Goal: Task Accomplishment & Management: Use online tool/utility

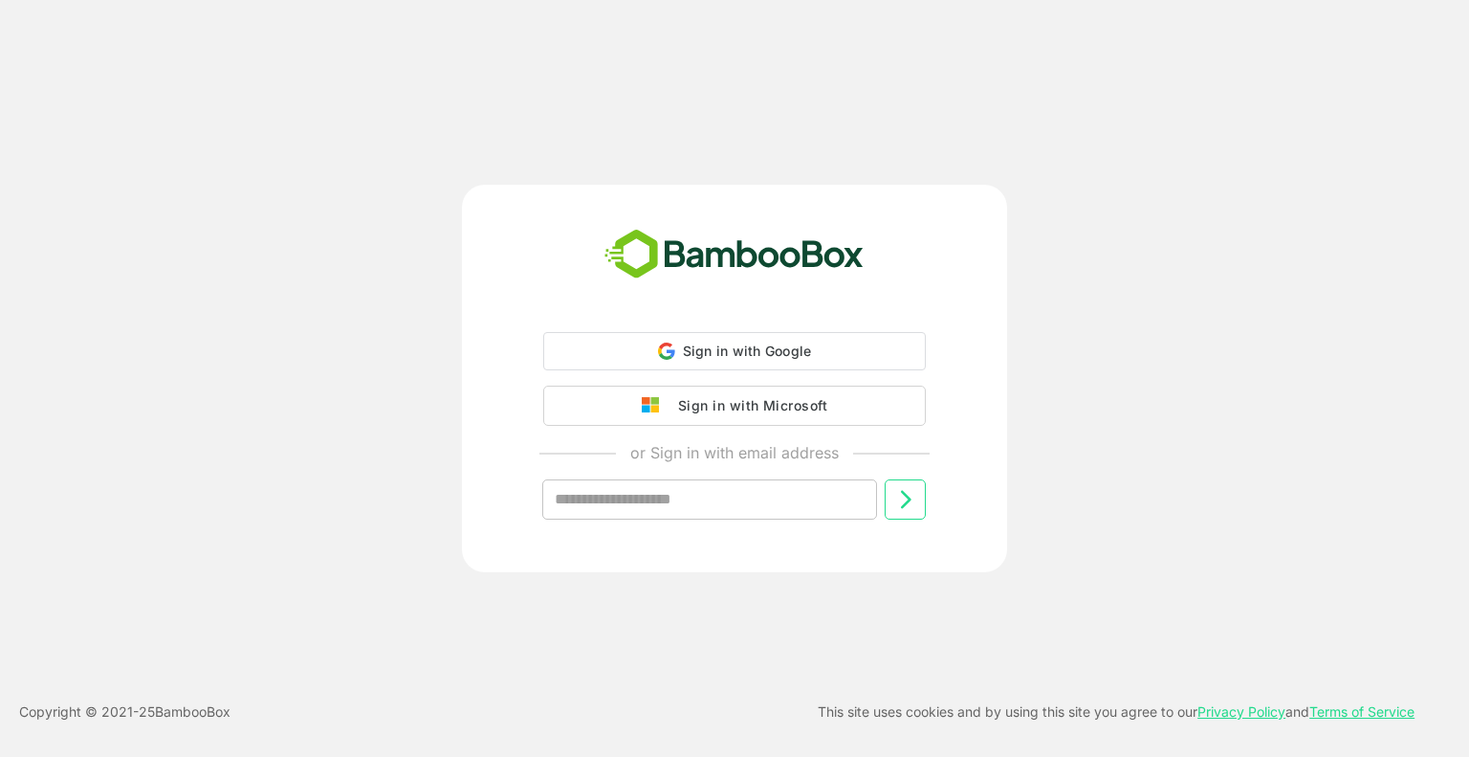
click at [765, 412] on div "Sign in with Microsoft" at bounding box center [748, 405] width 159 height 25
click at [737, 408] on div "Sign in with Microsoft" at bounding box center [748, 403] width 159 height 25
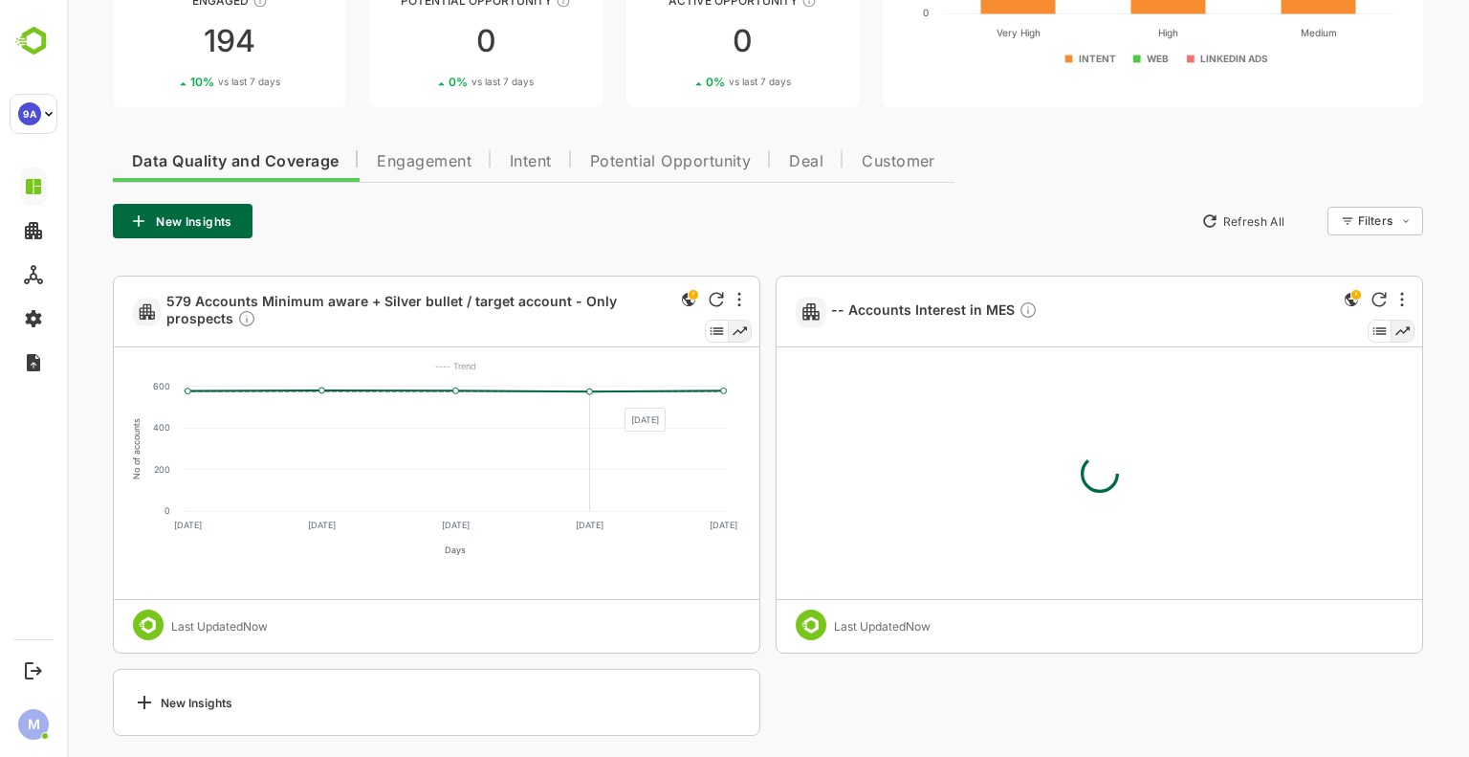
scroll to position [302, 0]
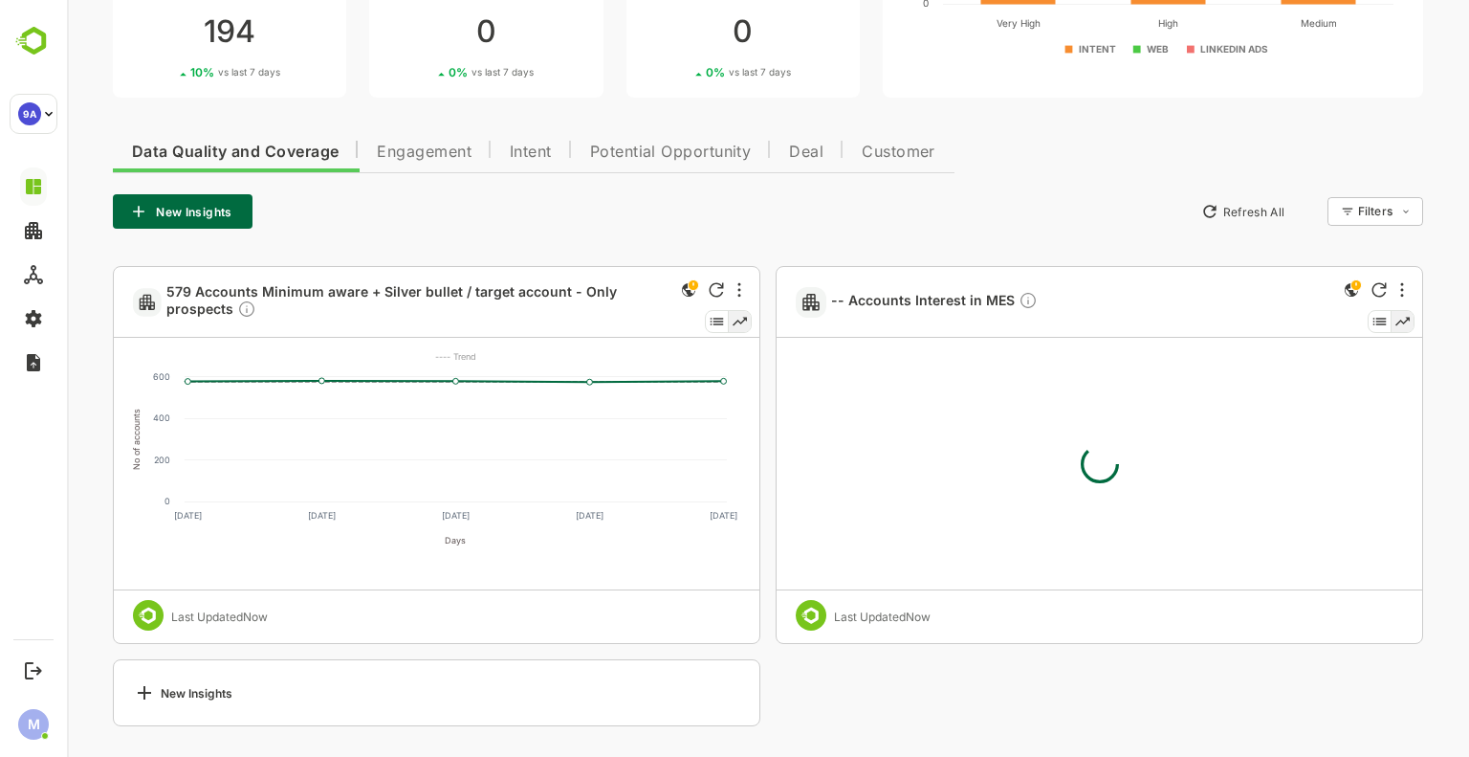
click at [185, 210] on button "New Insights" at bounding box center [183, 211] width 140 height 34
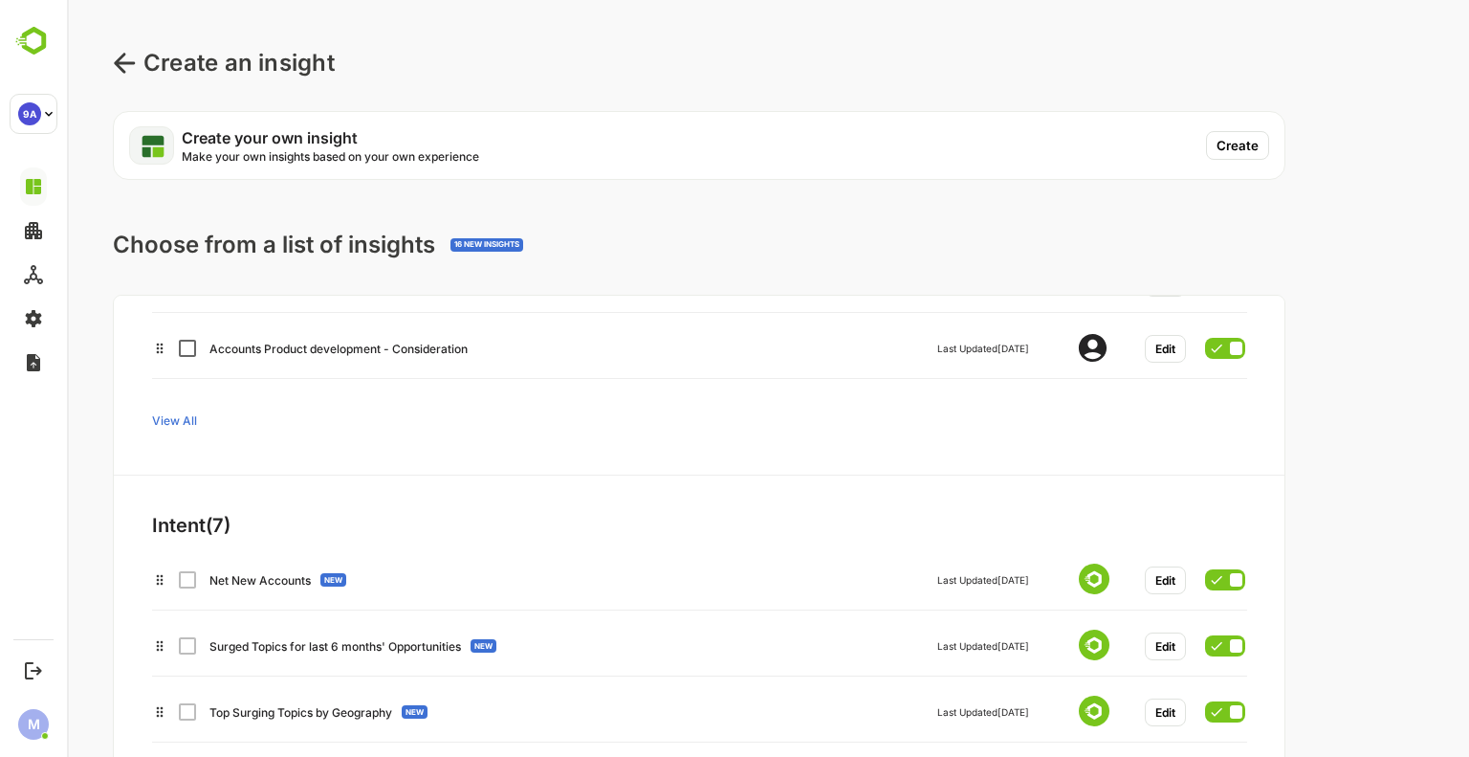
scroll to position [0, 0]
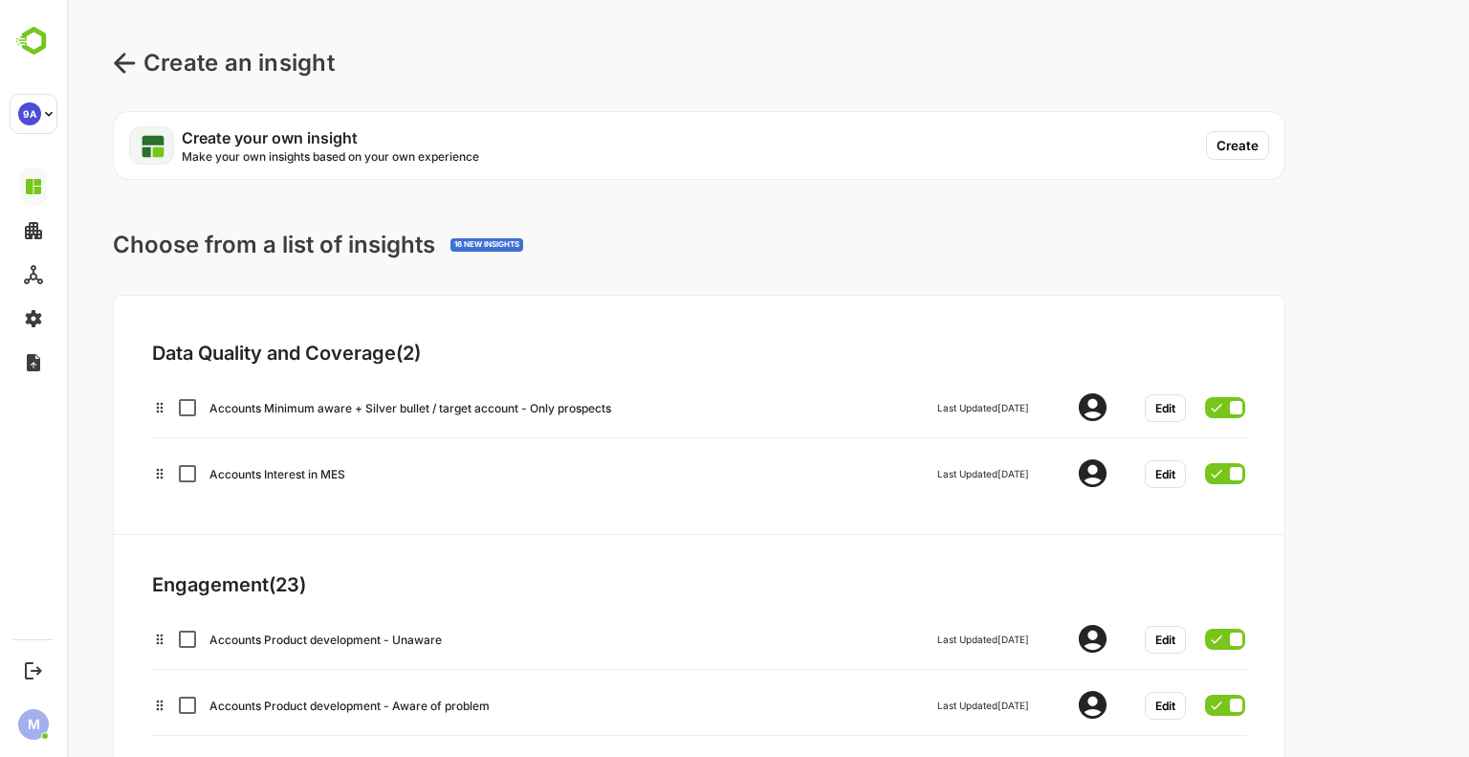
click at [135, 72] on icon at bounding box center [124, 63] width 23 height 23
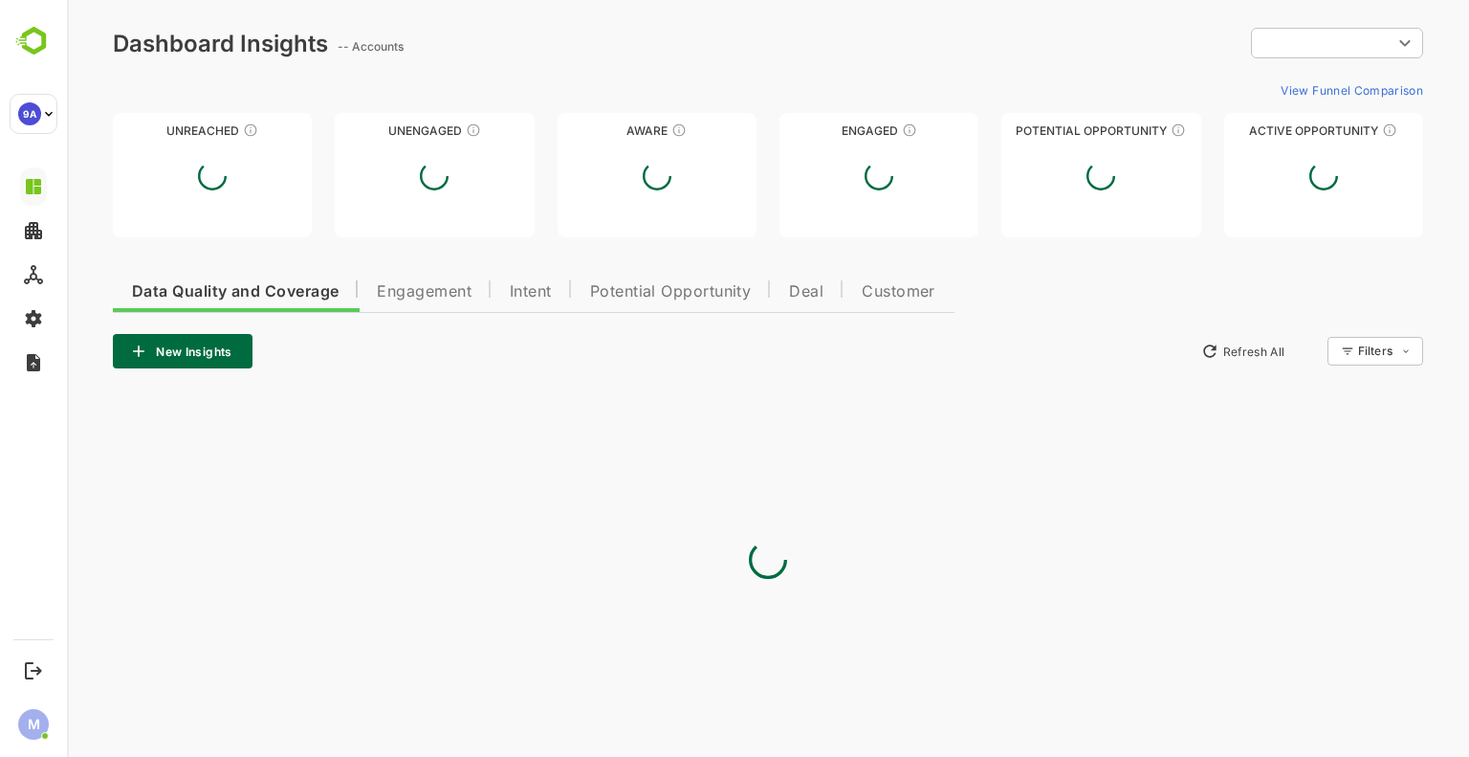
type input "**********"
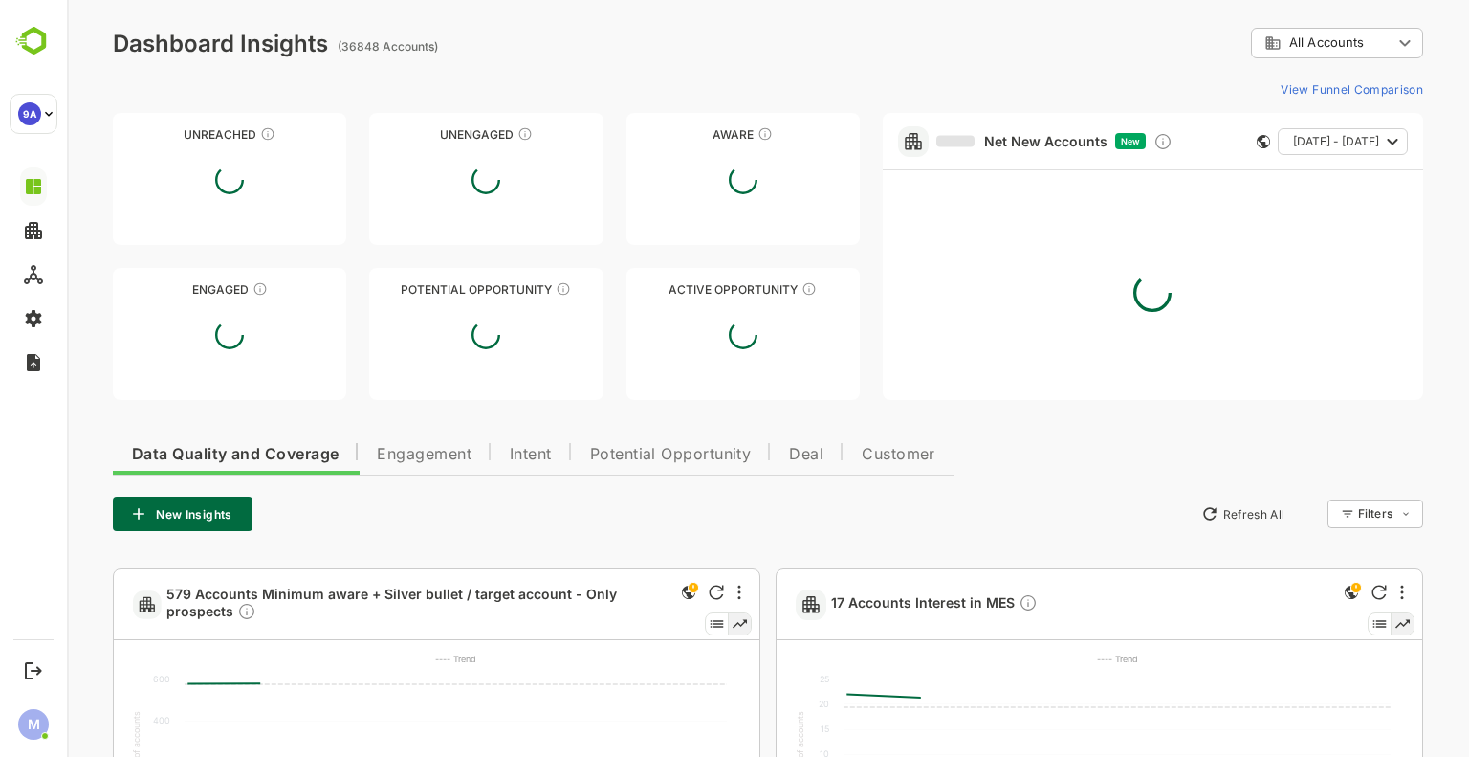
click at [535, 457] on span "Intent" at bounding box center [531, 454] width 42 height 15
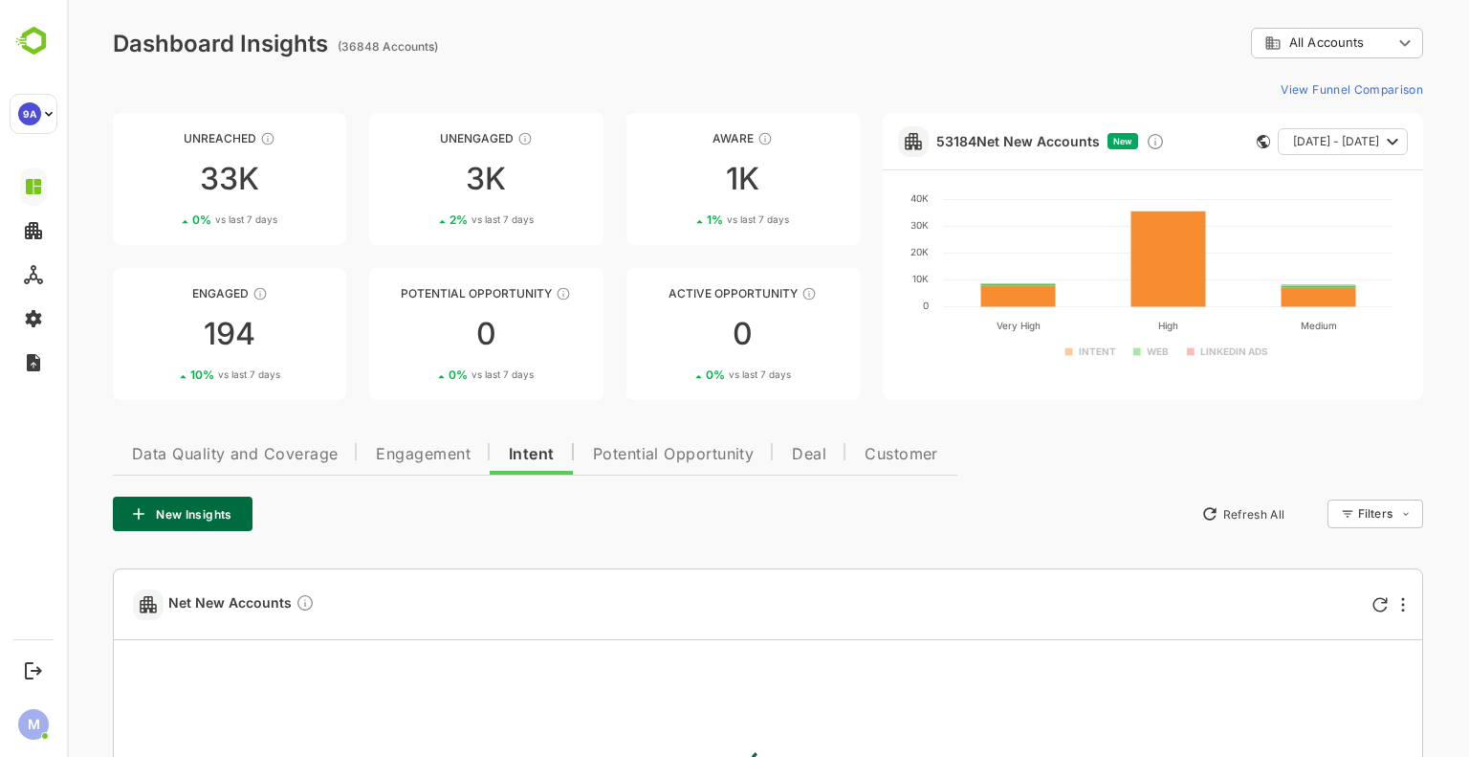
click at [160, 522] on button "New Insights" at bounding box center [183, 513] width 140 height 34
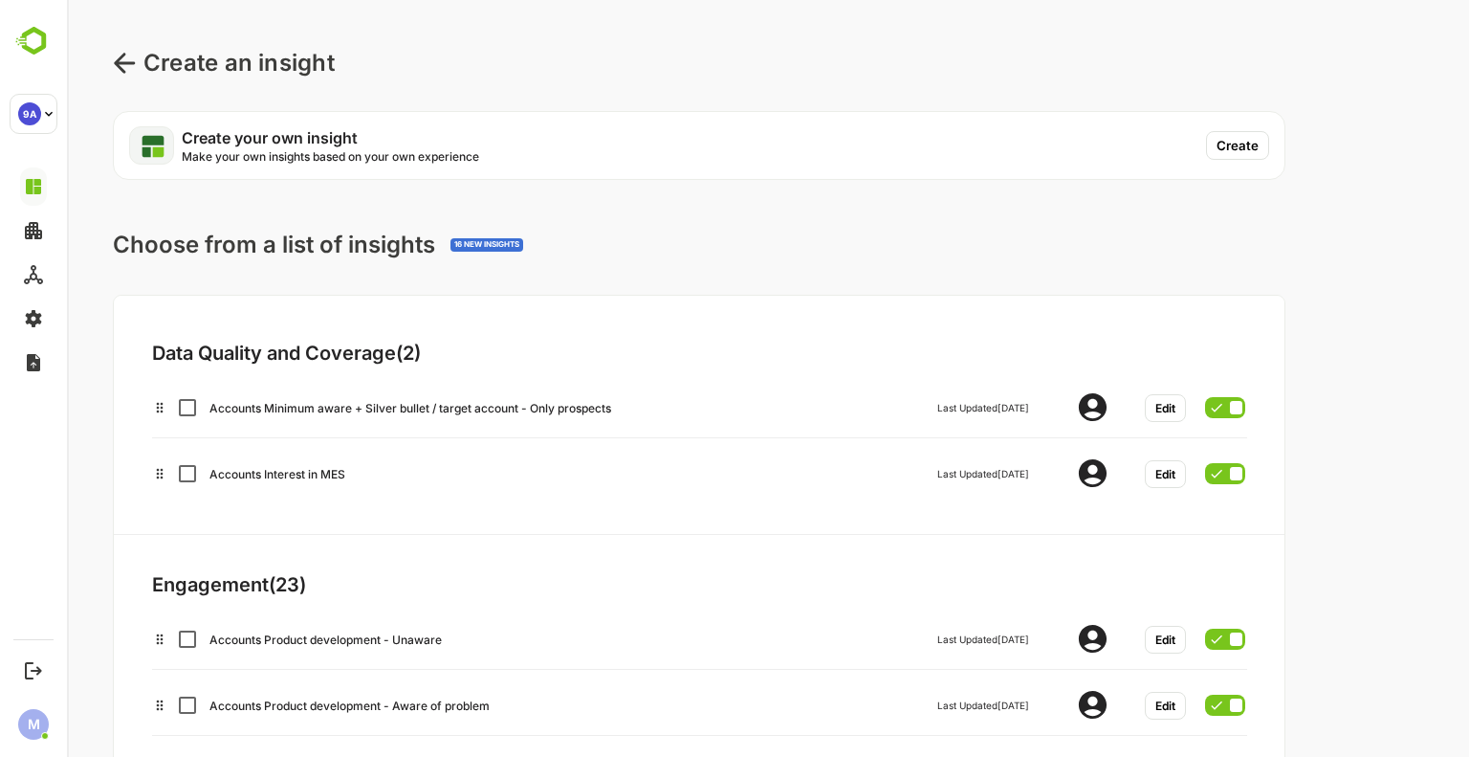
click at [1241, 138] on button "Create" at bounding box center [1237, 145] width 63 height 29
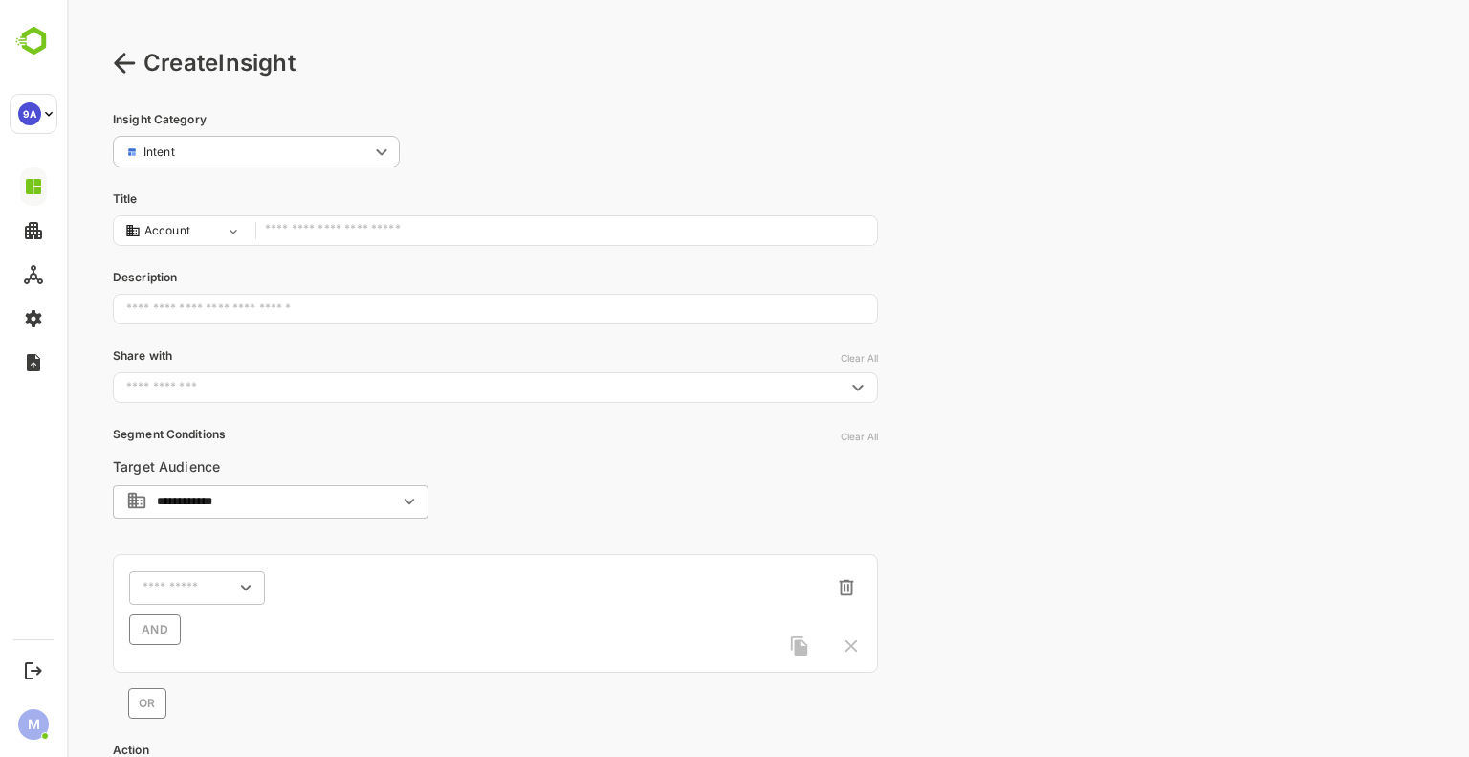
click at [126, 66] on icon at bounding box center [124, 63] width 23 height 23
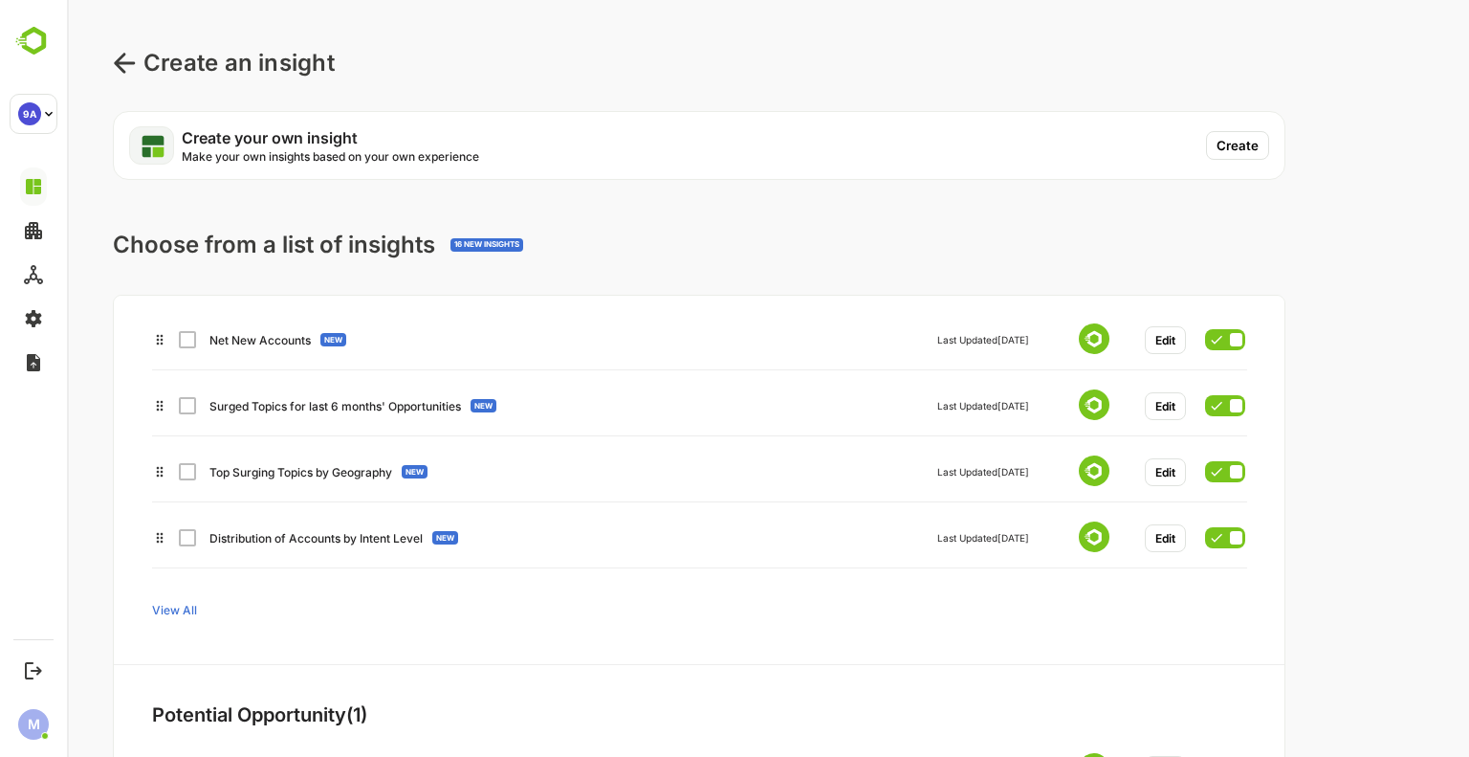
scroll to position [804, 0]
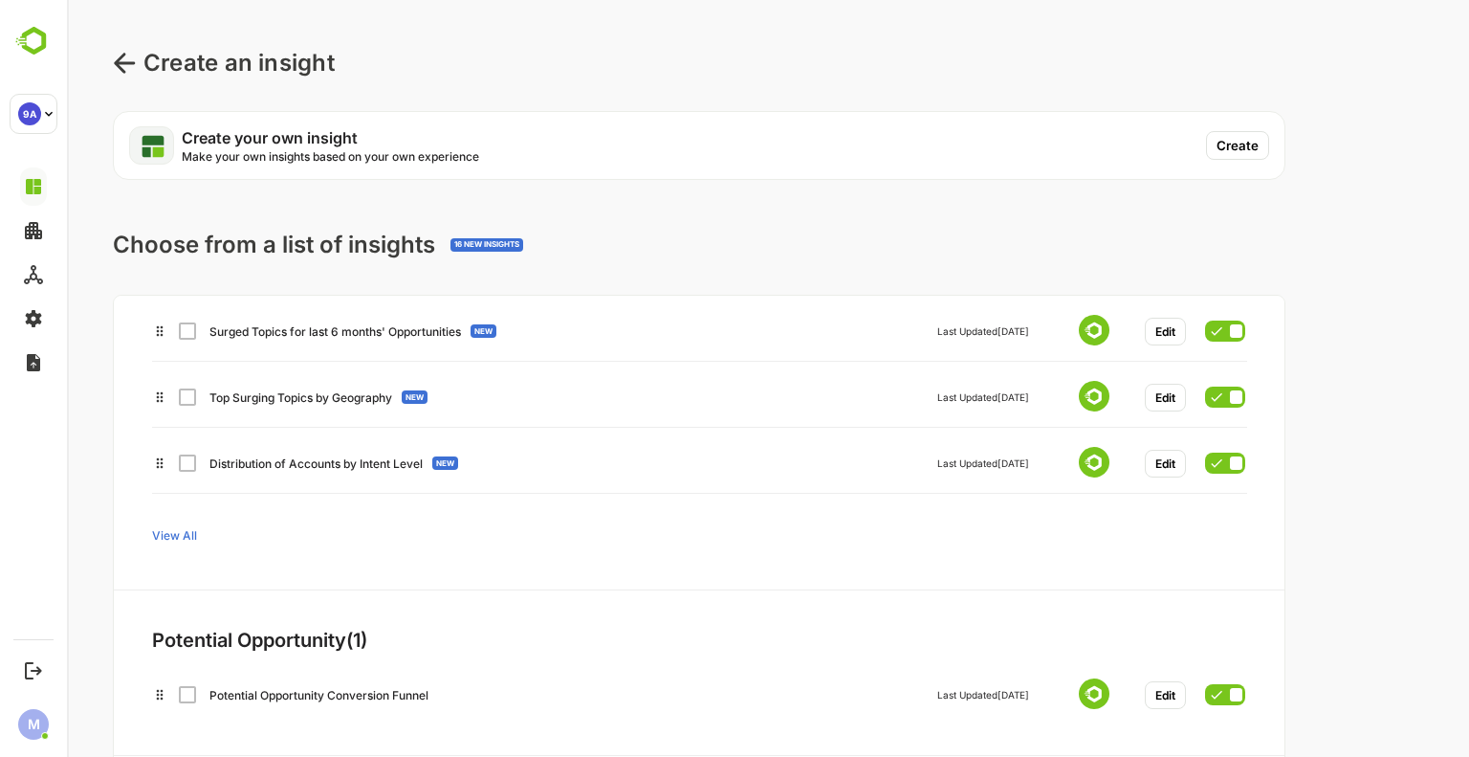
click at [194, 535] on span "View All" at bounding box center [174, 536] width 45 height 14
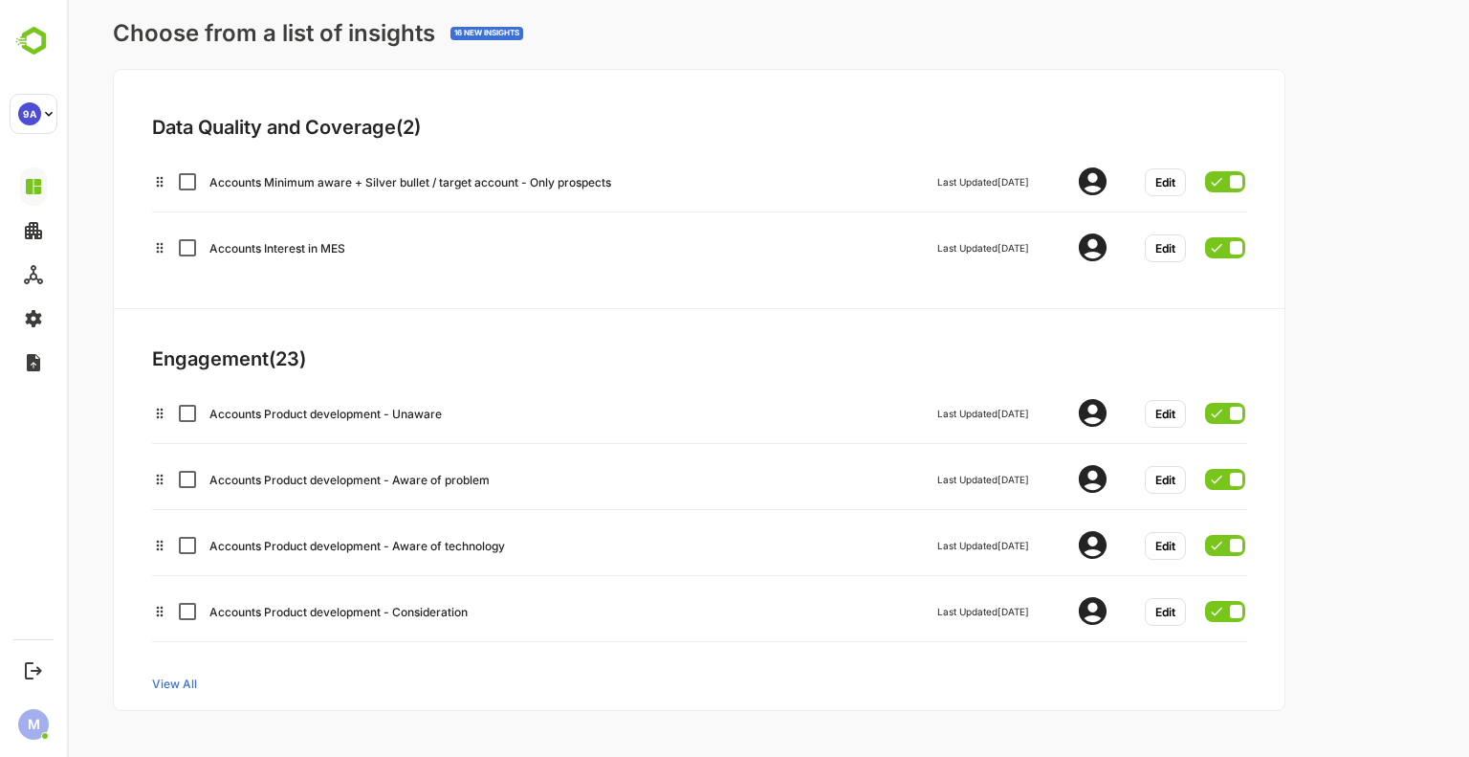
scroll to position [0, 0]
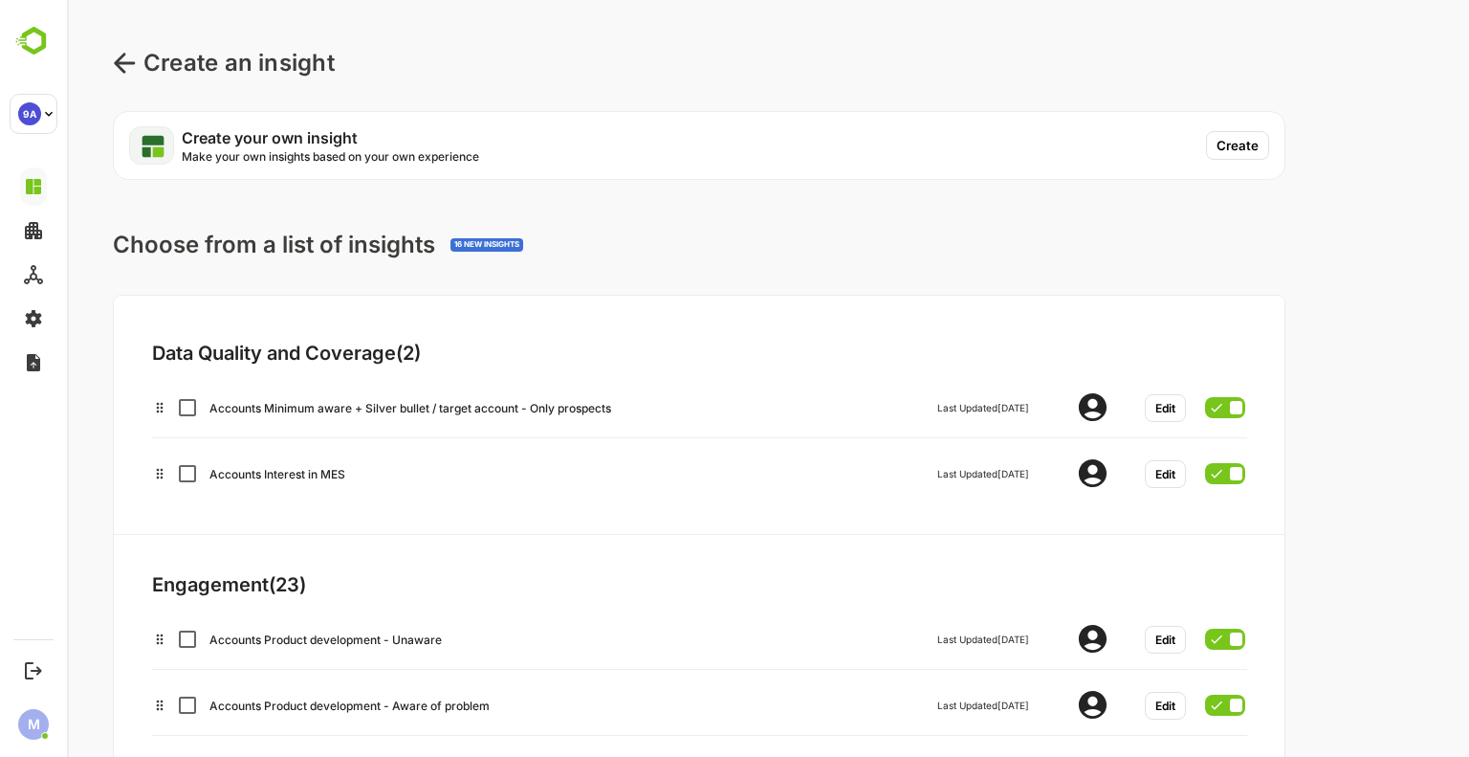
click at [1251, 152] on button "Create" at bounding box center [1237, 145] width 63 height 29
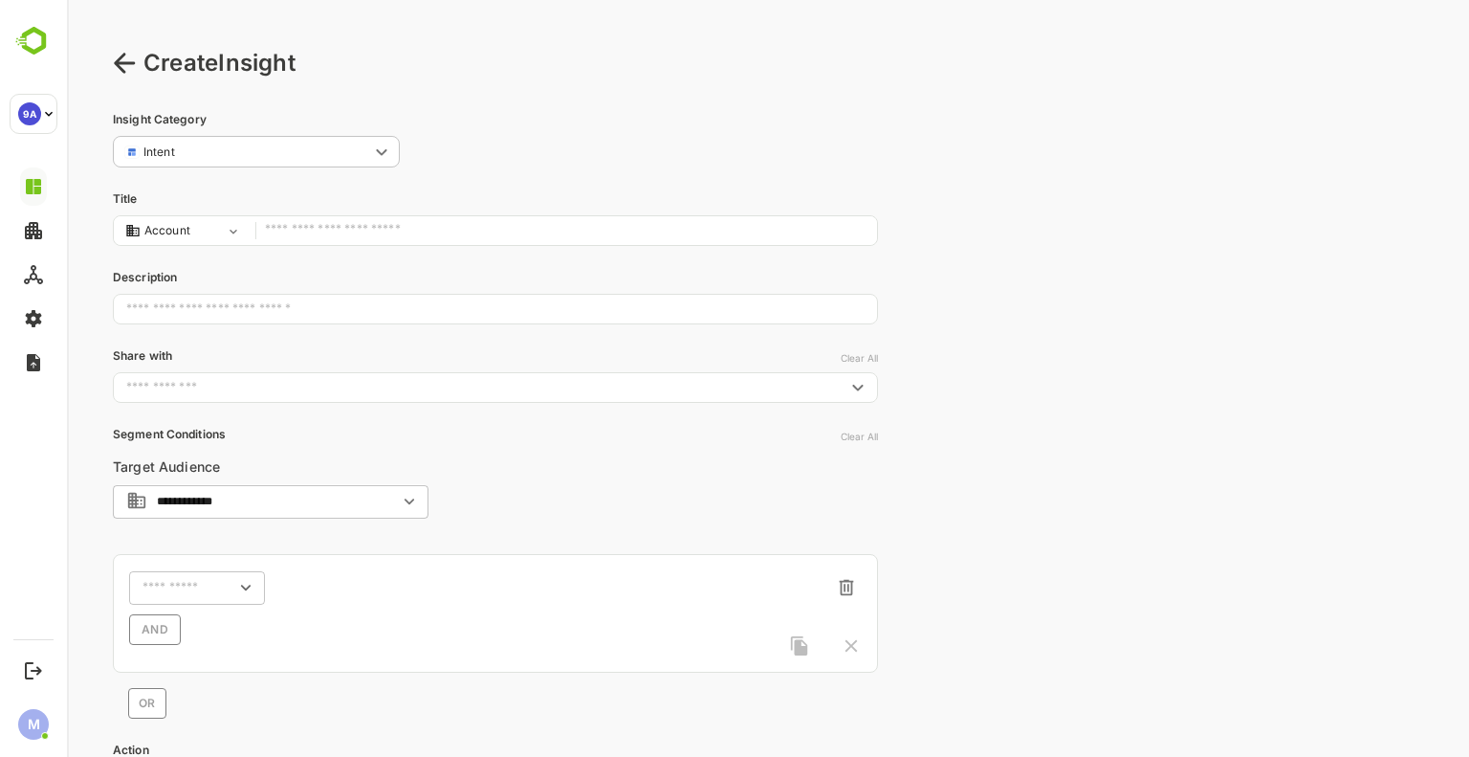
click at [396, 246] on div "**********" at bounding box center [495, 500] width 765 height 779
click at [364, 233] on input "text" at bounding box center [566, 231] width 603 height 26
type input "*"
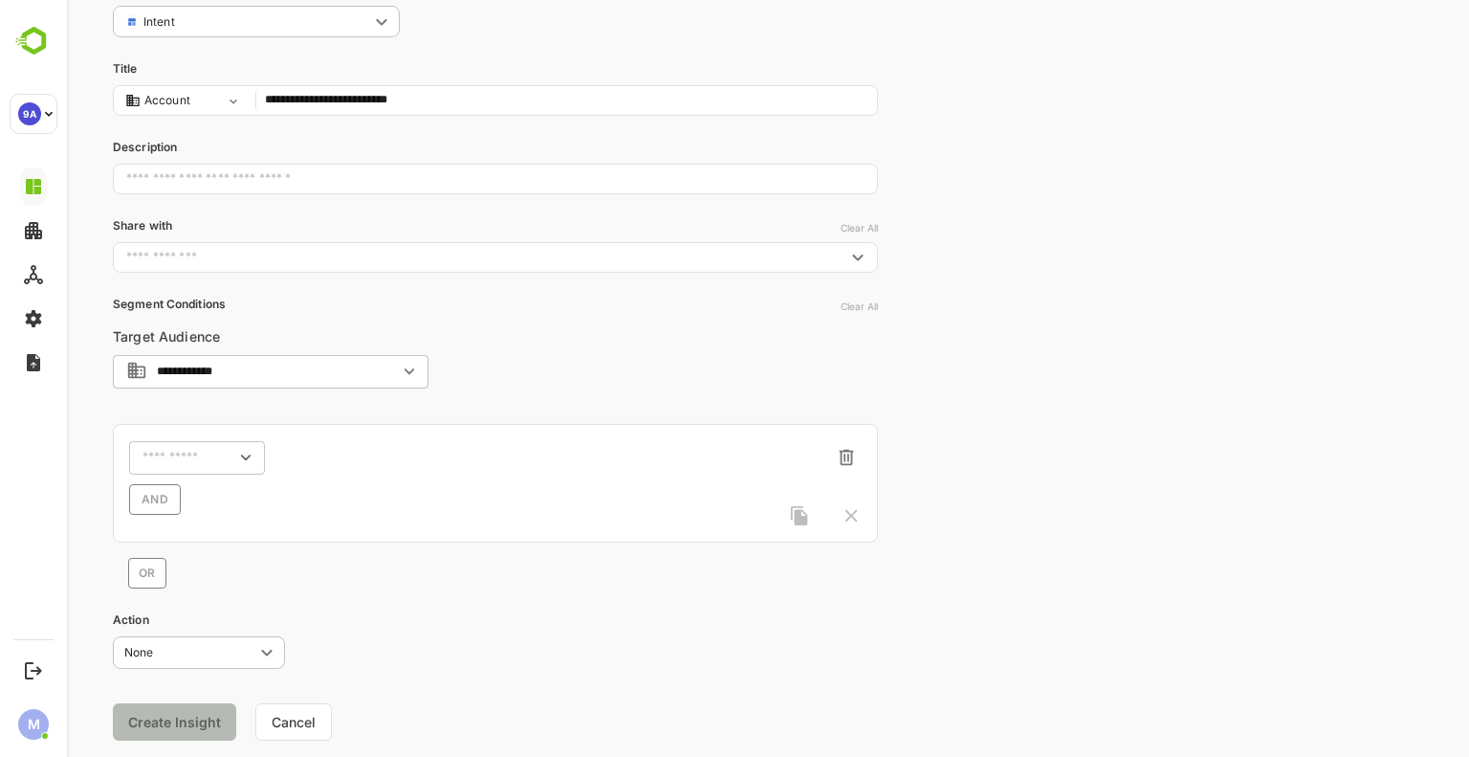
scroll to position [177, 0]
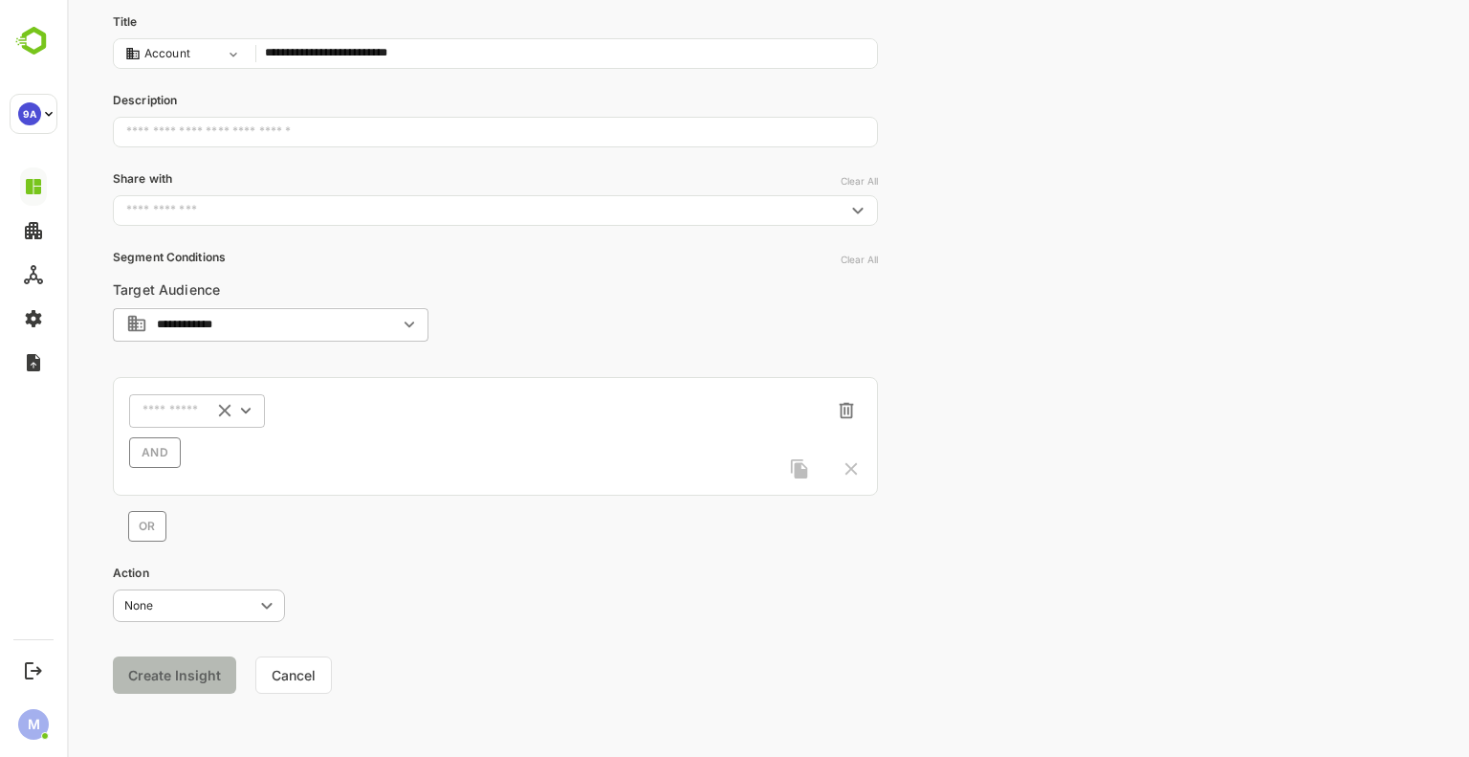
click at [210, 411] on div "​" at bounding box center [197, 410] width 136 height 34
type input "**********"
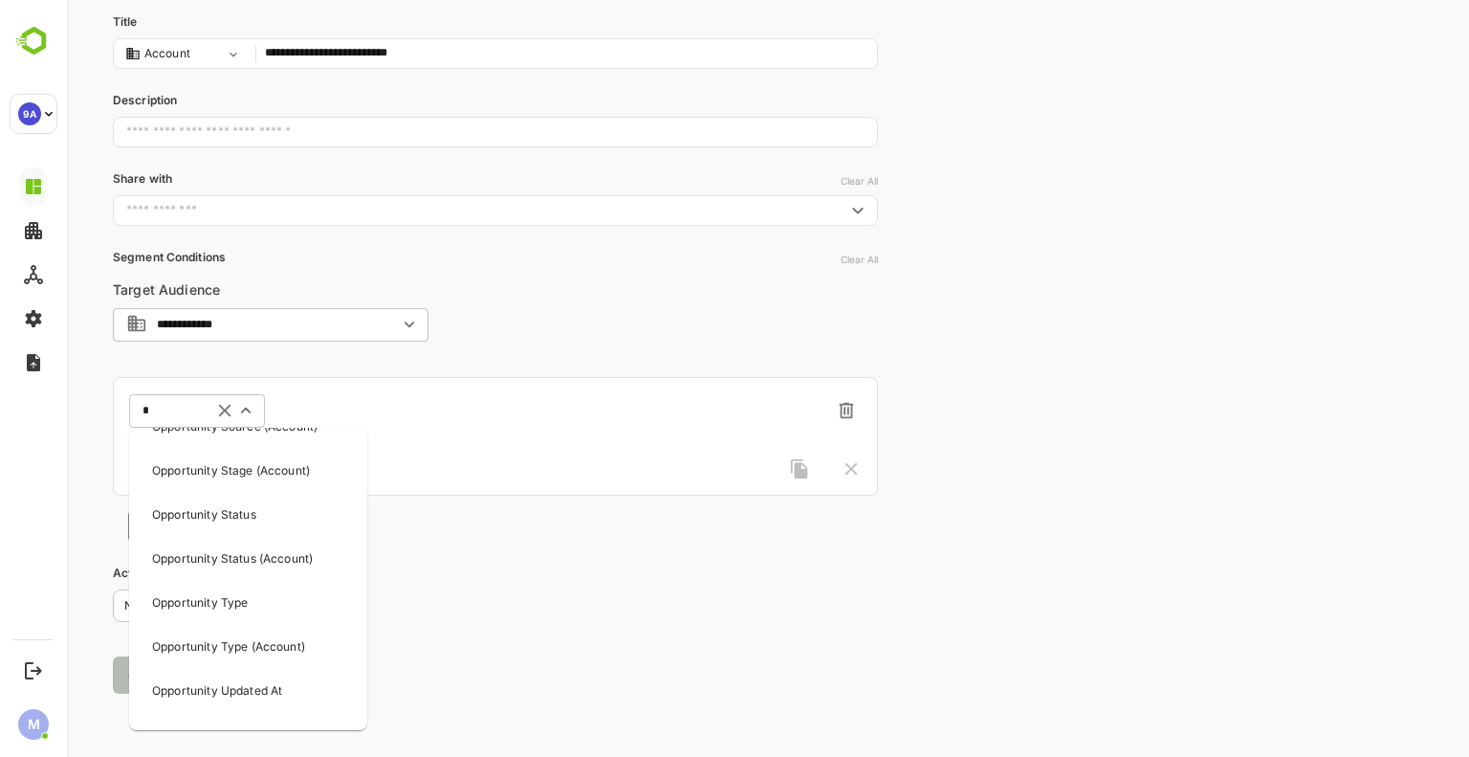
scroll to position [0, 0]
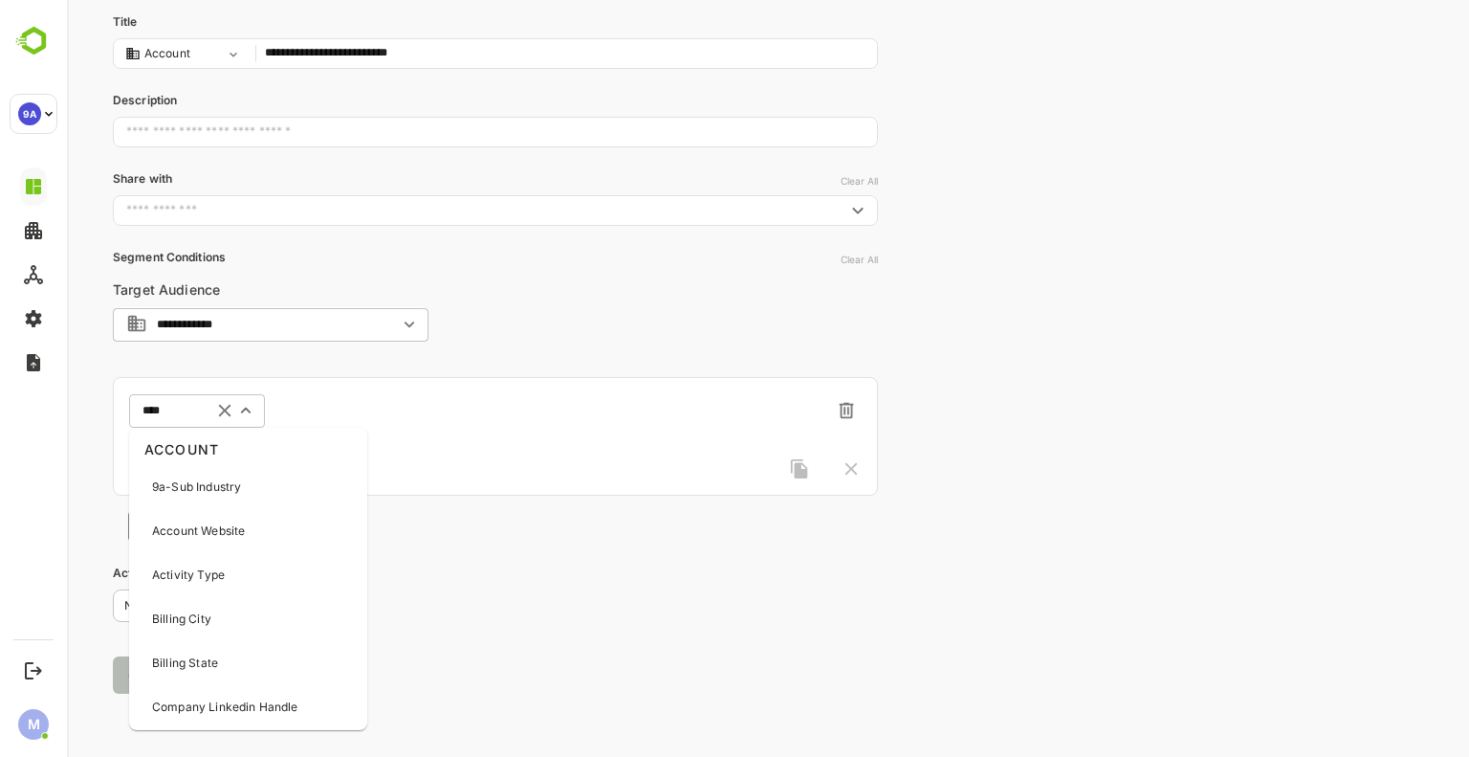
type input "*****"
click at [237, 569] on div "Intent Topics" at bounding box center [215, 575] width 165 height 40
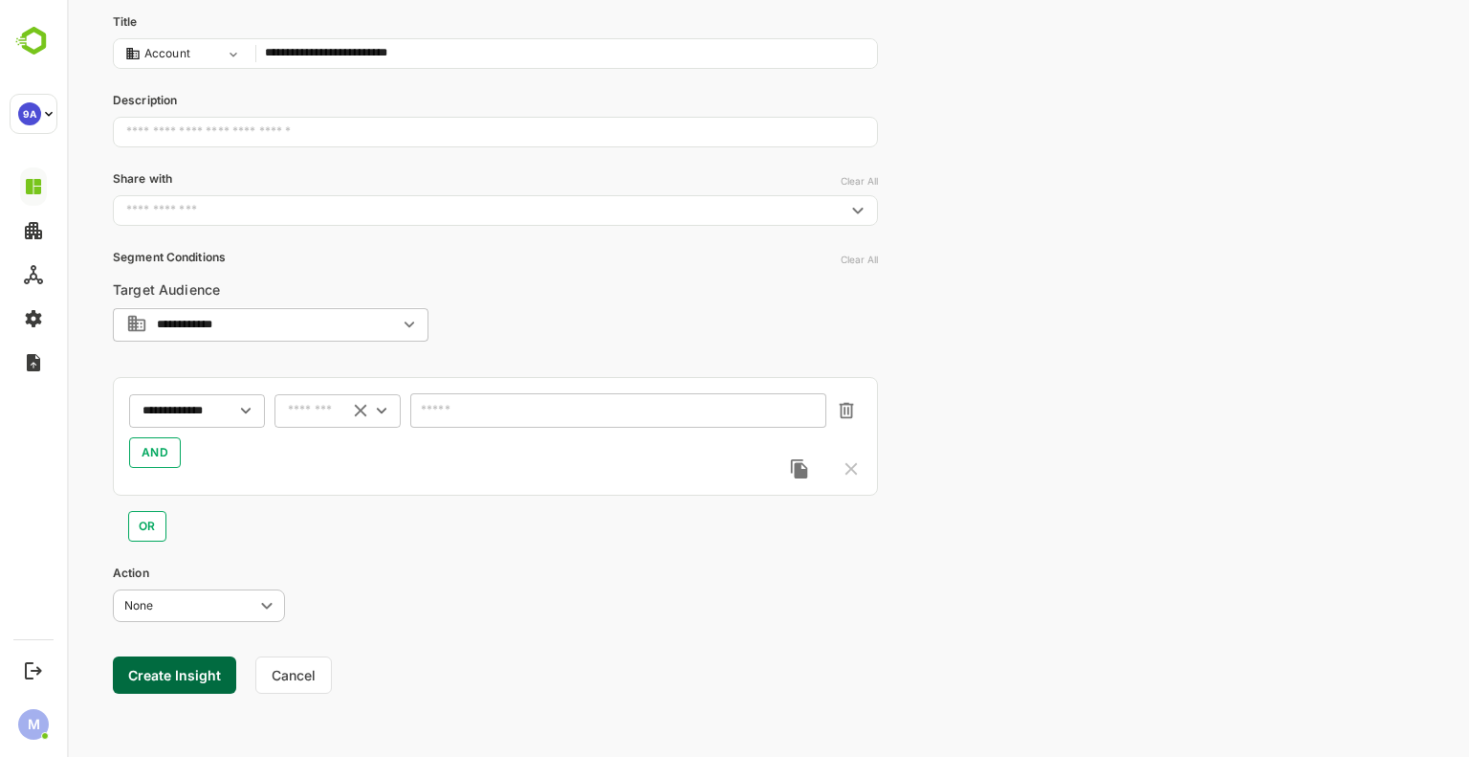
click at [325, 410] on input "text" at bounding box center [313, 411] width 51 height 14
click at [336, 458] on li "includes" at bounding box center [337, 445] width 119 height 29
type input "********"
click at [484, 409] on input "text" at bounding box center [606, 411] width 365 height 14
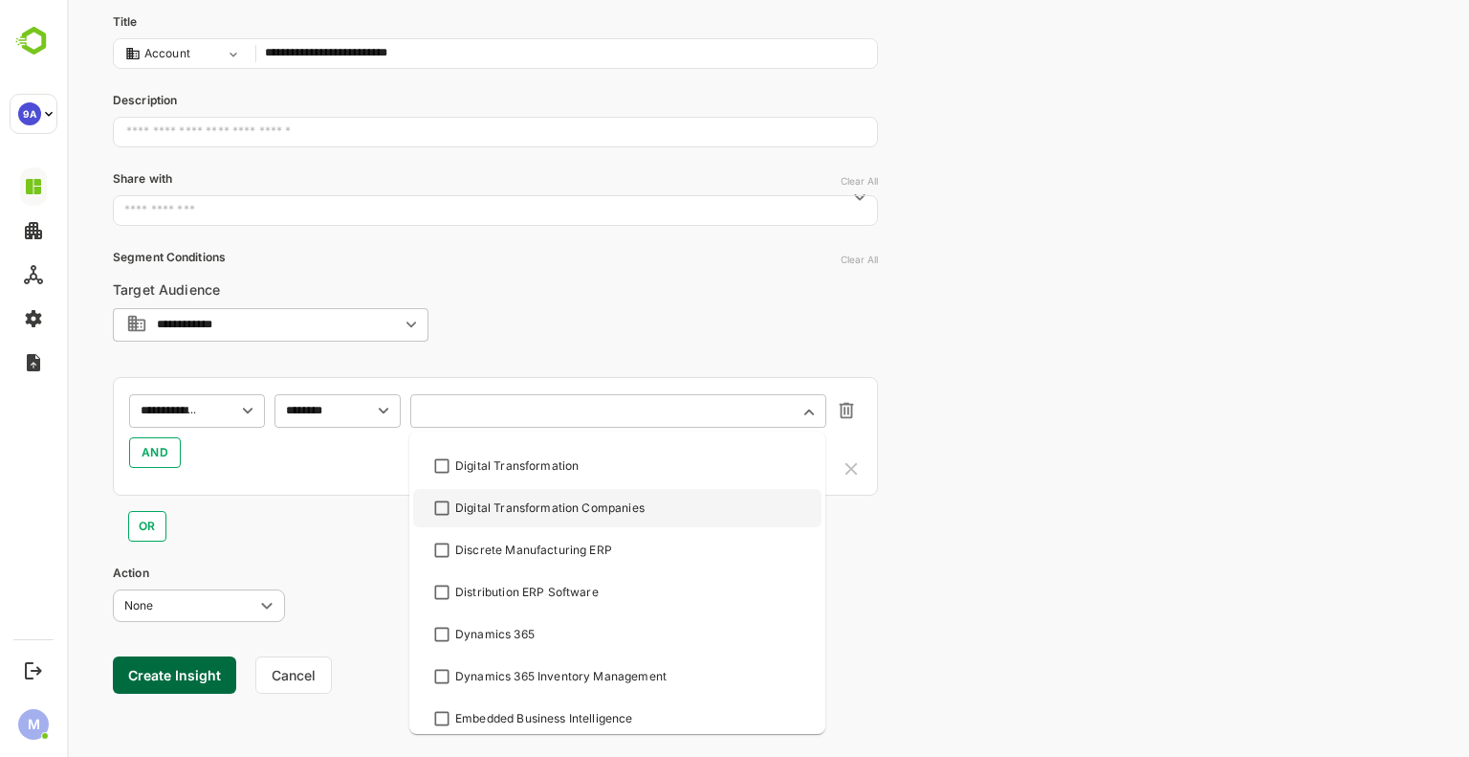
scroll to position [1841, 0]
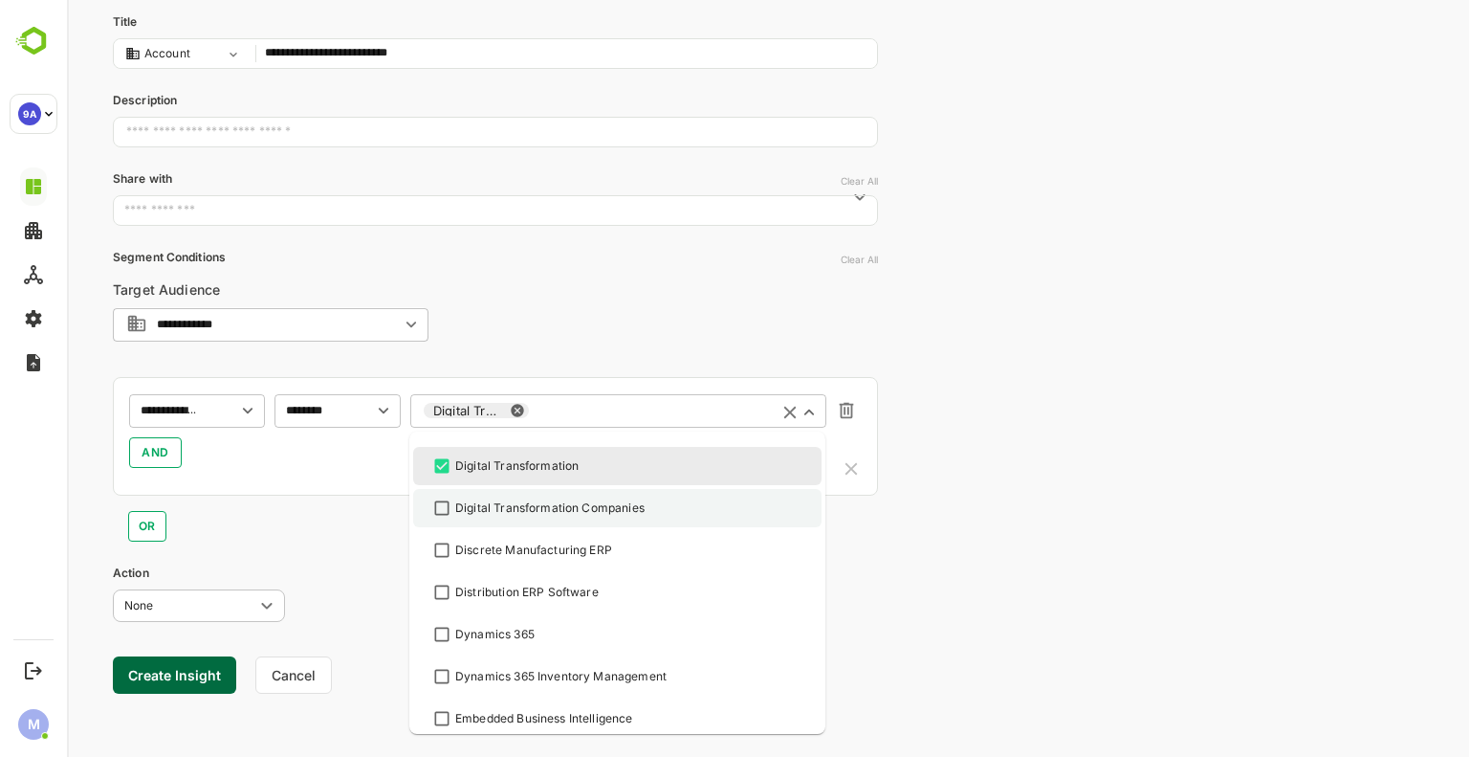
click at [432, 519] on li "Digital Transformation Companies" at bounding box center [617, 508] width 408 height 38
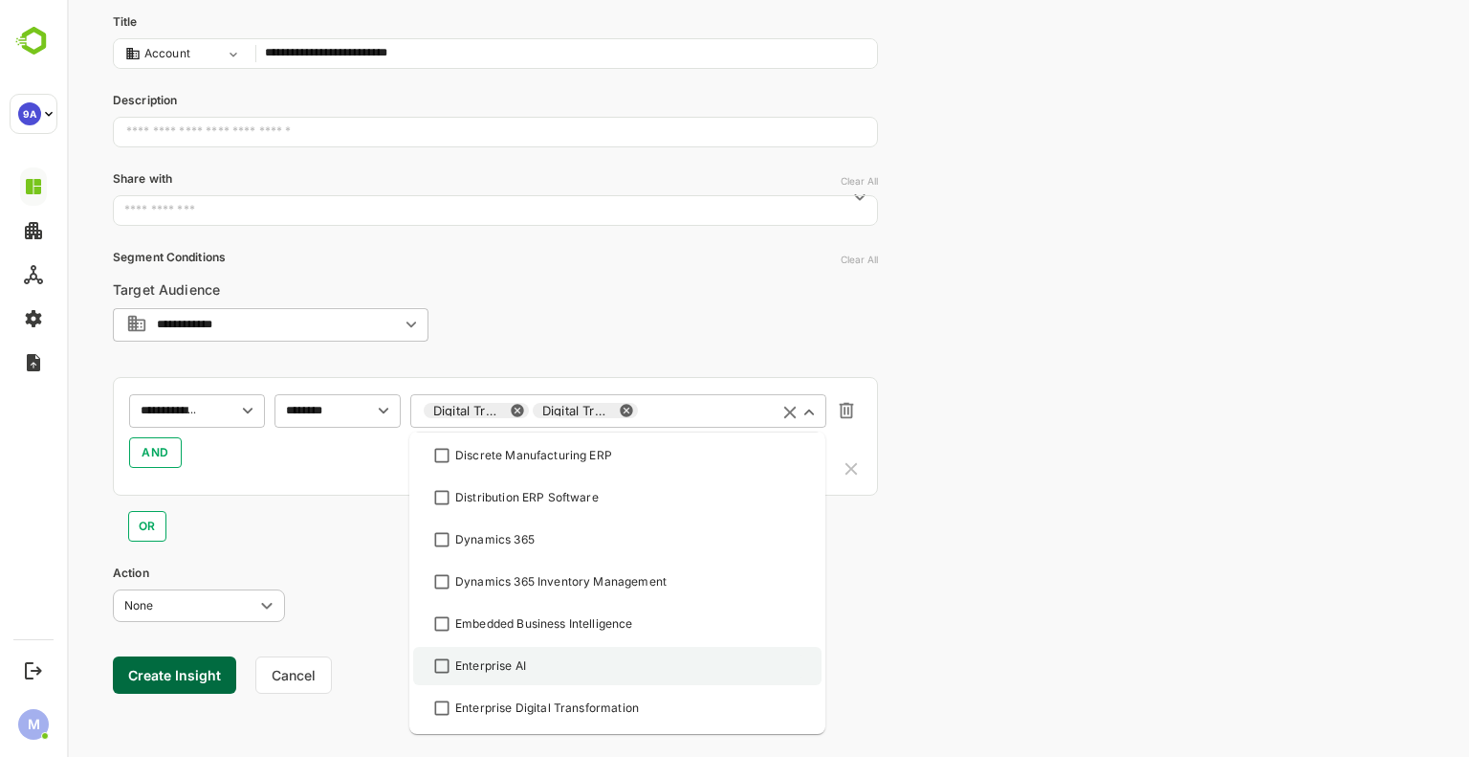
scroll to position [1958, 0]
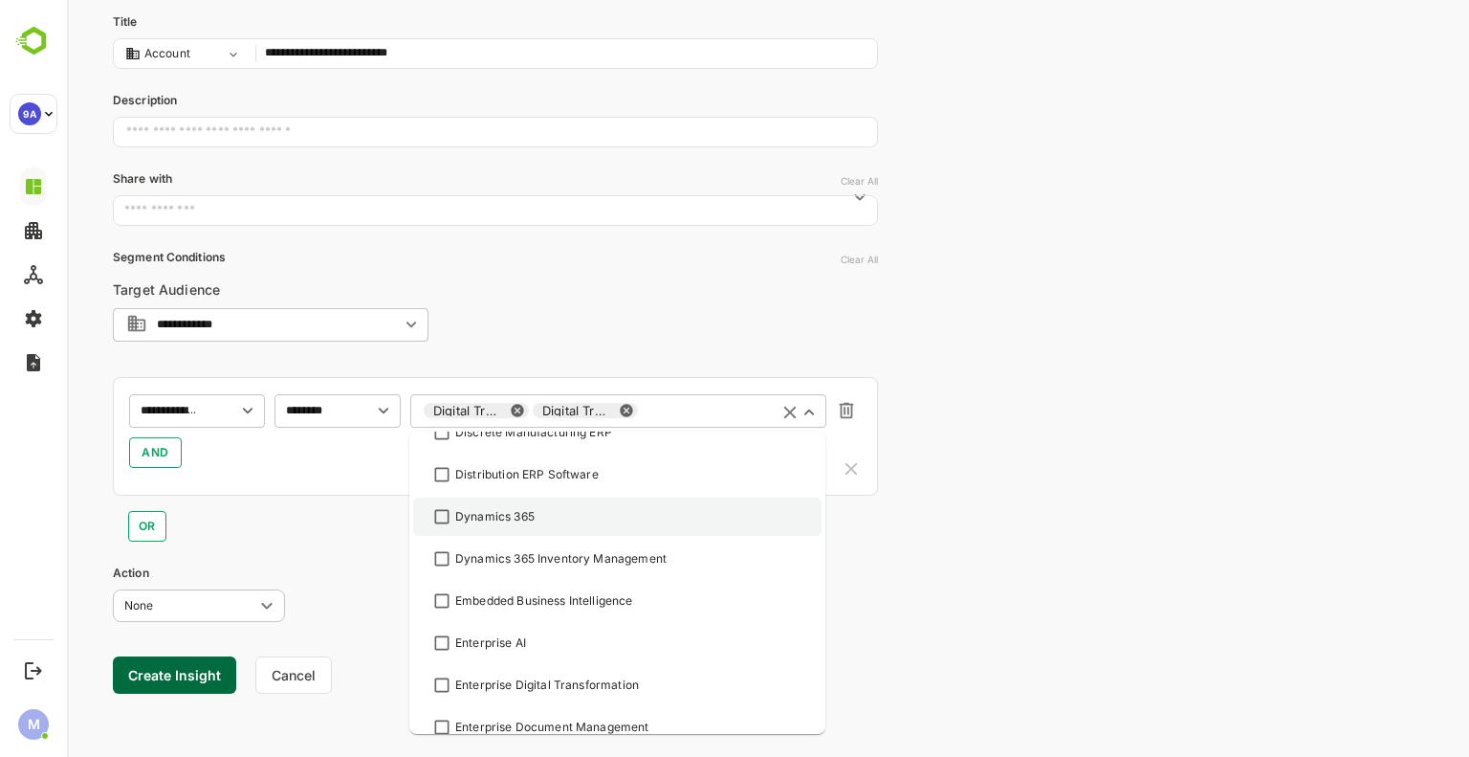
click at [525, 506] on div "Dynamics 365" at bounding box center [617, 516] width 374 height 23
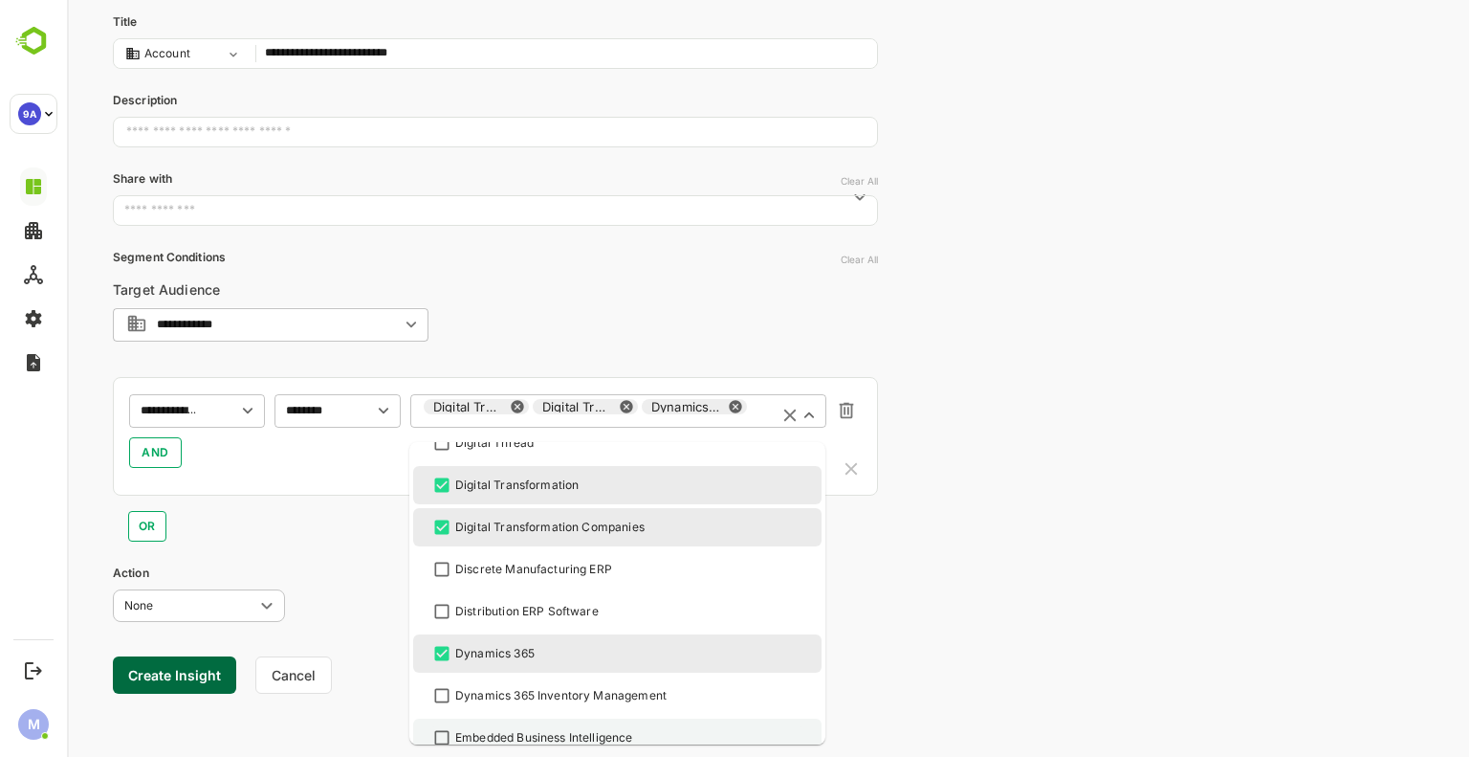
scroll to position [1829, 0]
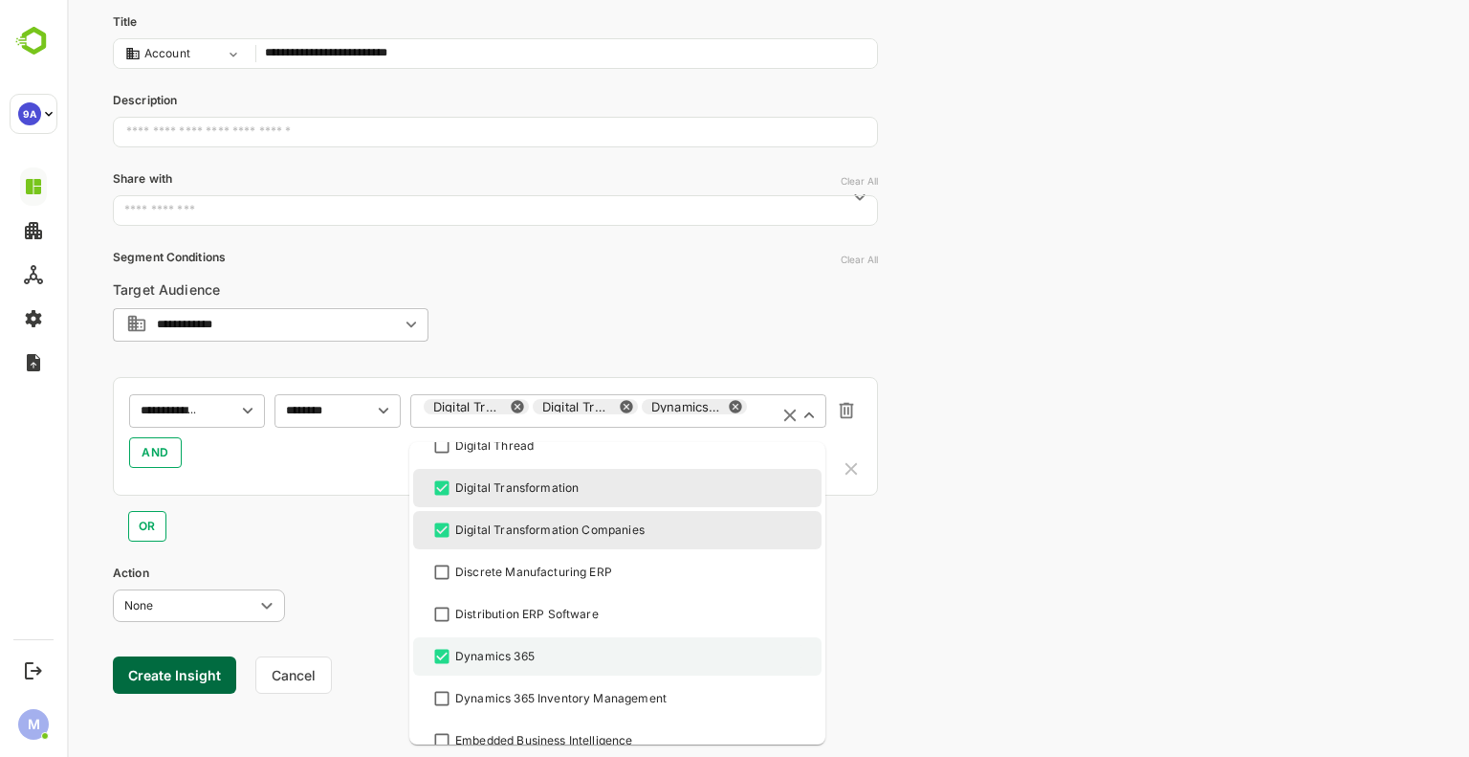
click at [484, 659] on div "Dynamics 365" at bounding box center [494, 656] width 79 height 17
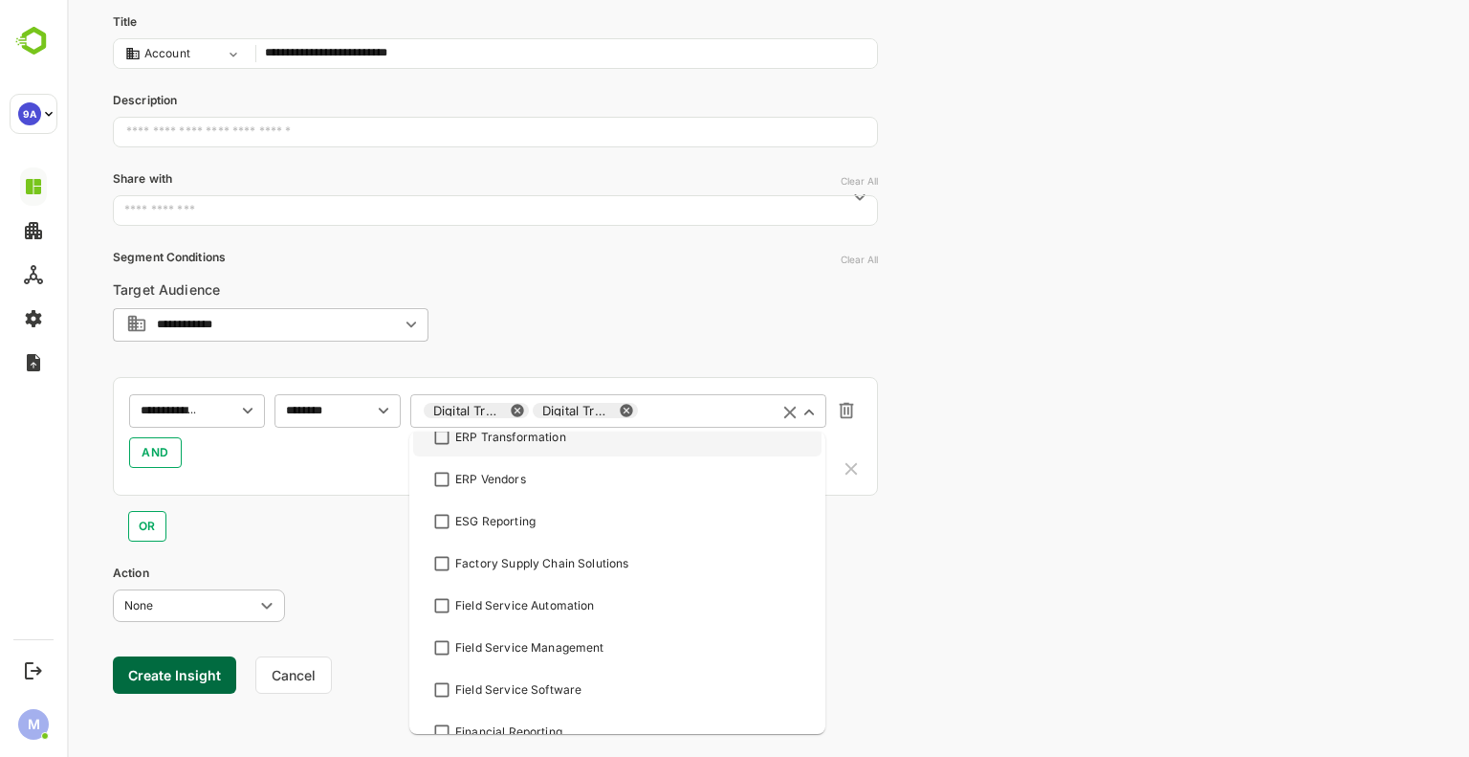
scroll to position [2560, 0]
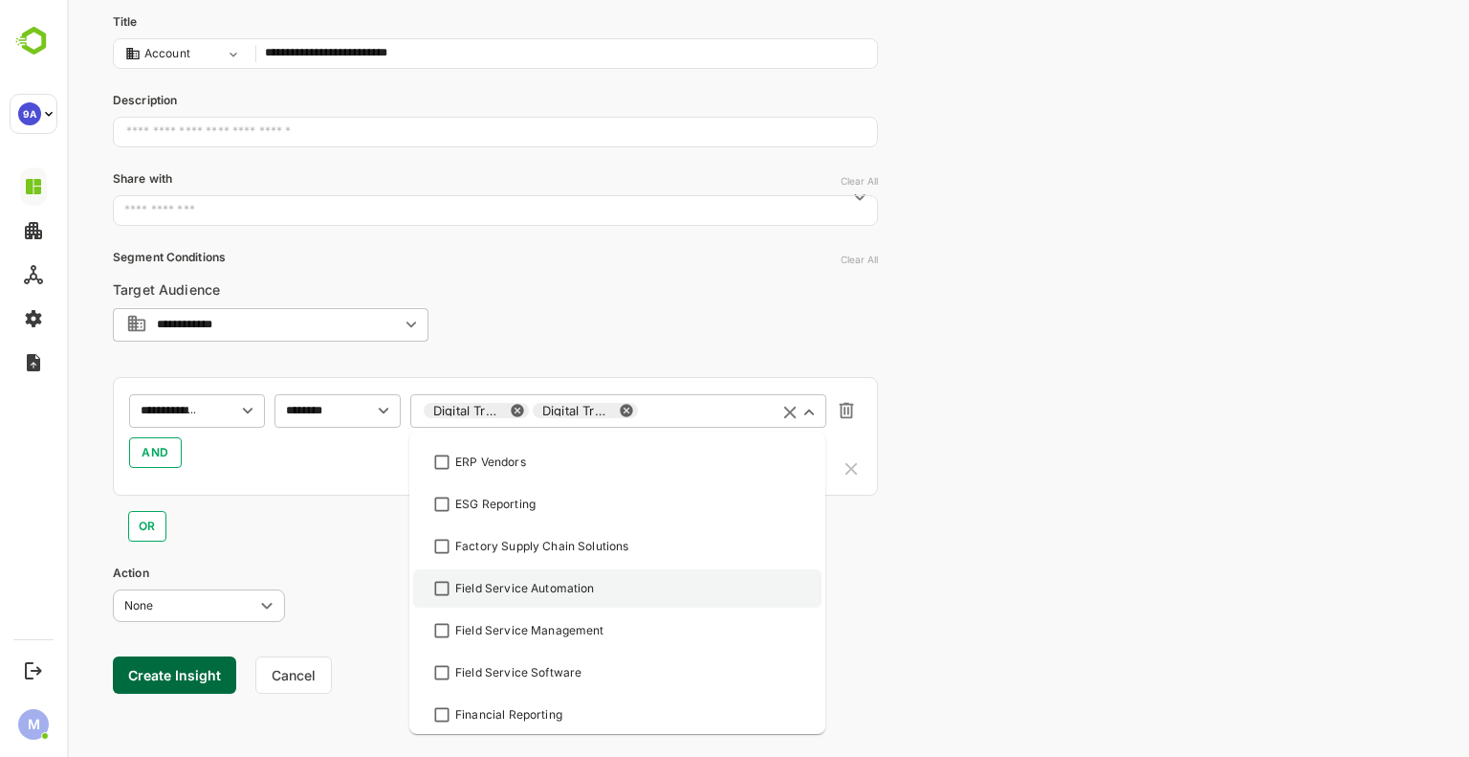
click at [547, 594] on div "Field Service Automation" at bounding box center [525, 588] width 140 height 17
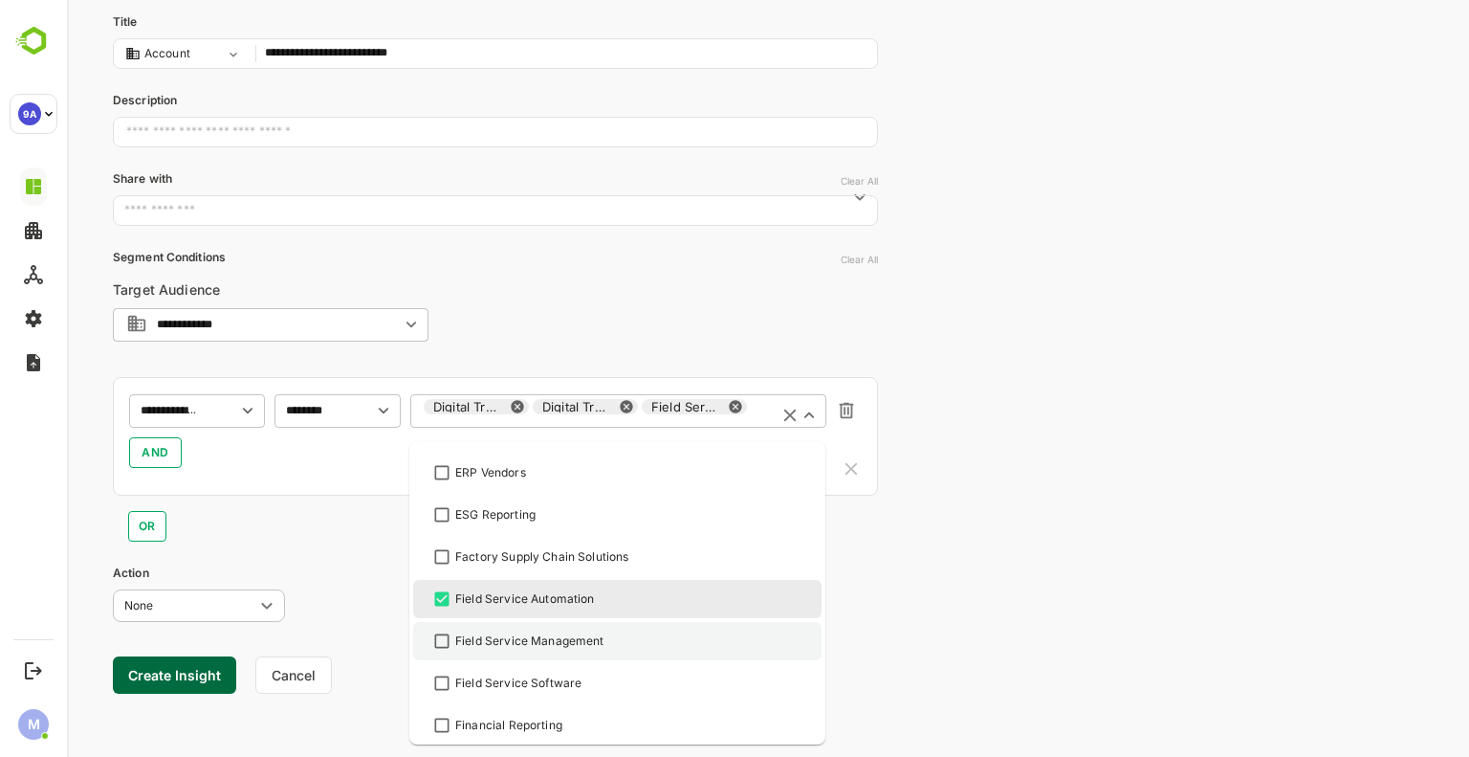
click at [547, 654] on li "Field Service Management" at bounding box center [617, 641] width 408 height 38
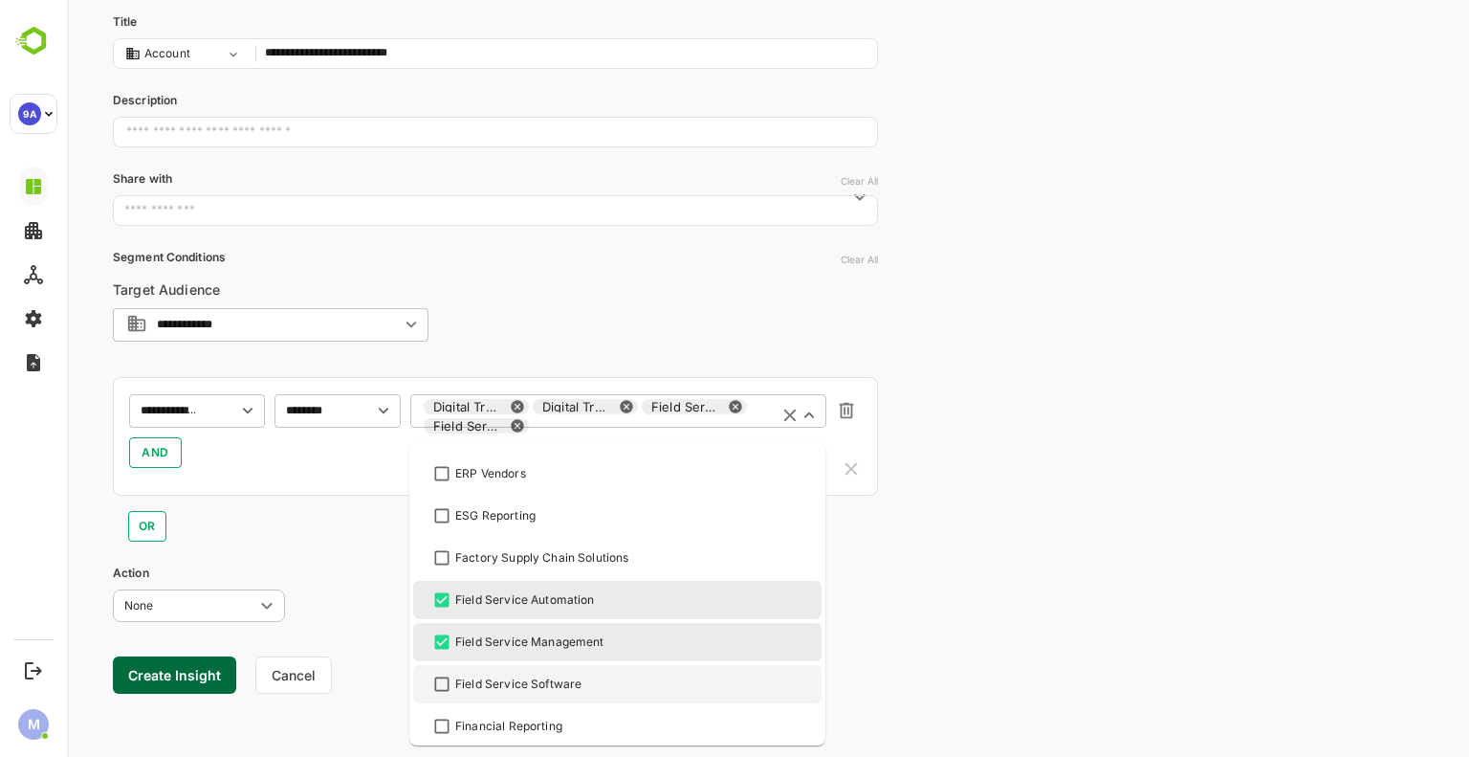
click at [542, 697] on li "Field Service Software" at bounding box center [617, 684] width 408 height 38
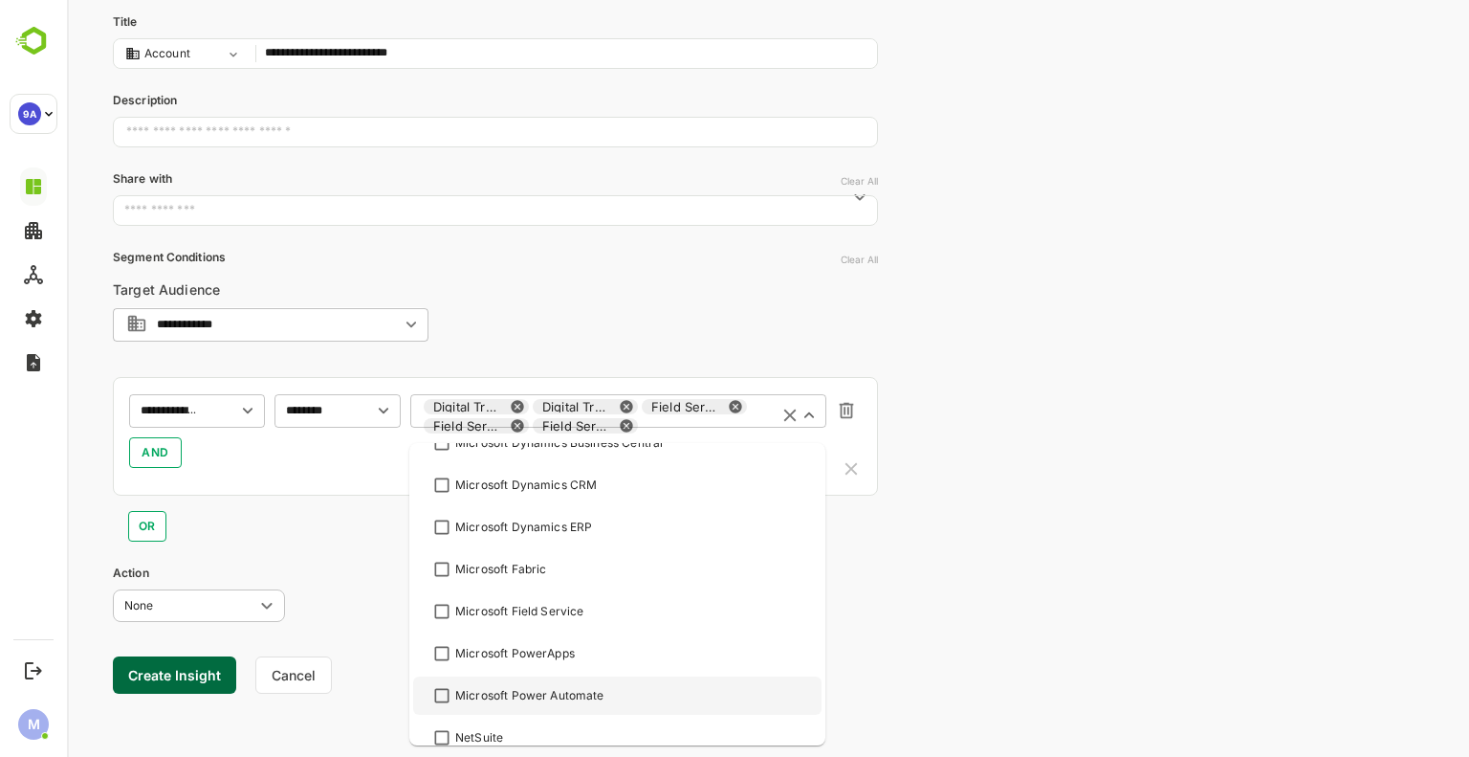
scroll to position [3559, 0]
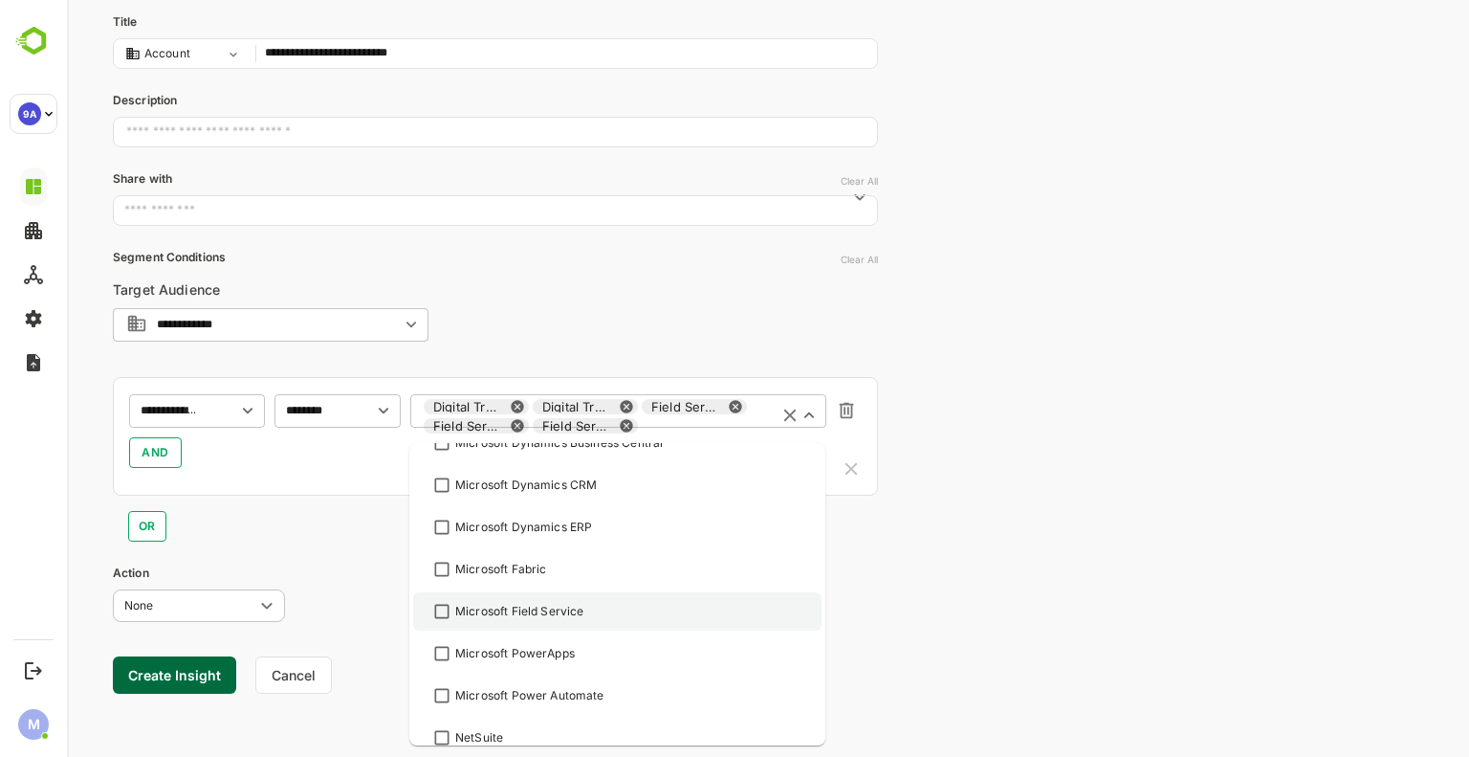
click at [599, 605] on div "Microsoft Field Service" at bounding box center [617, 611] width 374 height 23
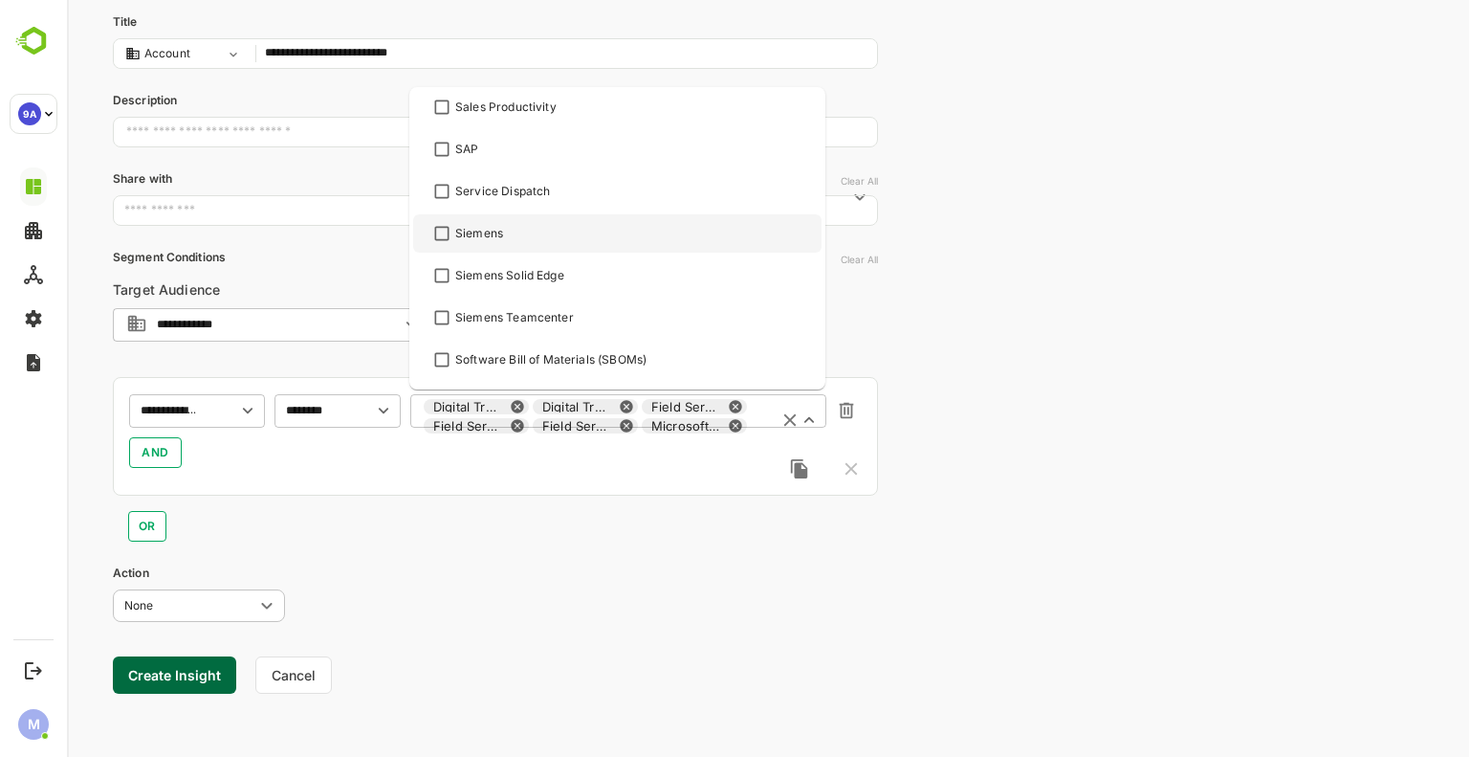
scroll to position [5181, 0]
click at [766, 425] on div "Digital Transformation Digital Transformation Companies Field Service Automatio…" at bounding box center [618, 425] width 416 height 64
click at [819, 418] on icon "Open" at bounding box center [809, 419] width 21 height 21
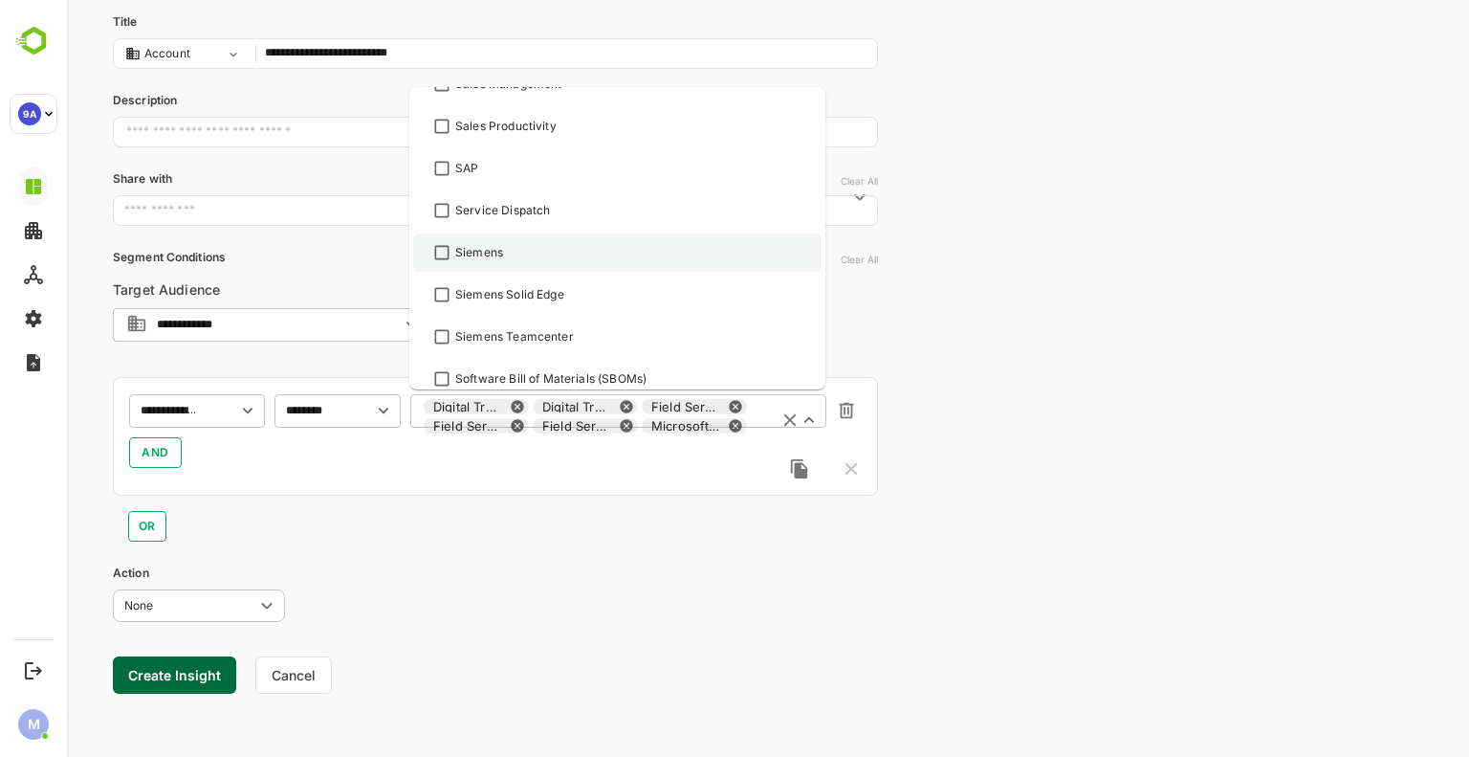
scroll to position [5170, 0]
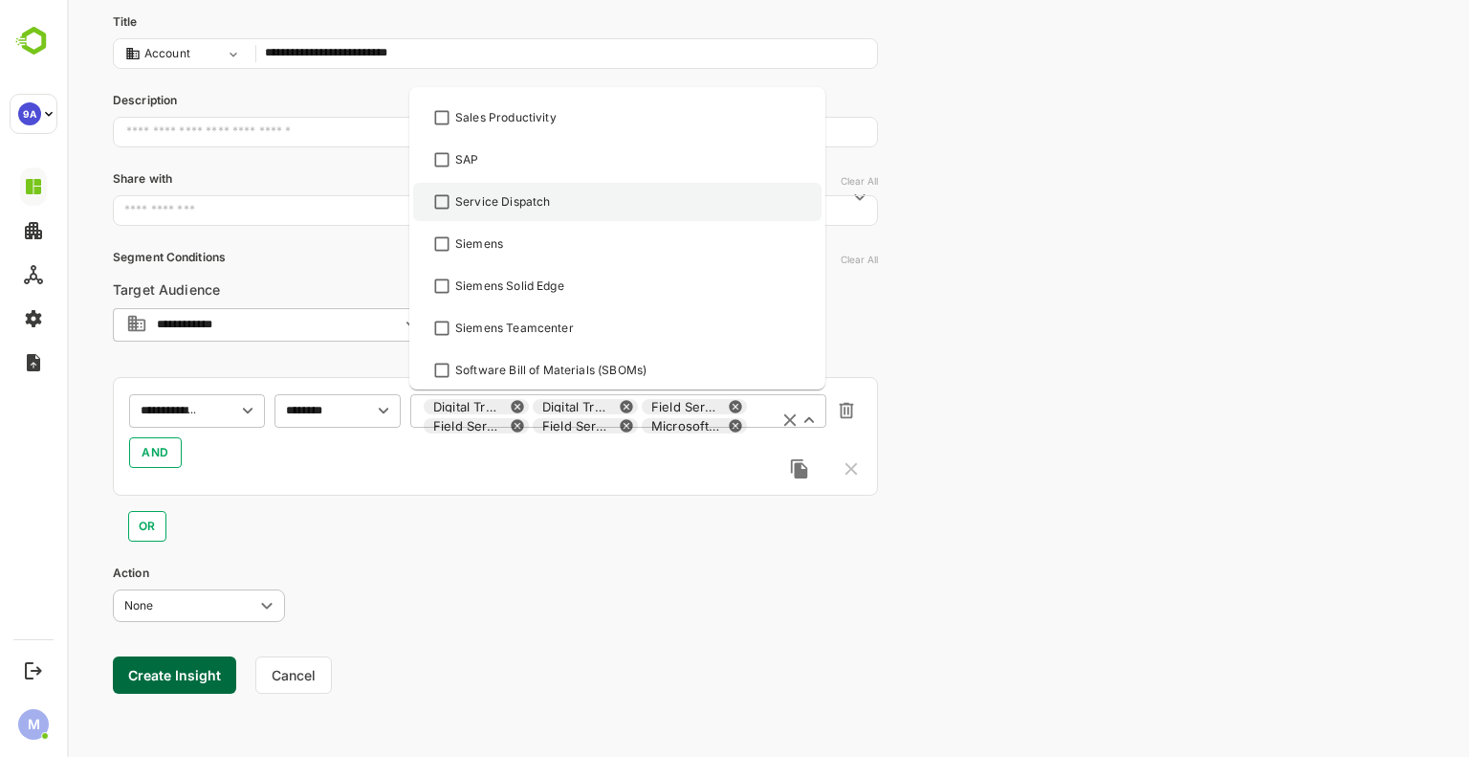
click at [494, 203] on div "Service Dispatch" at bounding box center [502, 201] width 95 height 17
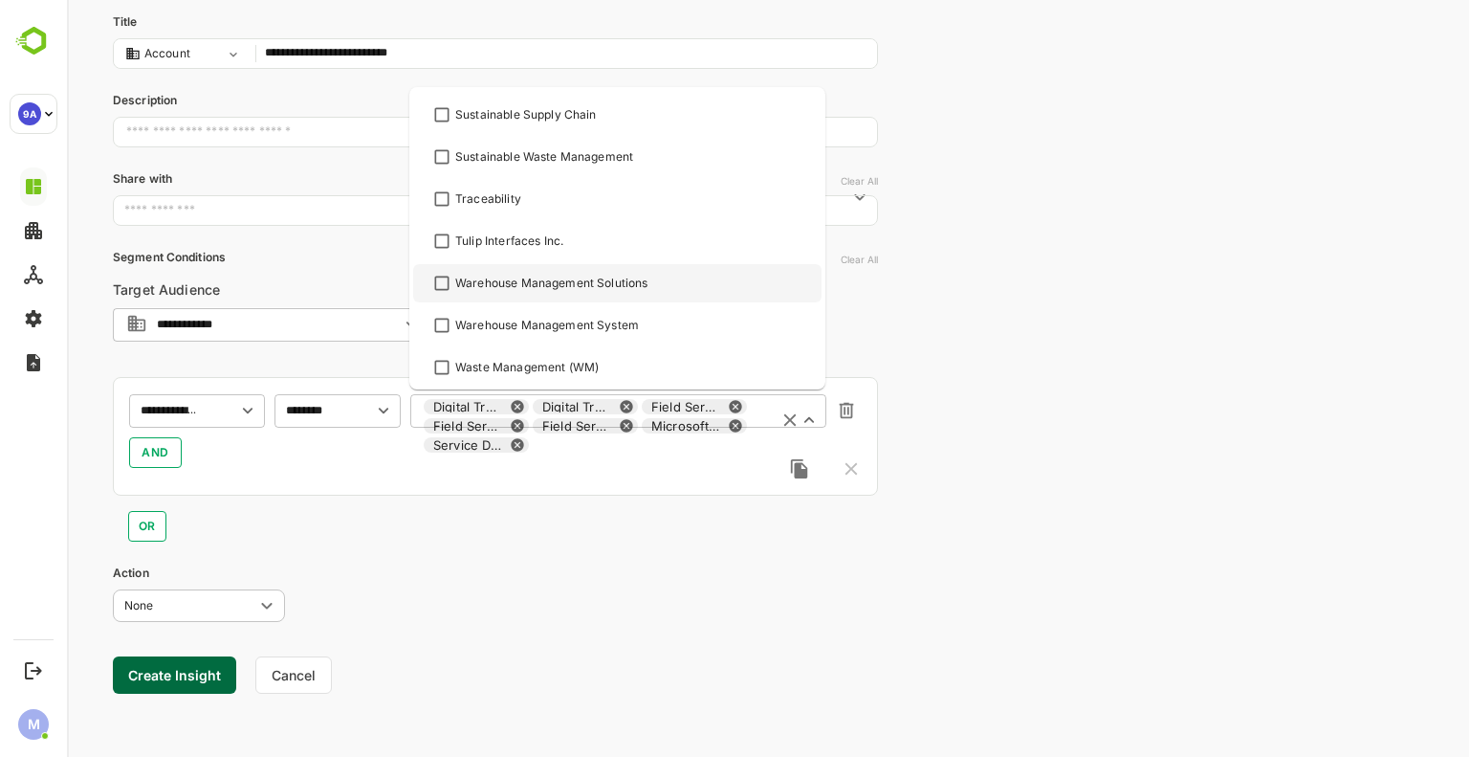
scroll to position [6520, 0]
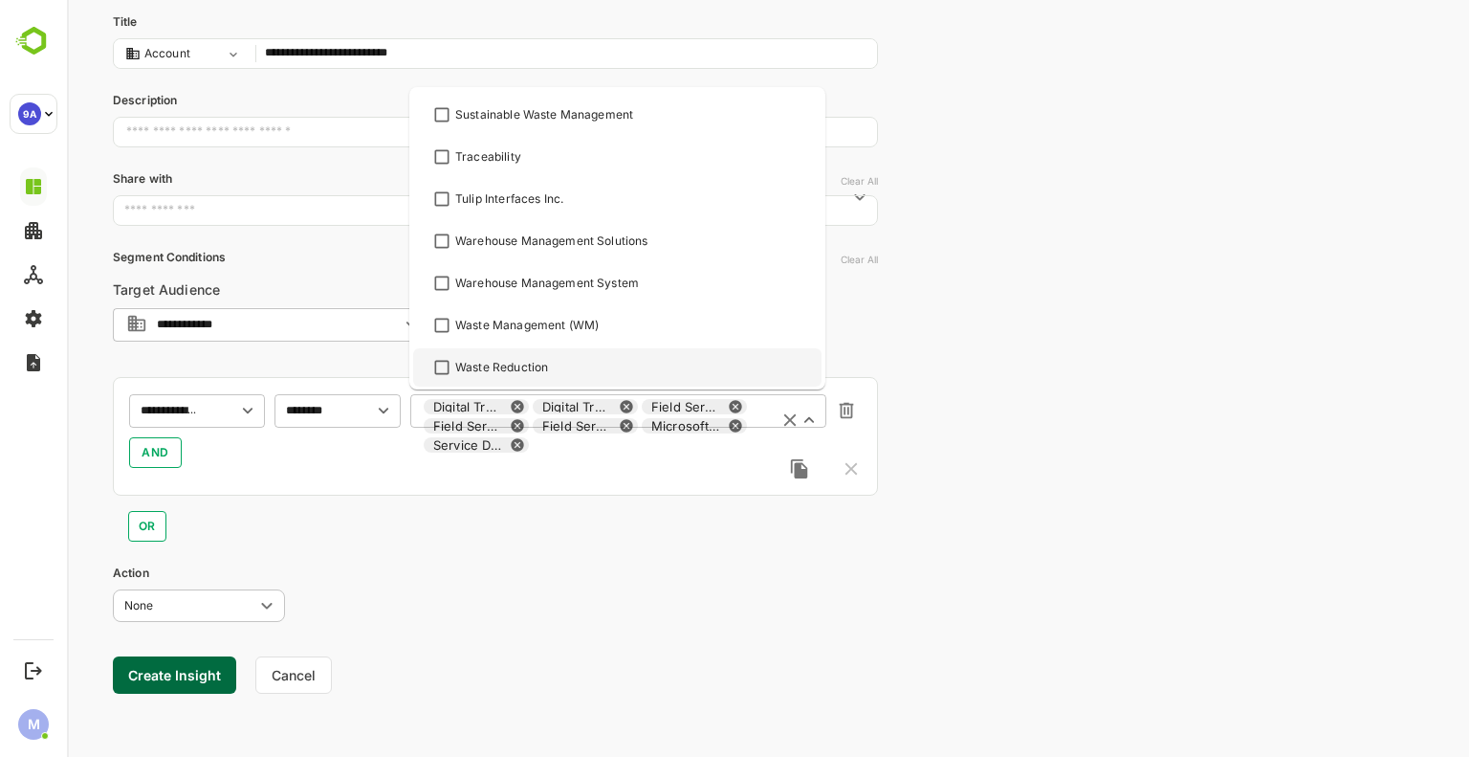
click at [950, 564] on div "**********" at bounding box center [768, 291] width 1402 height 936
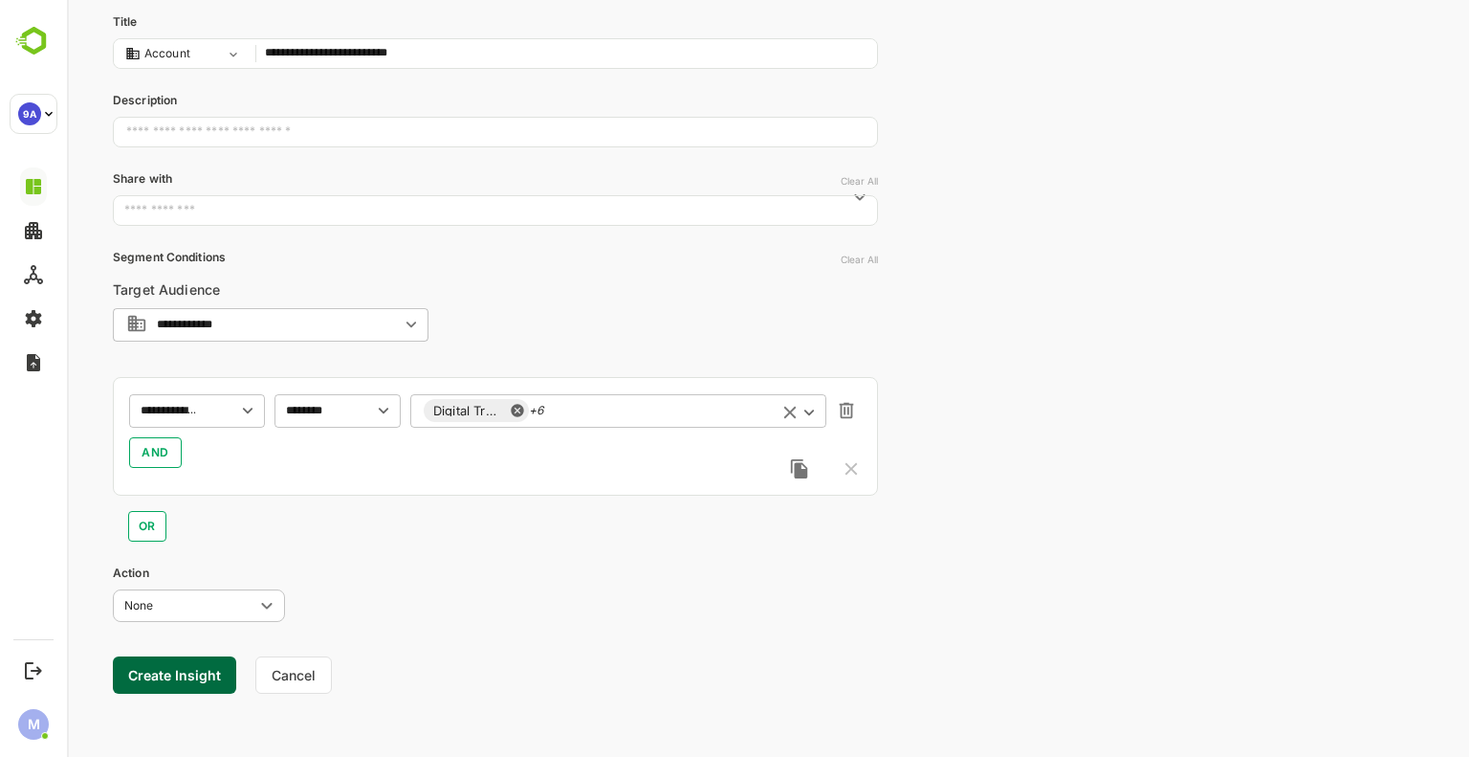
click at [635, 410] on div "Digital Transformation +6 ​" at bounding box center [618, 410] width 416 height 34
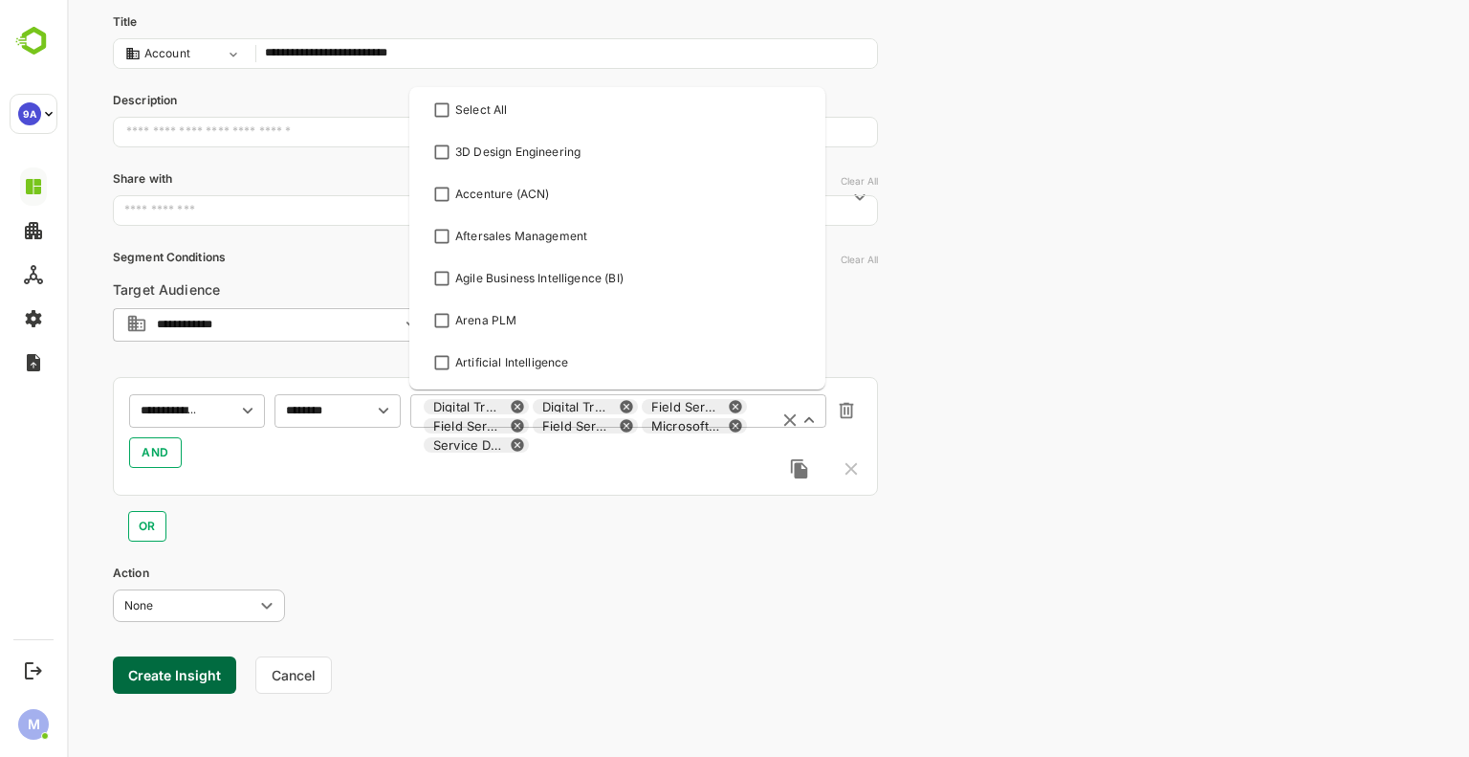
scroll to position [1596, 0]
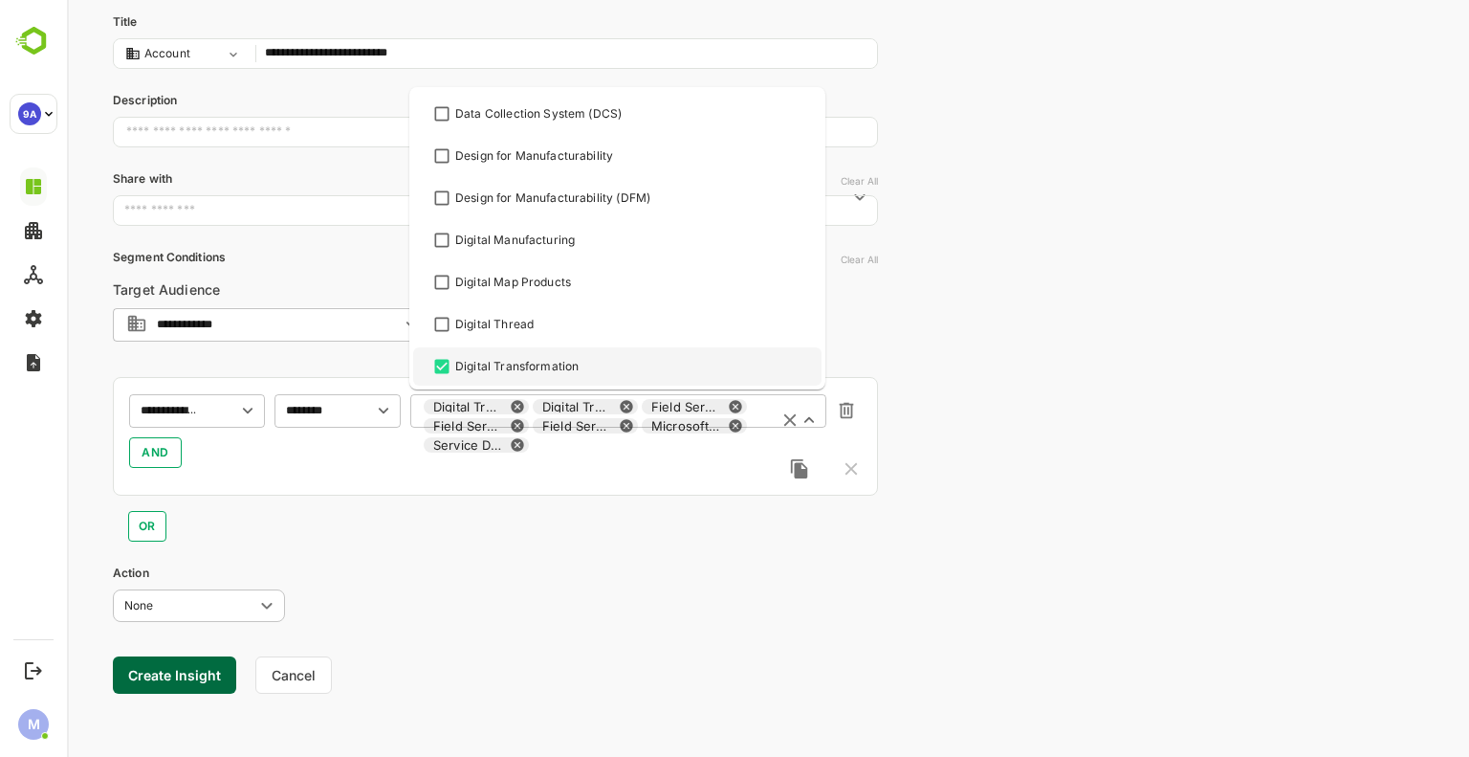
click at [925, 567] on div "**********" at bounding box center [768, 291] width 1402 height 936
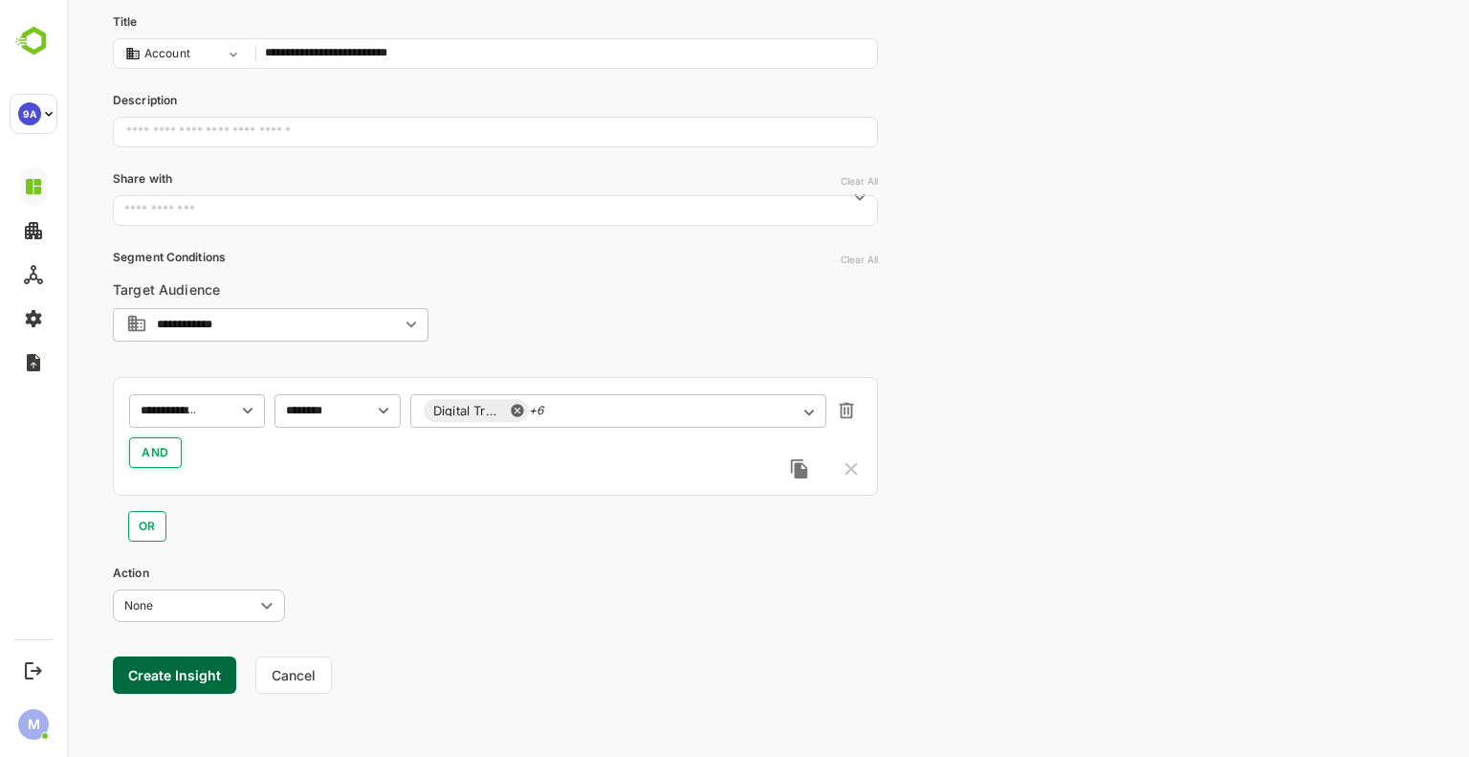
click at [165, 461] on span "AND" at bounding box center [156, 452] width 28 height 23
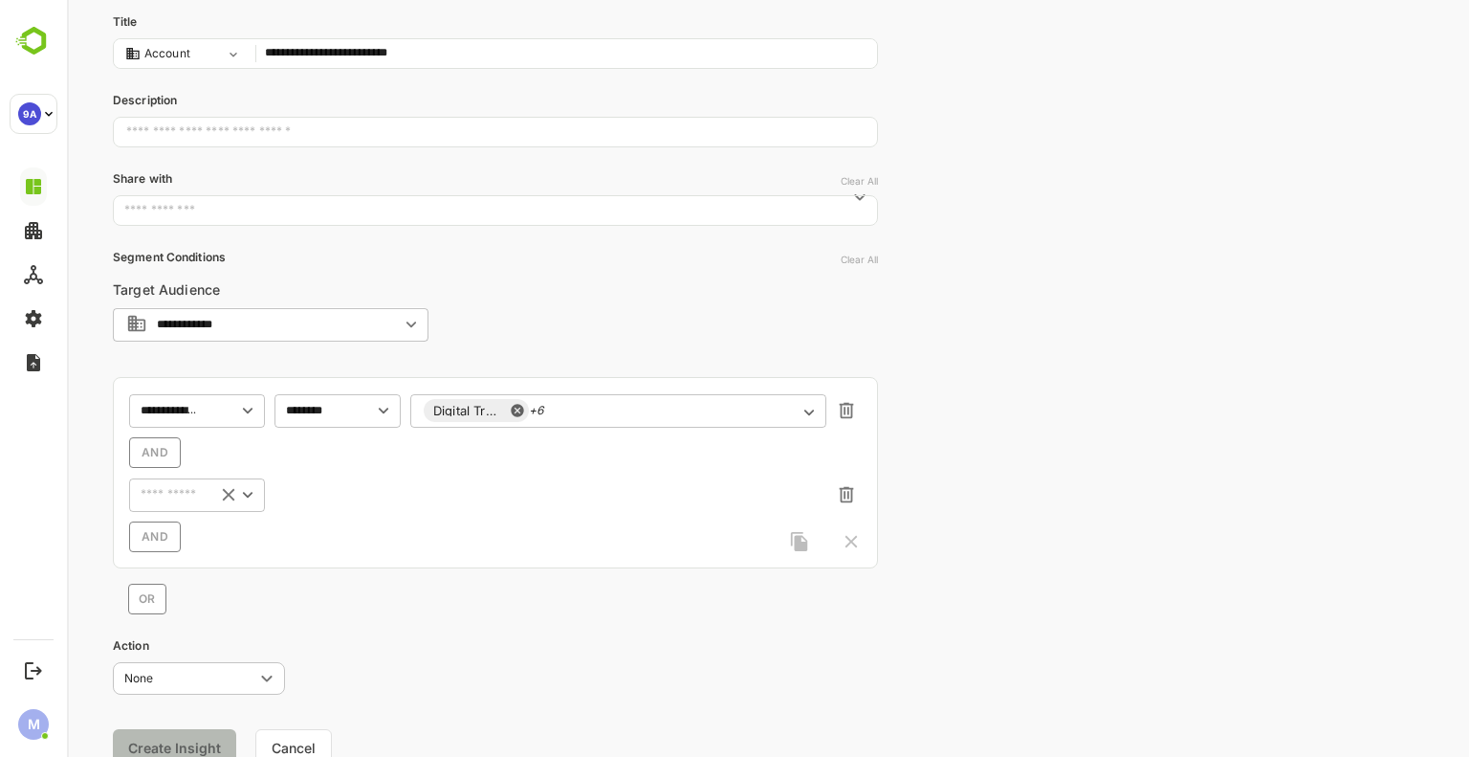
click at [184, 486] on input "text" at bounding box center [169, 494] width 68 height 23
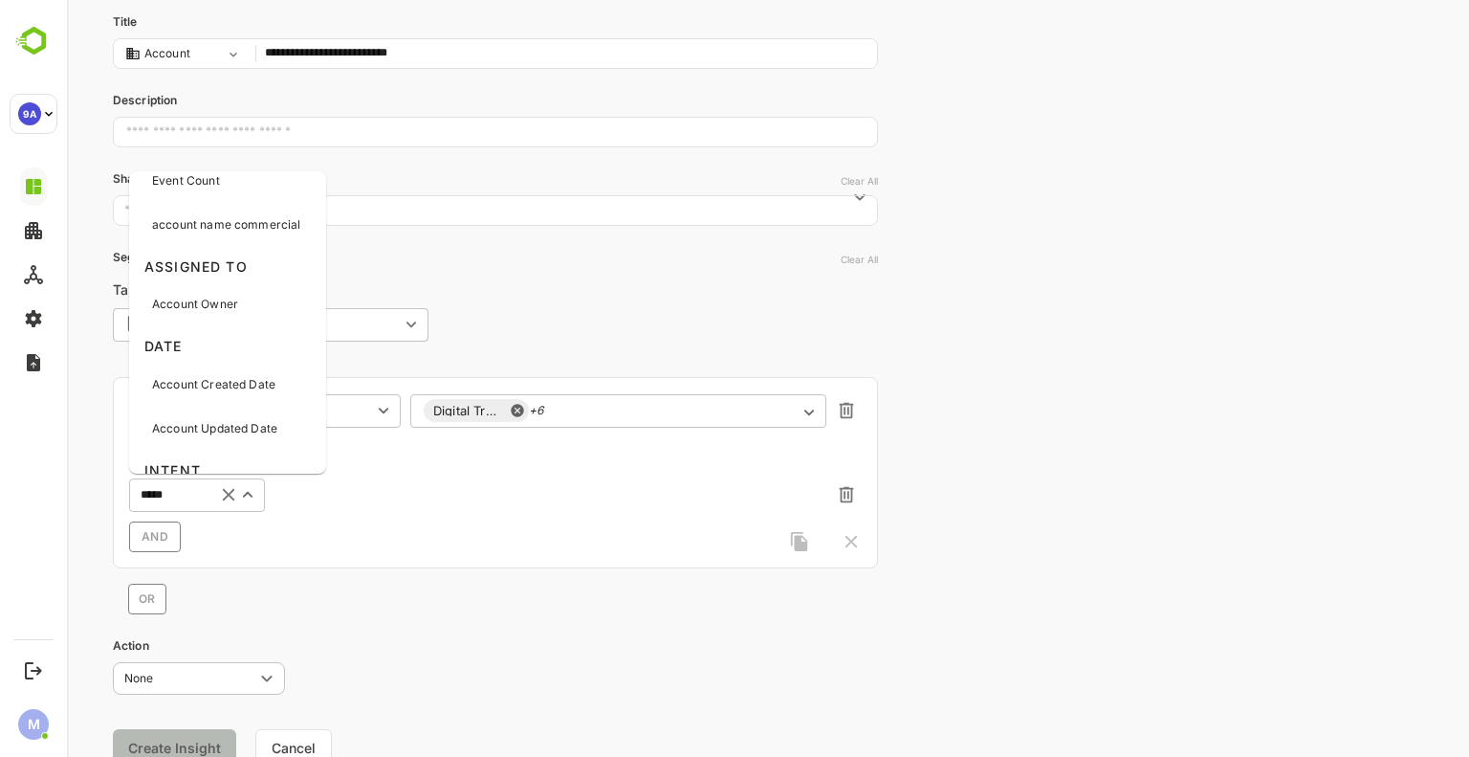
scroll to position [0, 0]
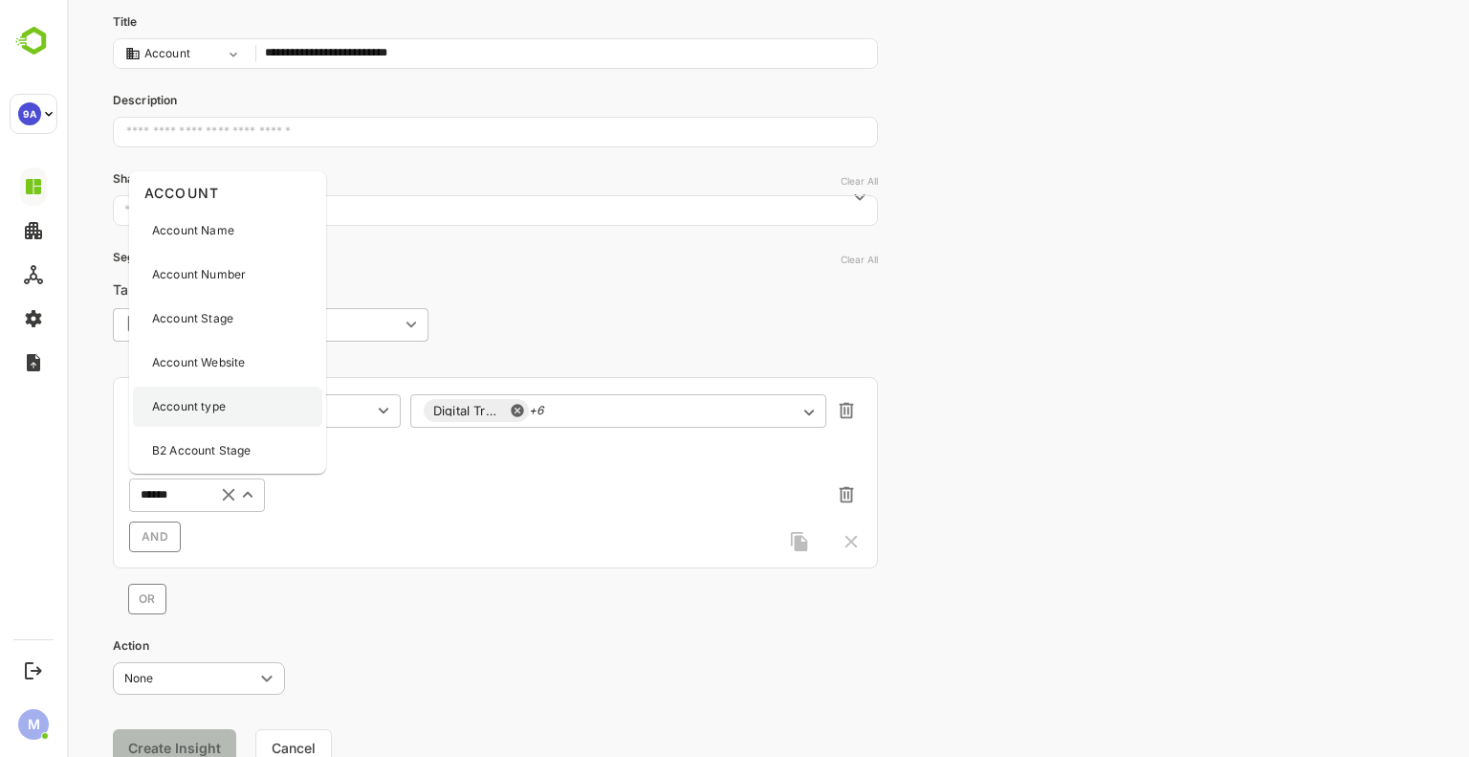
type input "*******"
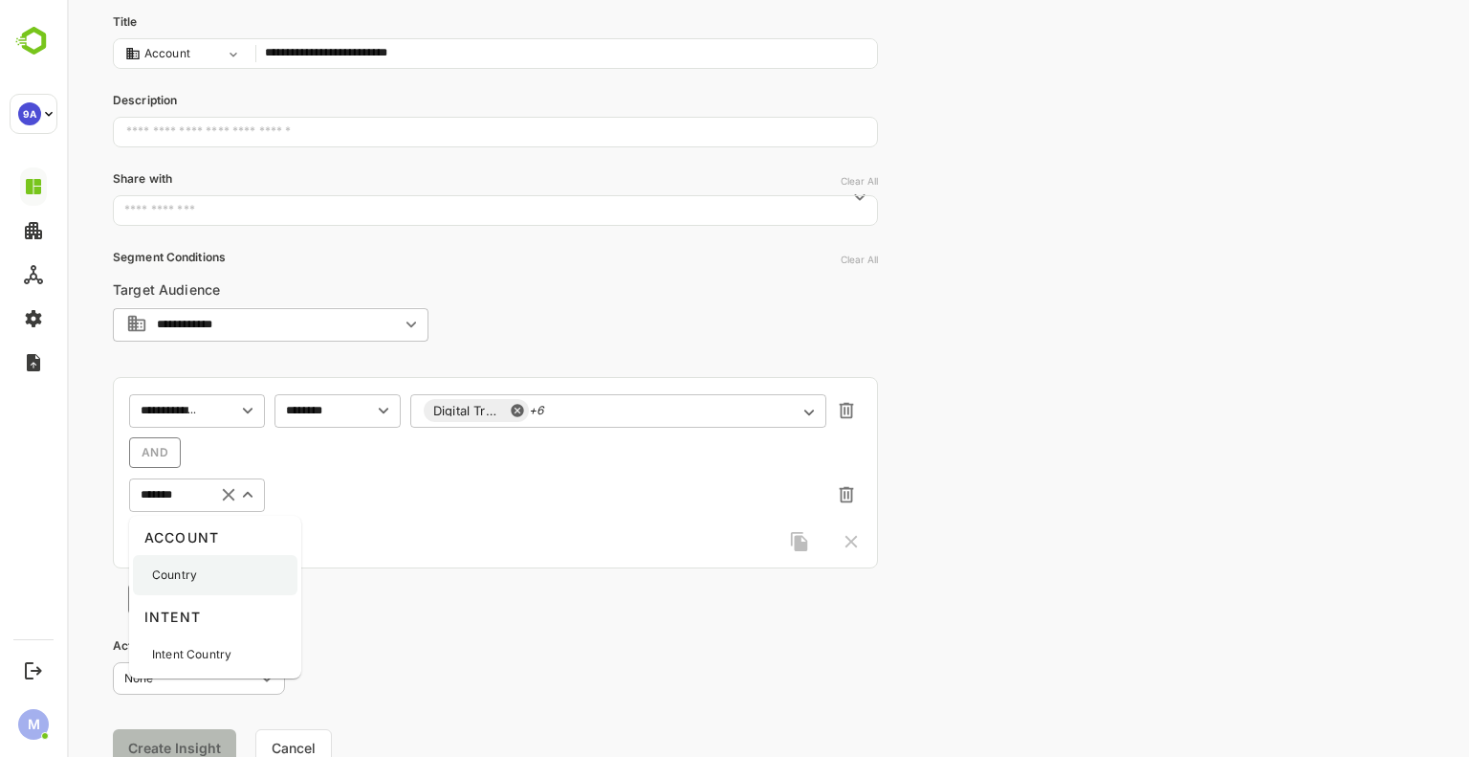
click at [207, 566] on div "Country" at bounding box center [215, 575] width 165 height 40
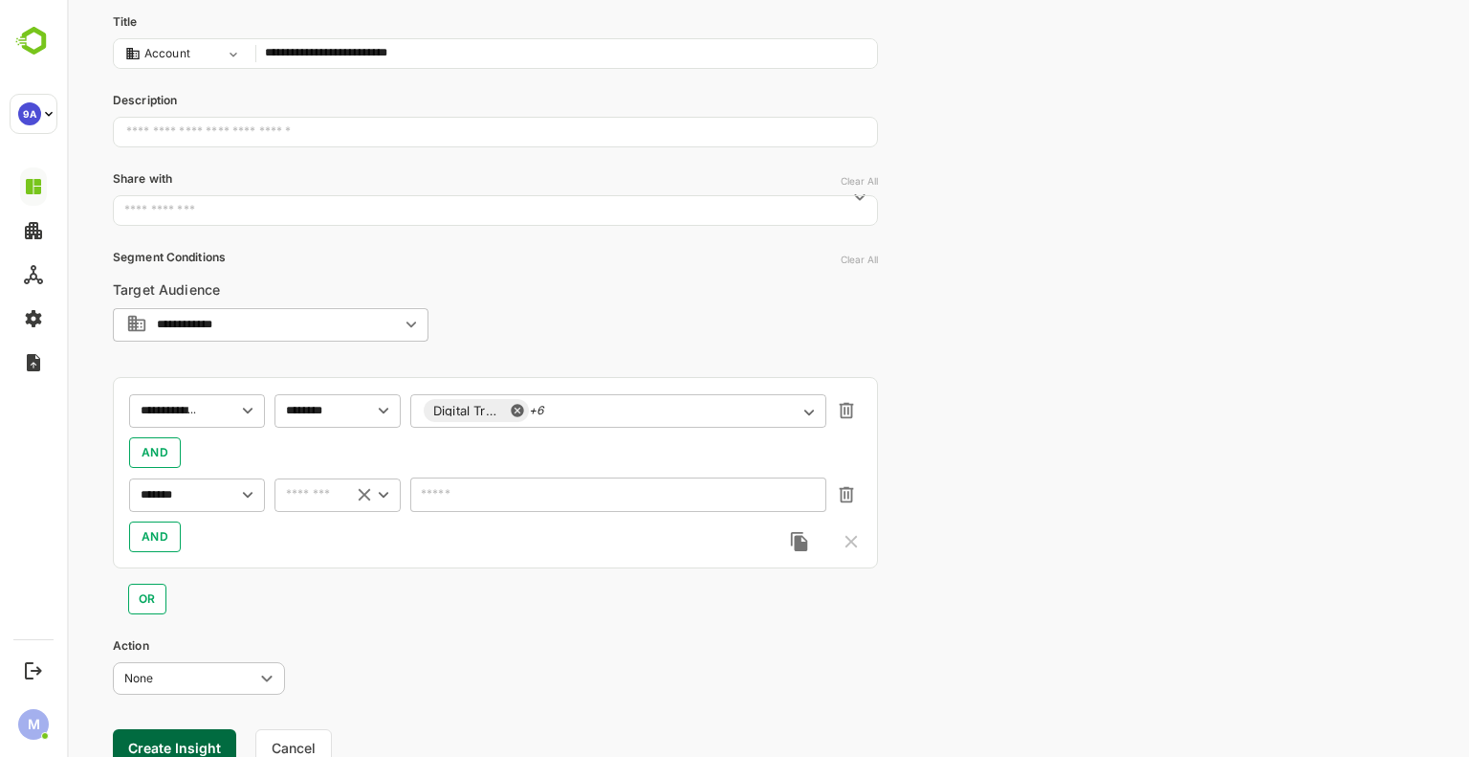
click at [339, 506] on div "​" at bounding box center [338, 494] width 126 height 34
click at [344, 523] on li "includes" at bounding box center [337, 533] width 119 height 29
type input "********"
click at [508, 506] on div "​" at bounding box center [618, 494] width 416 height 34
click at [546, 491] on input "text" at bounding box center [606, 495] width 365 height 14
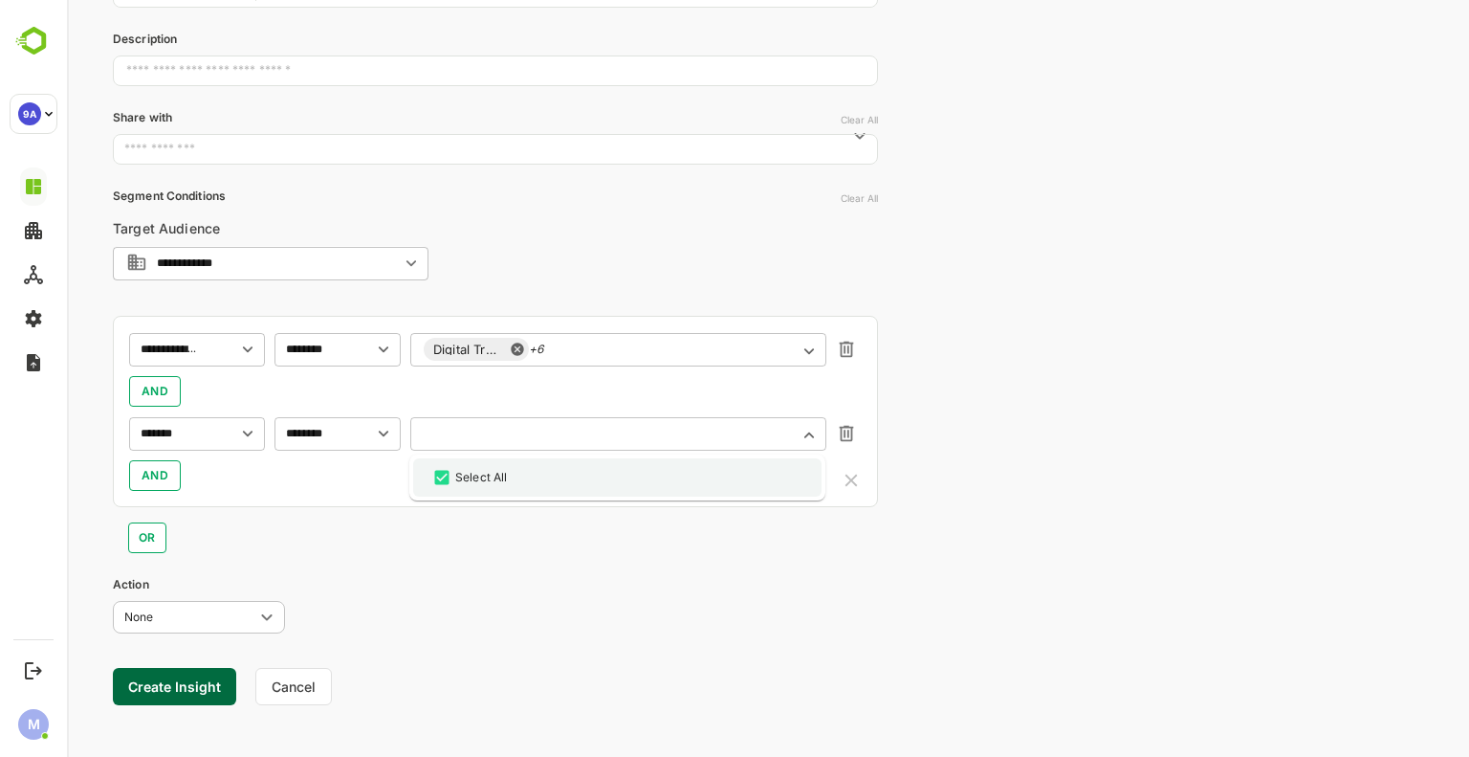
scroll to position [250, 0]
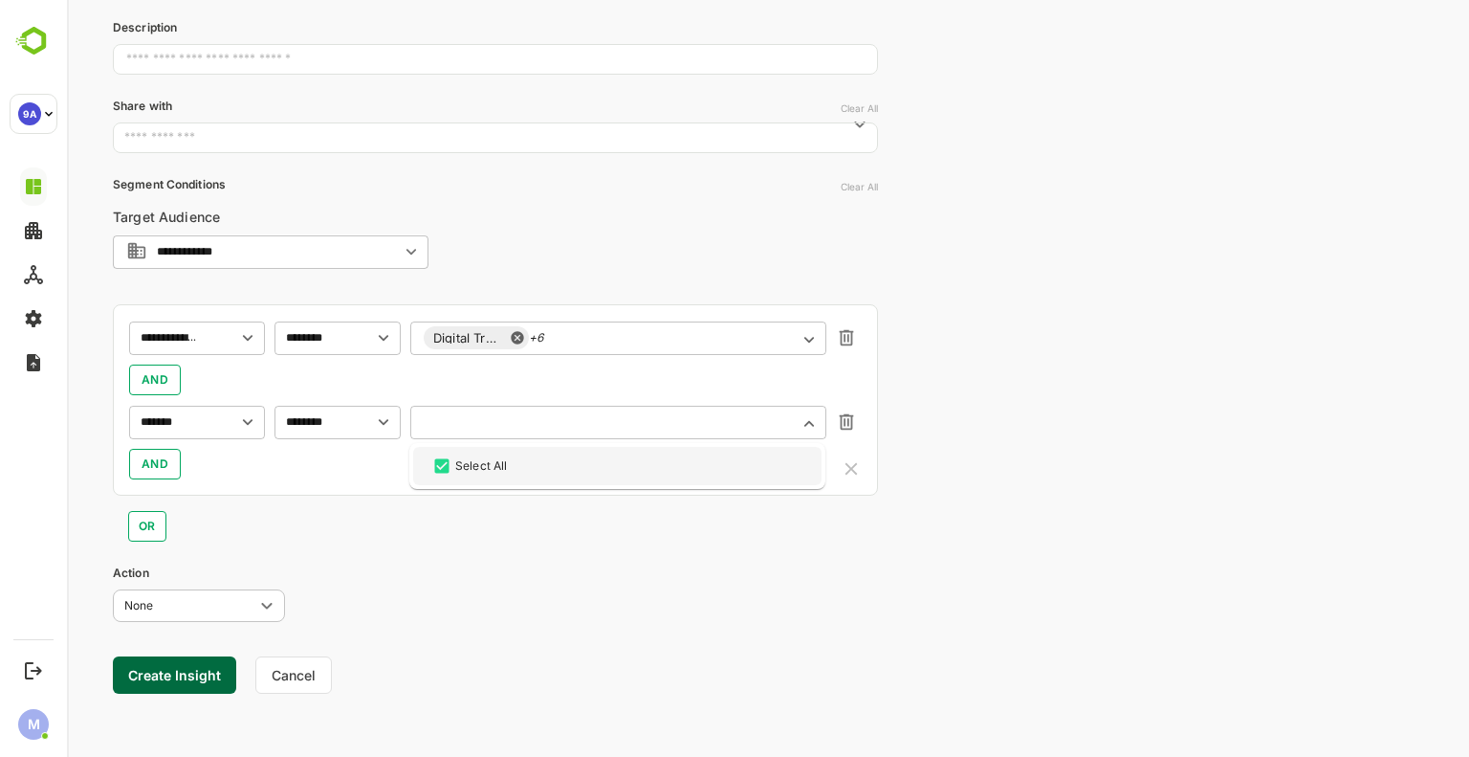
click at [804, 428] on icon "Close" at bounding box center [809, 423] width 21 height 21
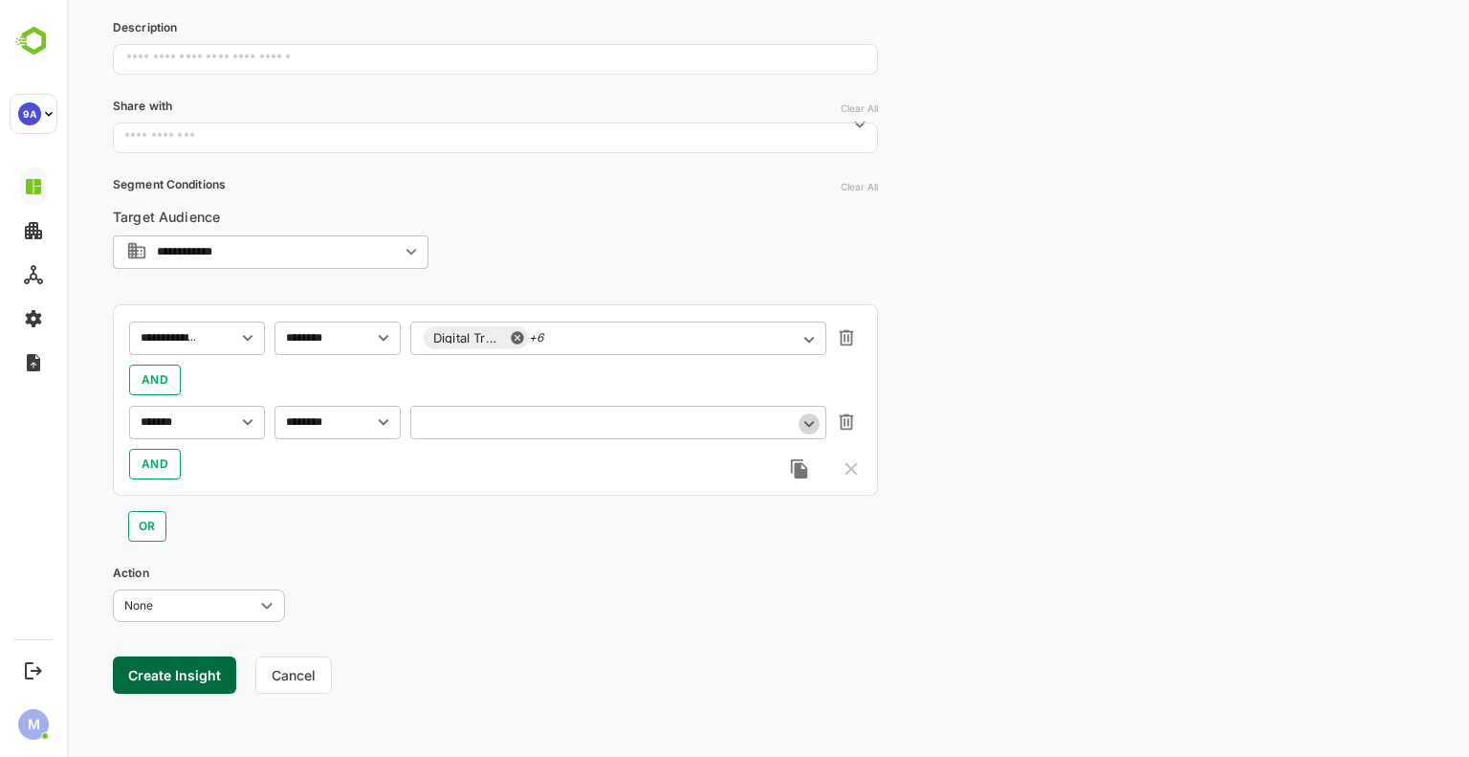
click at [804, 428] on icon "Open" at bounding box center [809, 423] width 21 height 21
click at [814, 409] on div "​" at bounding box center [618, 422] width 416 height 34
click at [815, 438] on div "​" at bounding box center [618, 422] width 416 height 34
click at [807, 429] on icon "Open" at bounding box center [809, 423] width 21 height 21
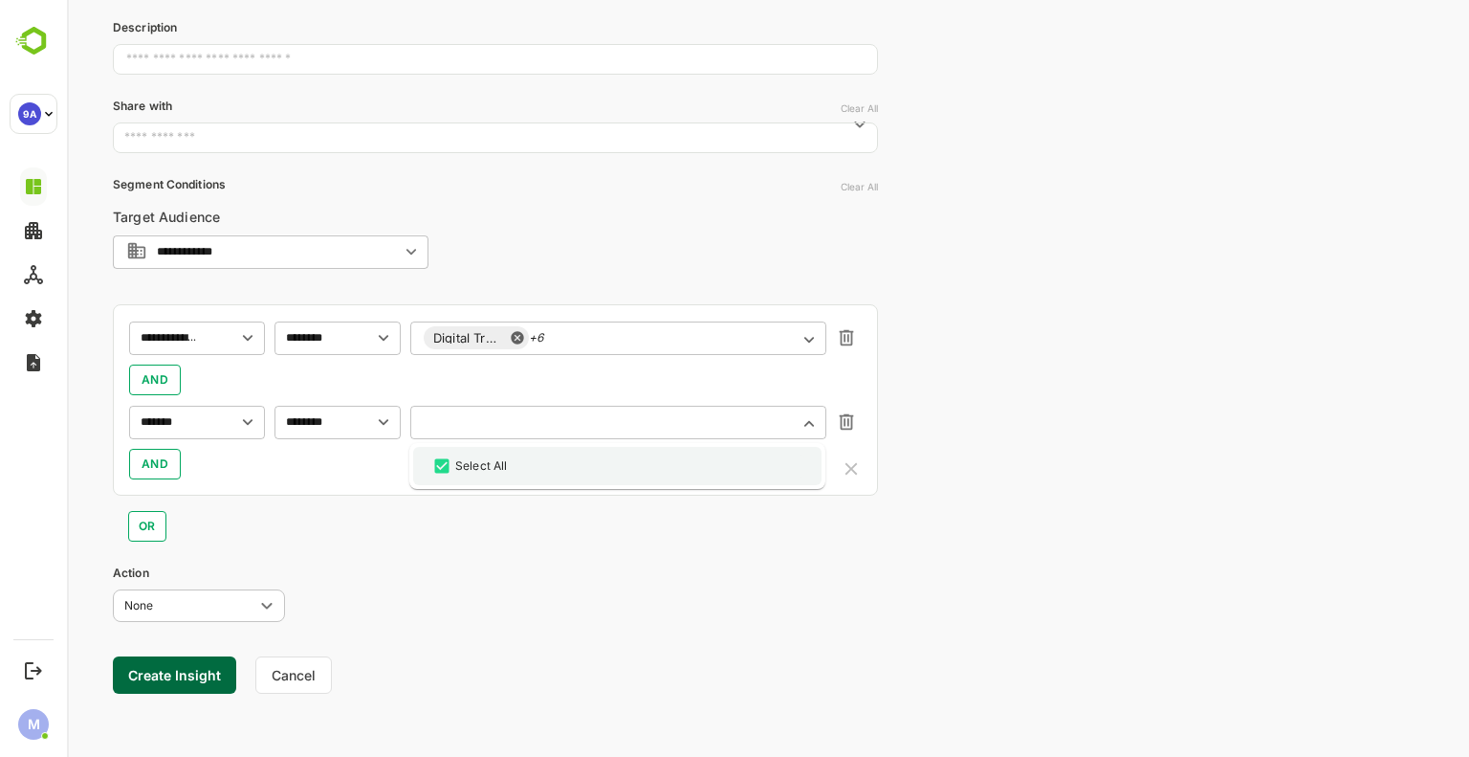
click at [494, 459] on div "Select All" at bounding box center [481, 465] width 53 height 17
click at [655, 418] on input "text" at bounding box center [606, 422] width 365 height 14
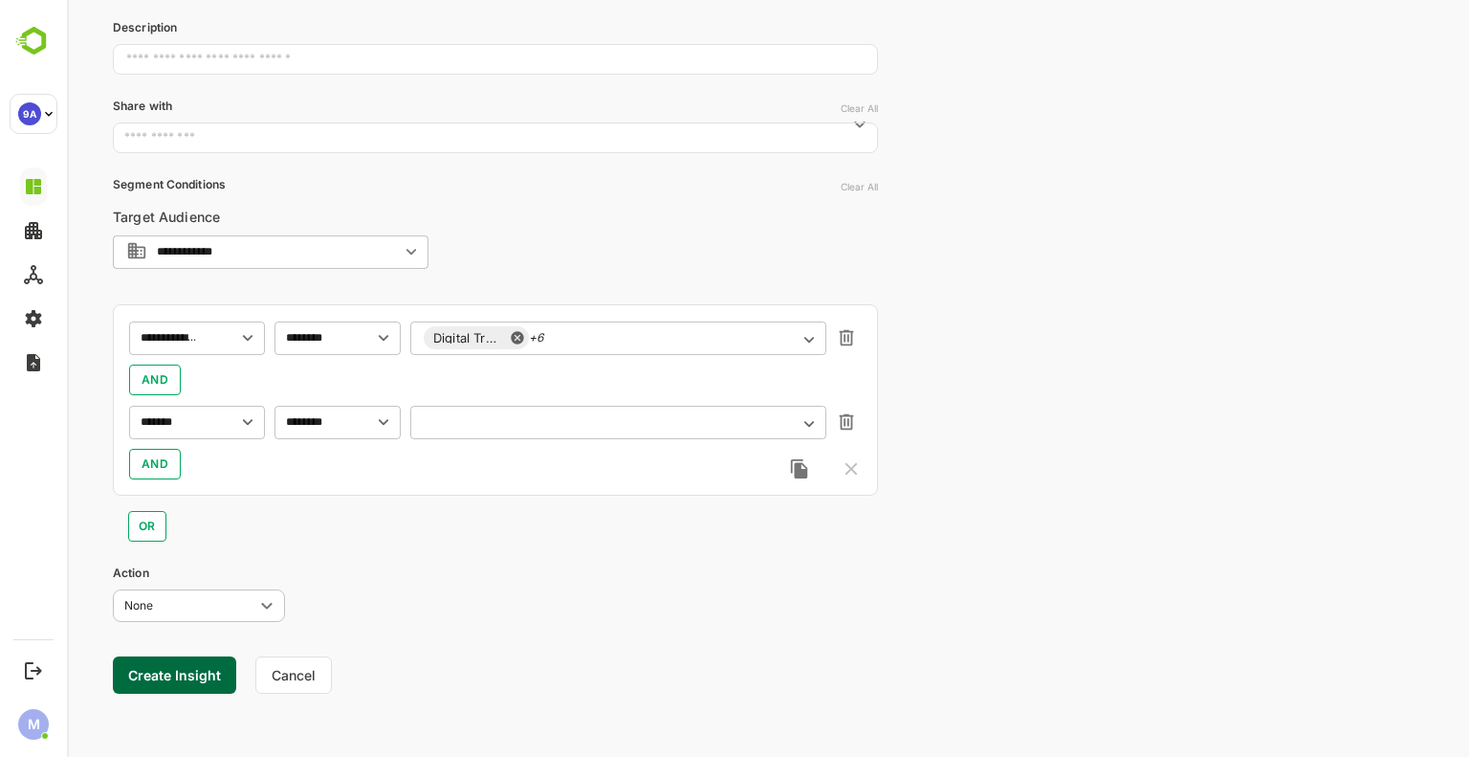
click at [655, 418] on input "text" at bounding box center [606, 422] width 365 height 14
click at [831, 421] on div "******* ​ ******** ​ ​" at bounding box center [495, 422] width 733 height 34
click at [729, 415] on input "text" at bounding box center [606, 422] width 365 height 14
click at [579, 417] on input "text" at bounding box center [606, 422] width 365 height 14
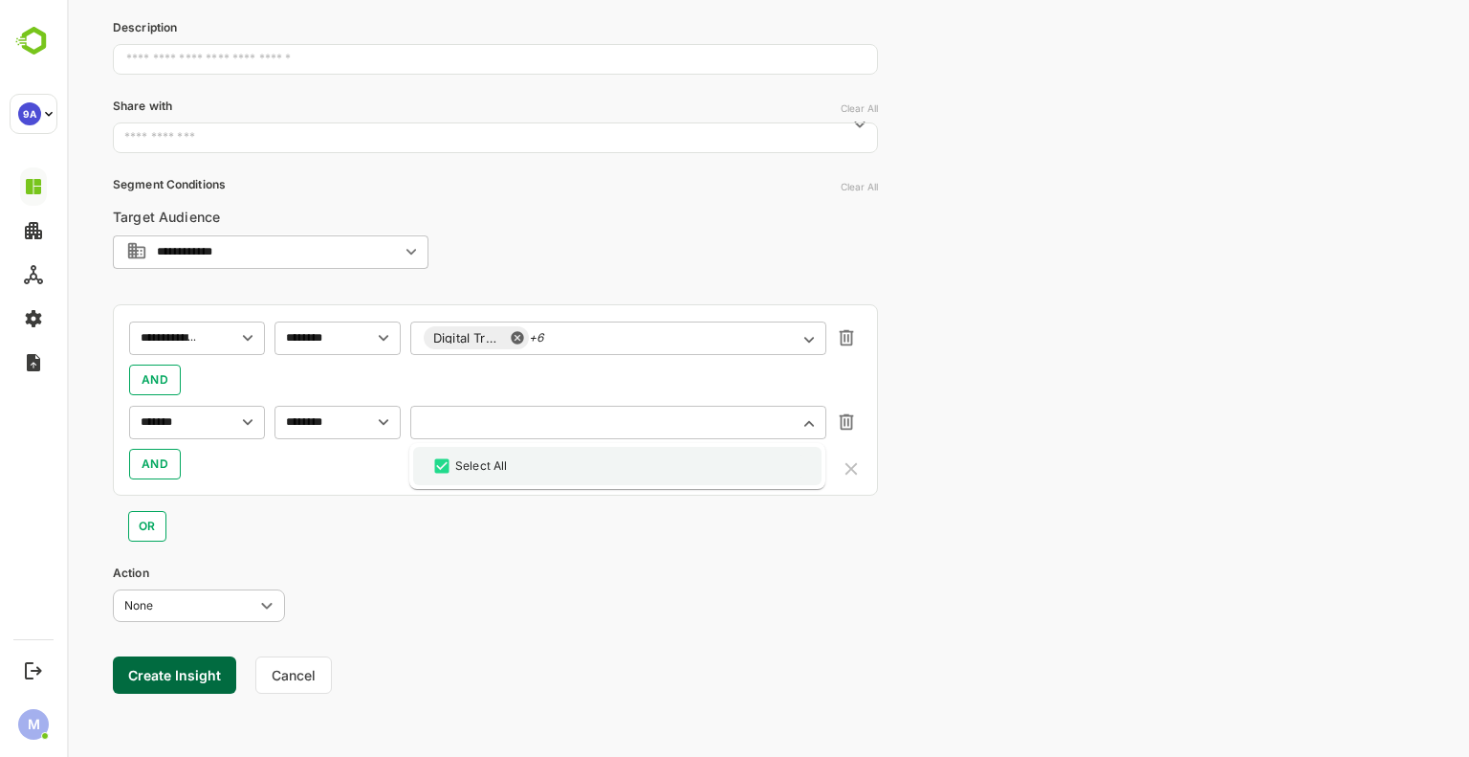
click at [719, 461] on div "Select All" at bounding box center [617, 465] width 374 height 23
click at [235, 425] on icon "Clear" at bounding box center [228, 421] width 21 height 21
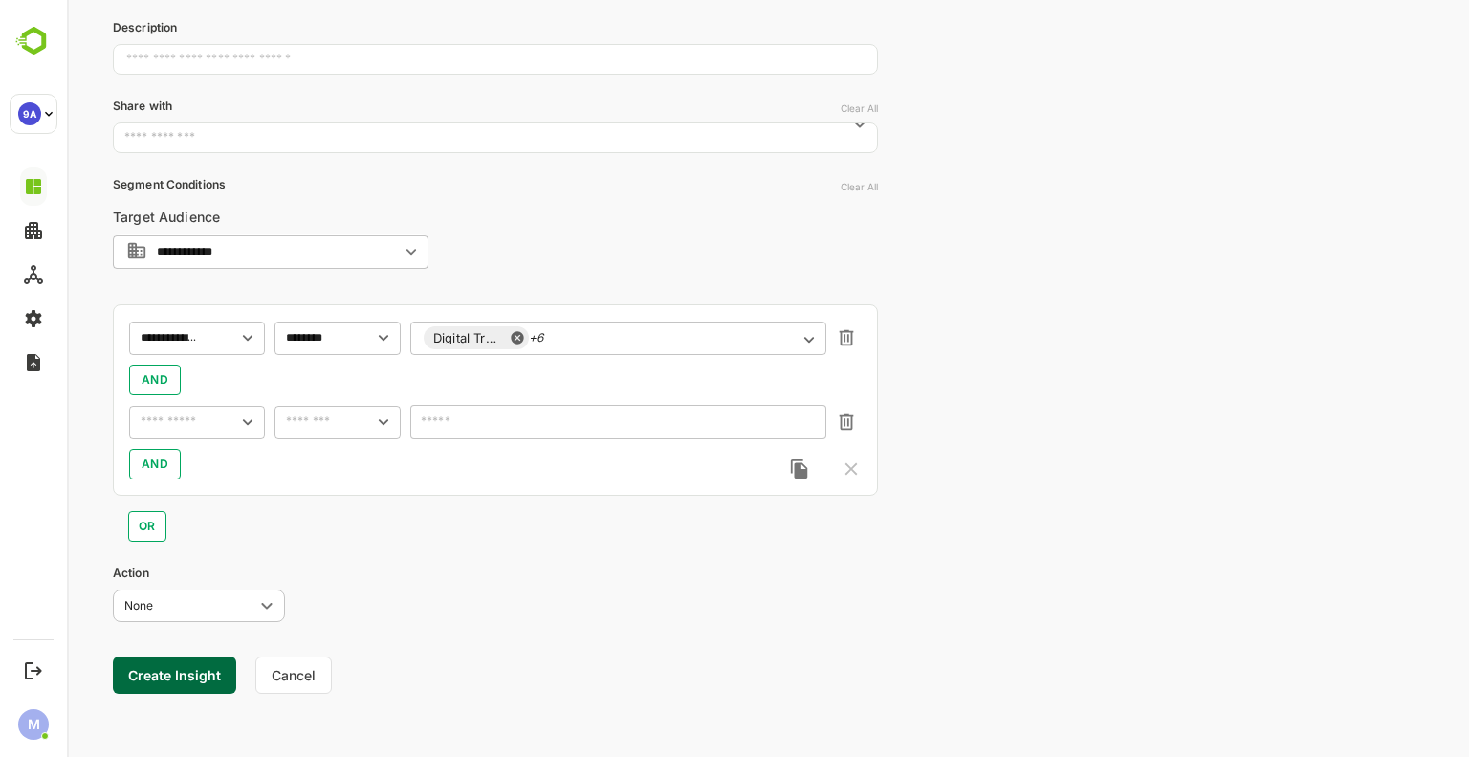
click at [189, 426] on input "text" at bounding box center [181, 421] width 93 height 23
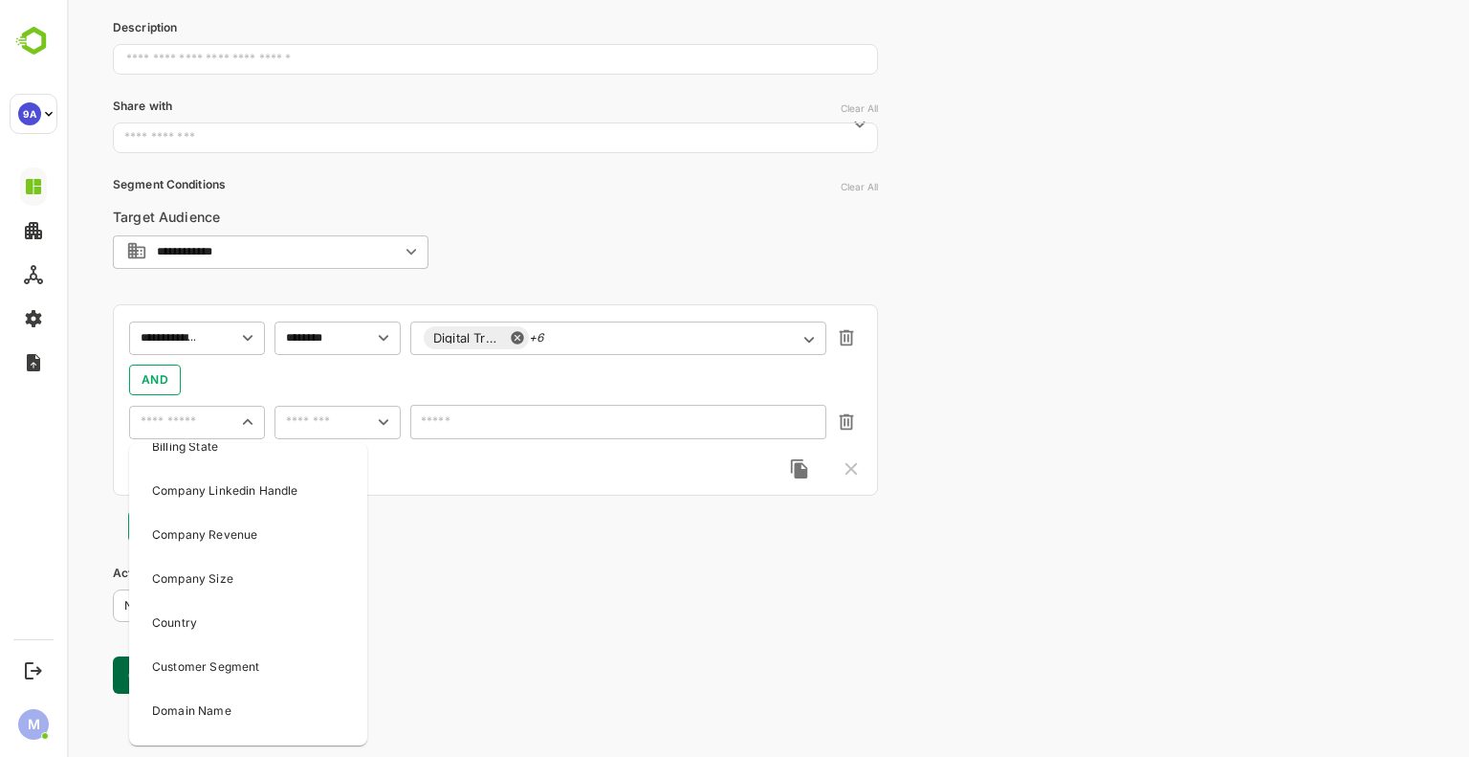
scroll to position [555, 0]
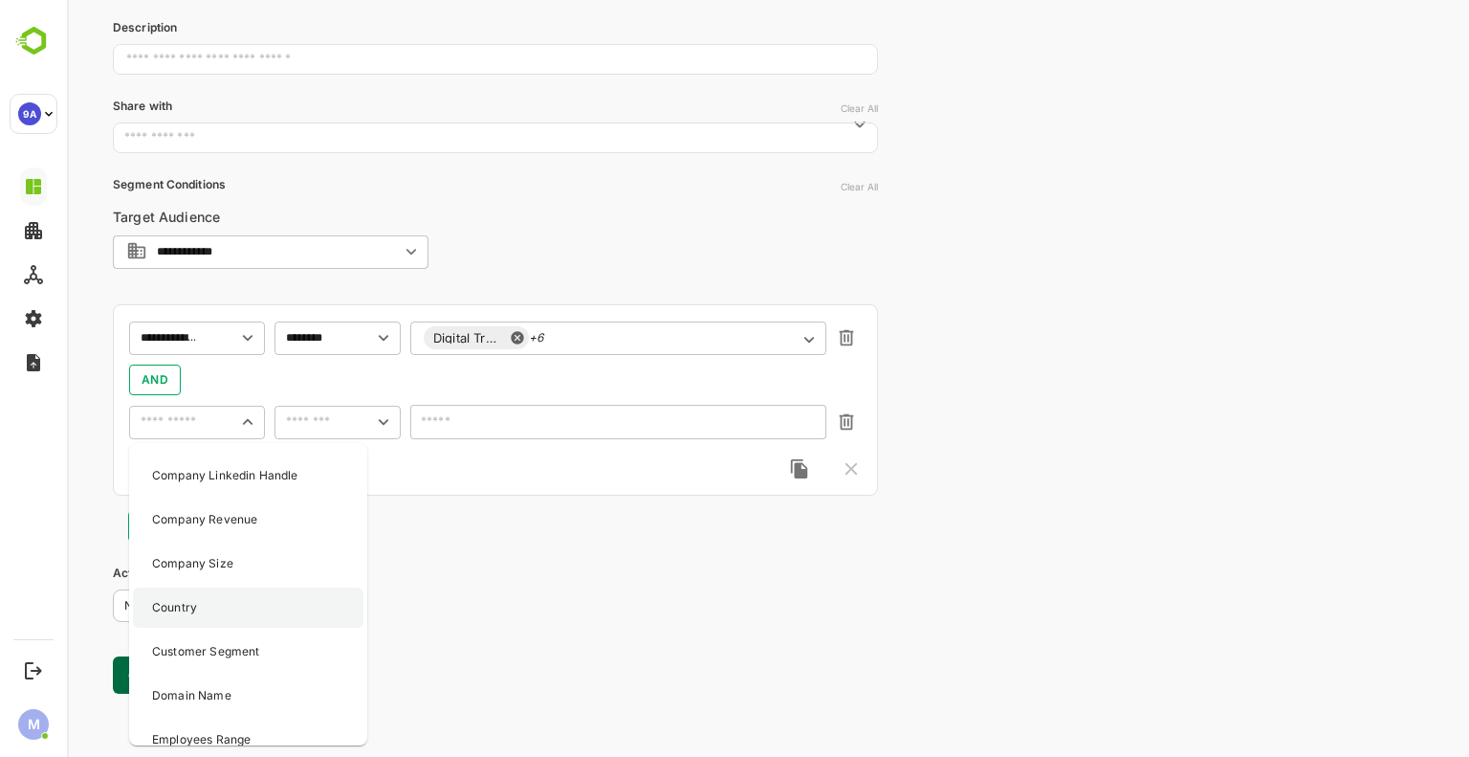
click at [202, 597] on div "Country" at bounding box center [248, 607] width 231 height 40
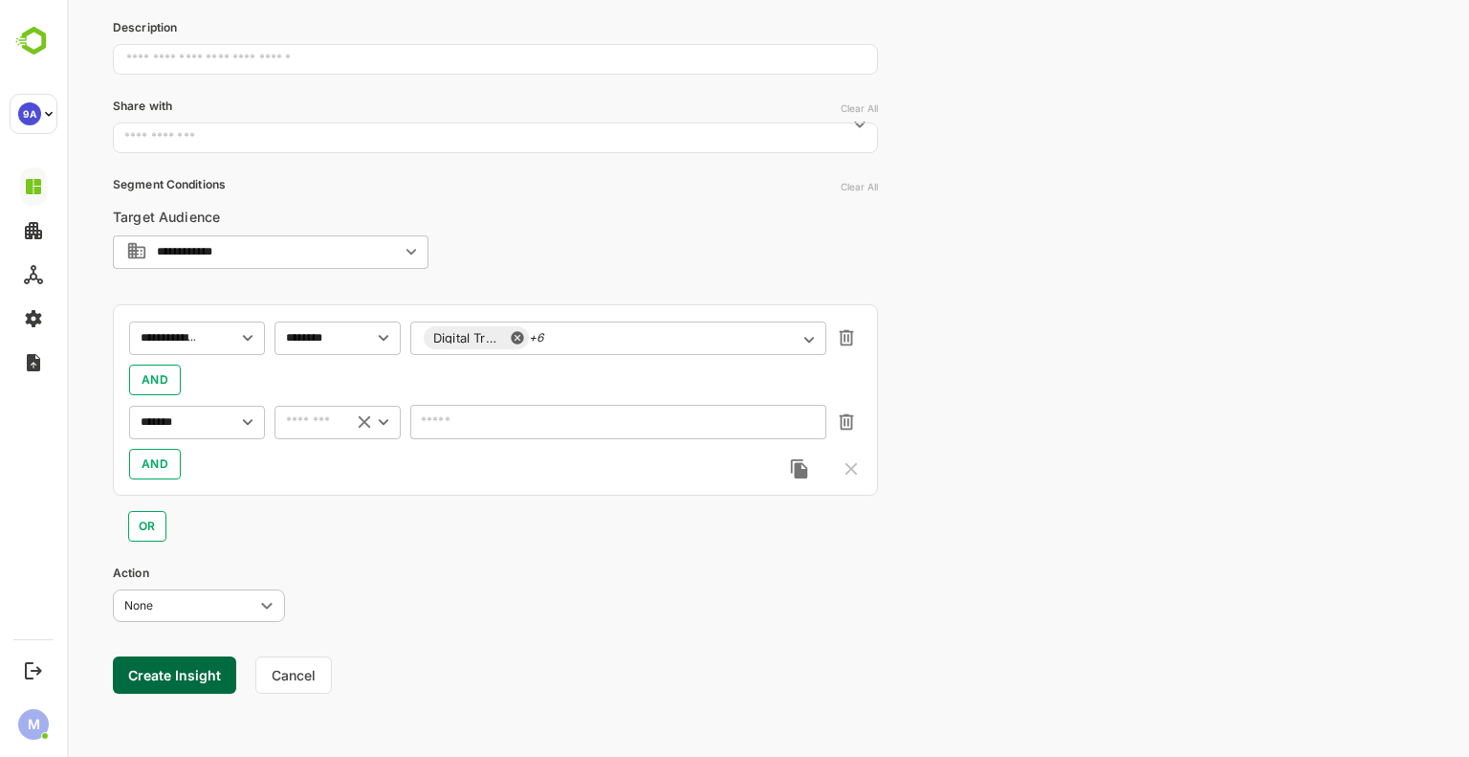
click at [315, 421] on input "text" at bounding box center [309, 421] width 58 height 23
click at [336, 443] on ul "includes excludes is empty is not empty" at bounding box center [338, 510] width 126 height 134
click at [321, 452] on li "includes" at bounding box center [337, 461] width 119 height 29
type input "********"
click at [597, 434] on div "​" at bounding box center [618, 422] width 416 height 34
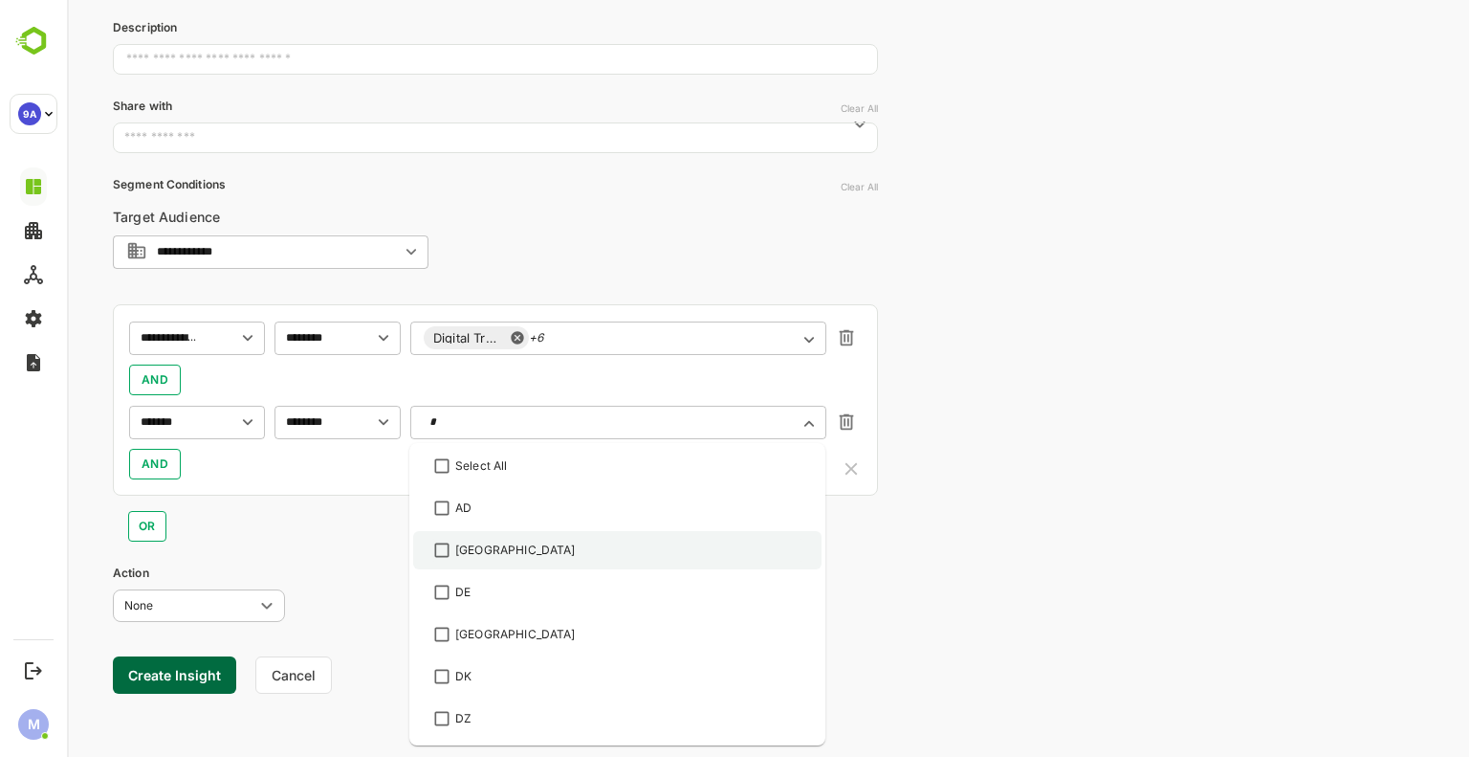
scroll to position [83, 0]
click at [550, 554] on div "[GEOGRAPHIC_DATA]" at bounding box center [617, 551] width 374 height 23
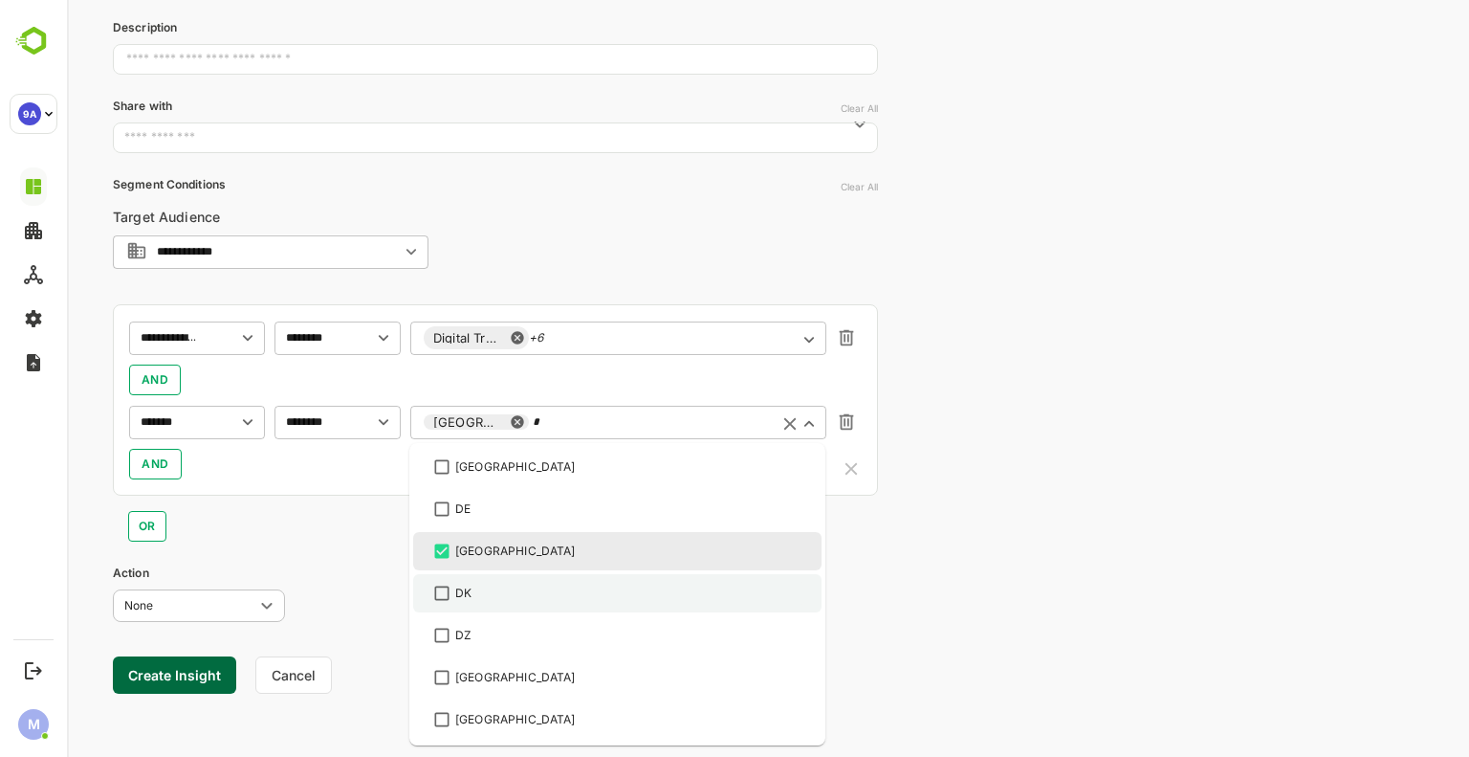
click at [477, 591] on div "DK" at bounding box center [617, 593] width 374 height 23
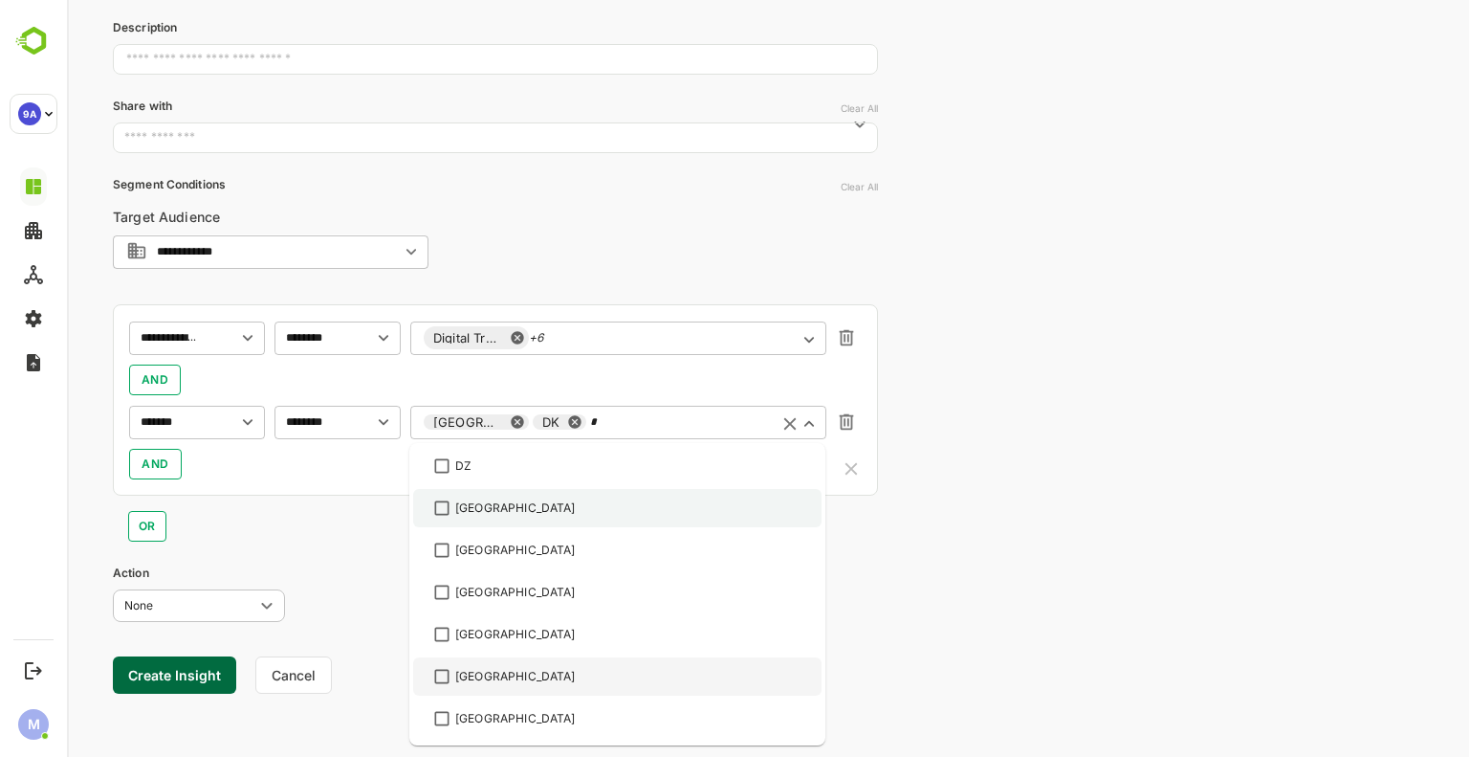
scroll to position [332, 0]
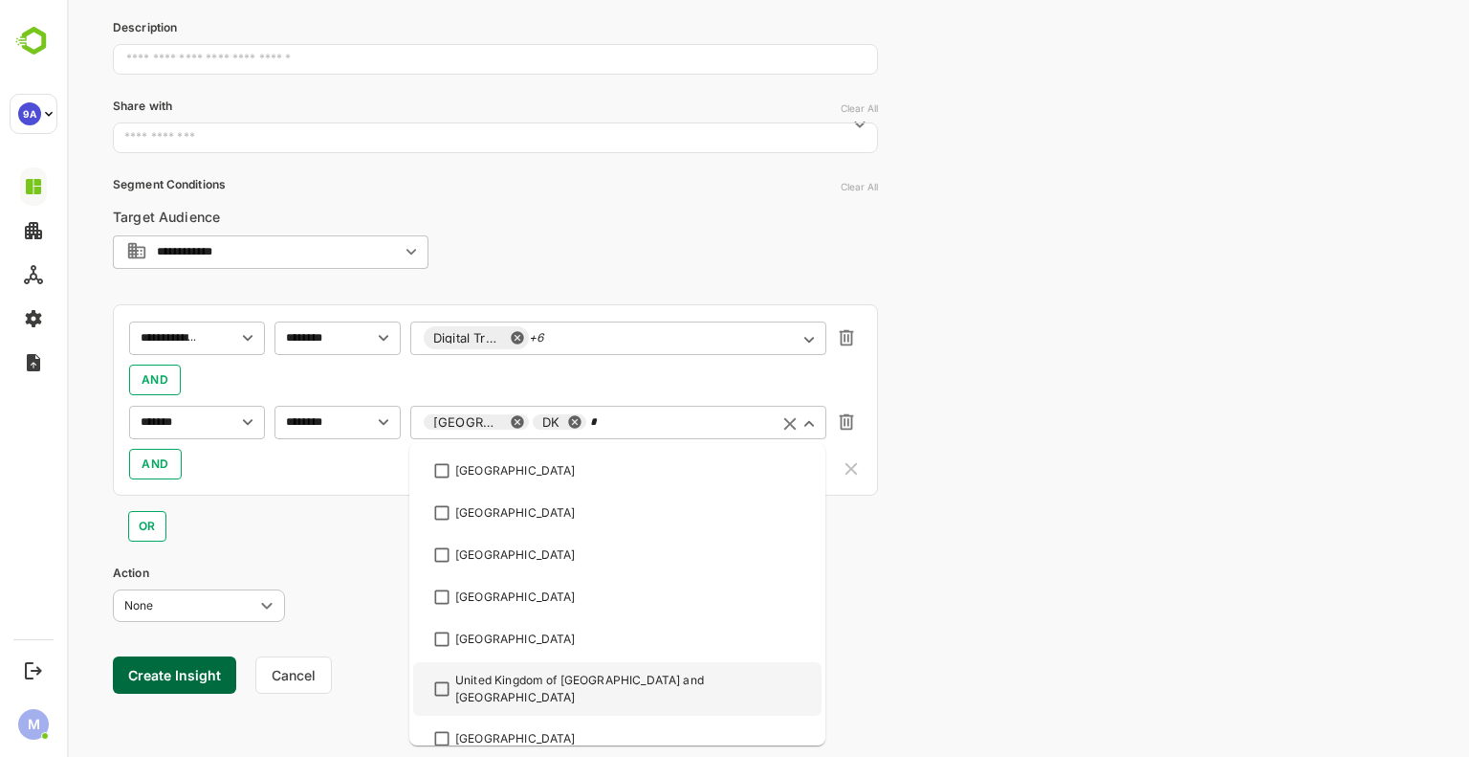
type input "*"
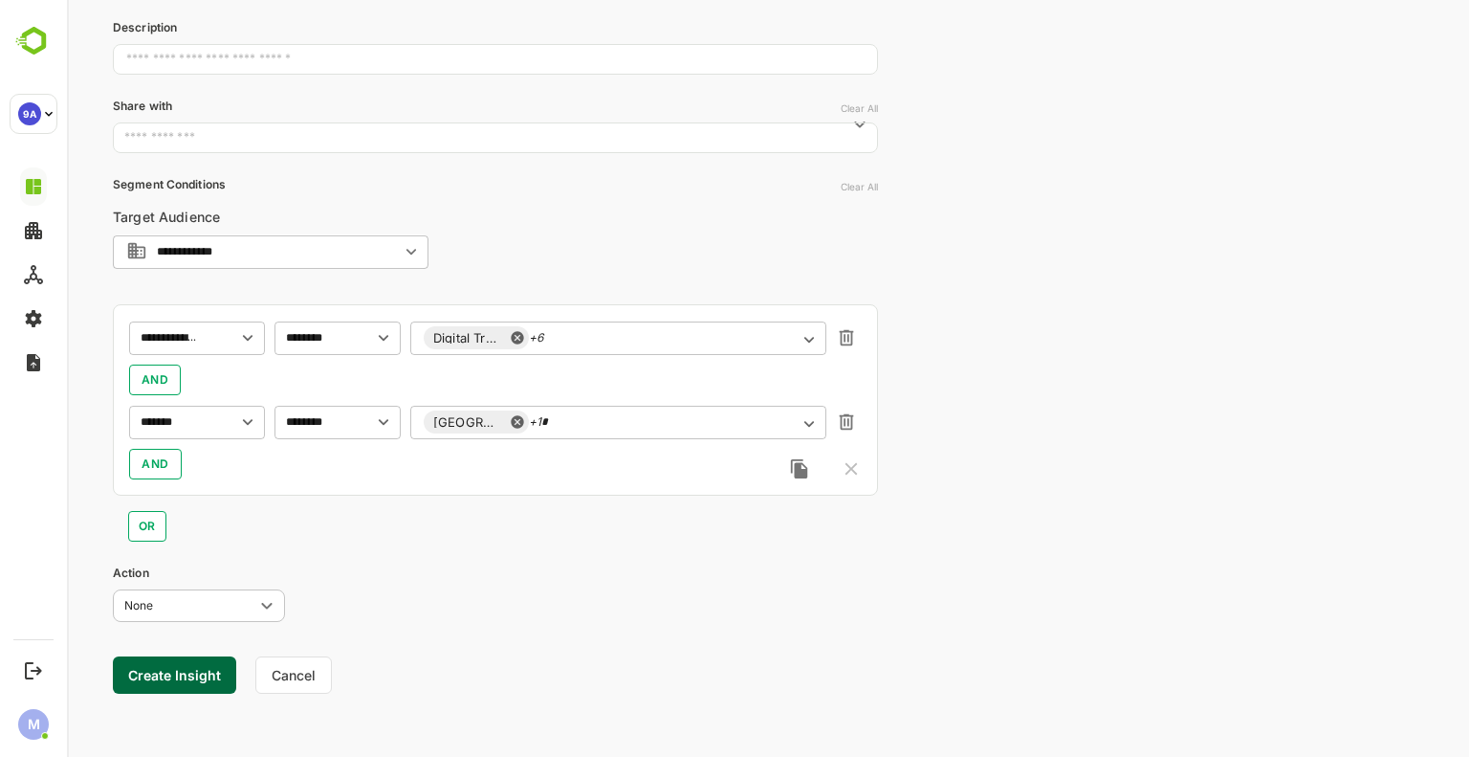
click at [978, 601] on div "**********" at bounding box center [768, 254] width 1402 height 1008
click at [613, 408] on div "Denmark +1 * ​" at bounding box center [618, 422] width 416 height 34
click at [705, 458] on div "AND" at bounding box center [495, 464] width 733 height 31
click at [639, 337] on div "Digital Transformation +6 ​" at bounding box center [618, 337] width 416 height 34
click at [876, 597] on div "Action None **** ​" at bounding box center [495, 592] width 765 height 56
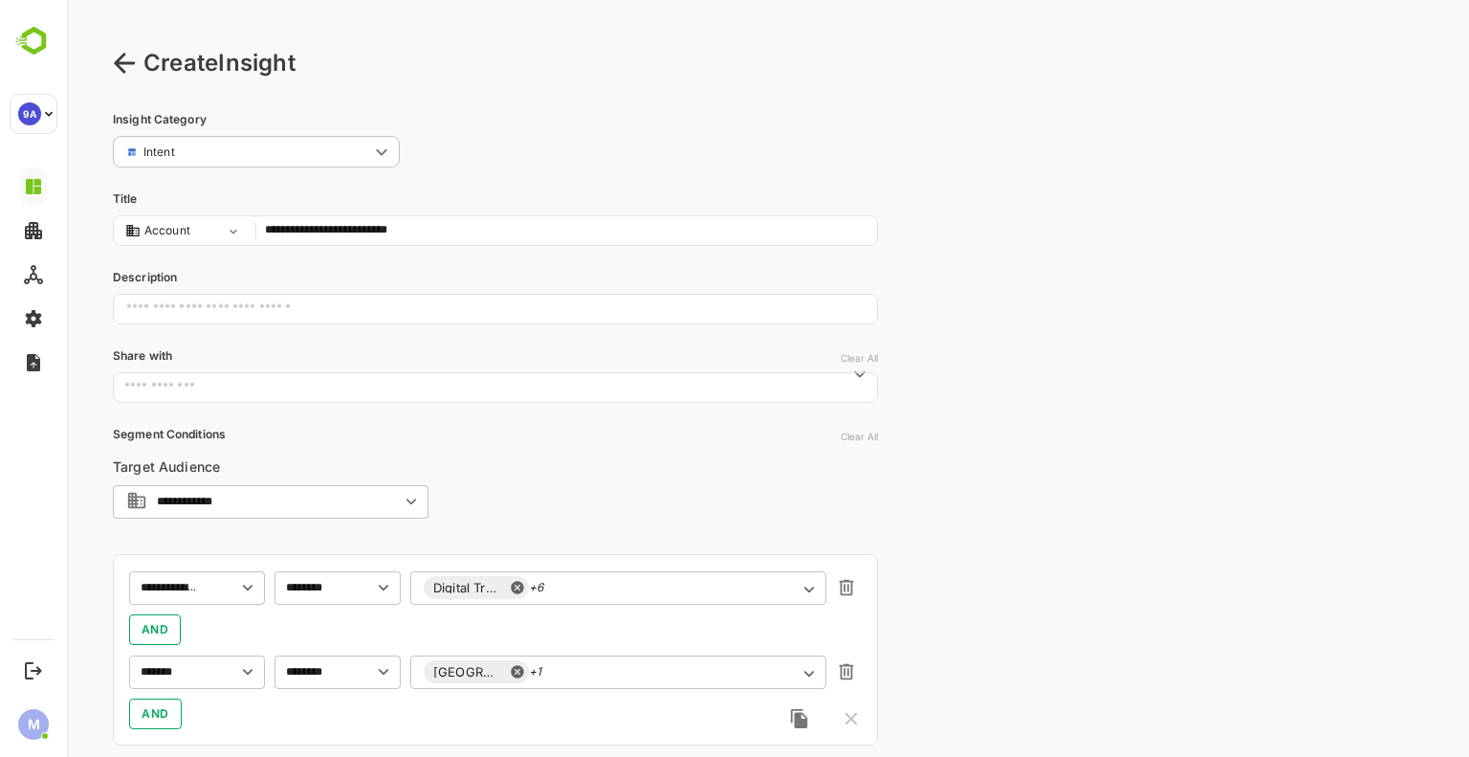
scroll to position [250, 0]
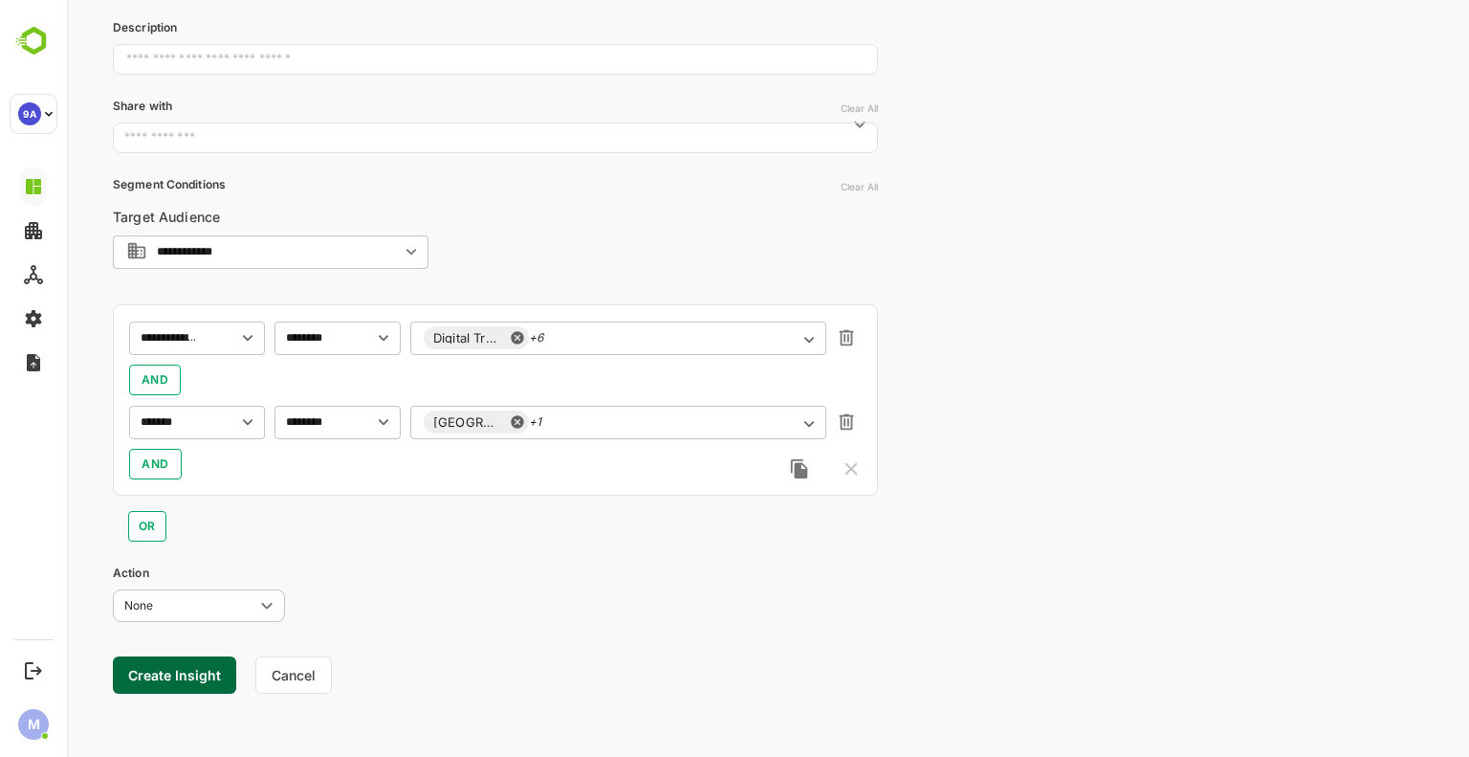
click at [129, 676] on button "Create Insight" at bounding box center [174, 674] width 123 height 37
click at [344, 692] on link "View" at bounding box center [356, 697] width 42 height 23
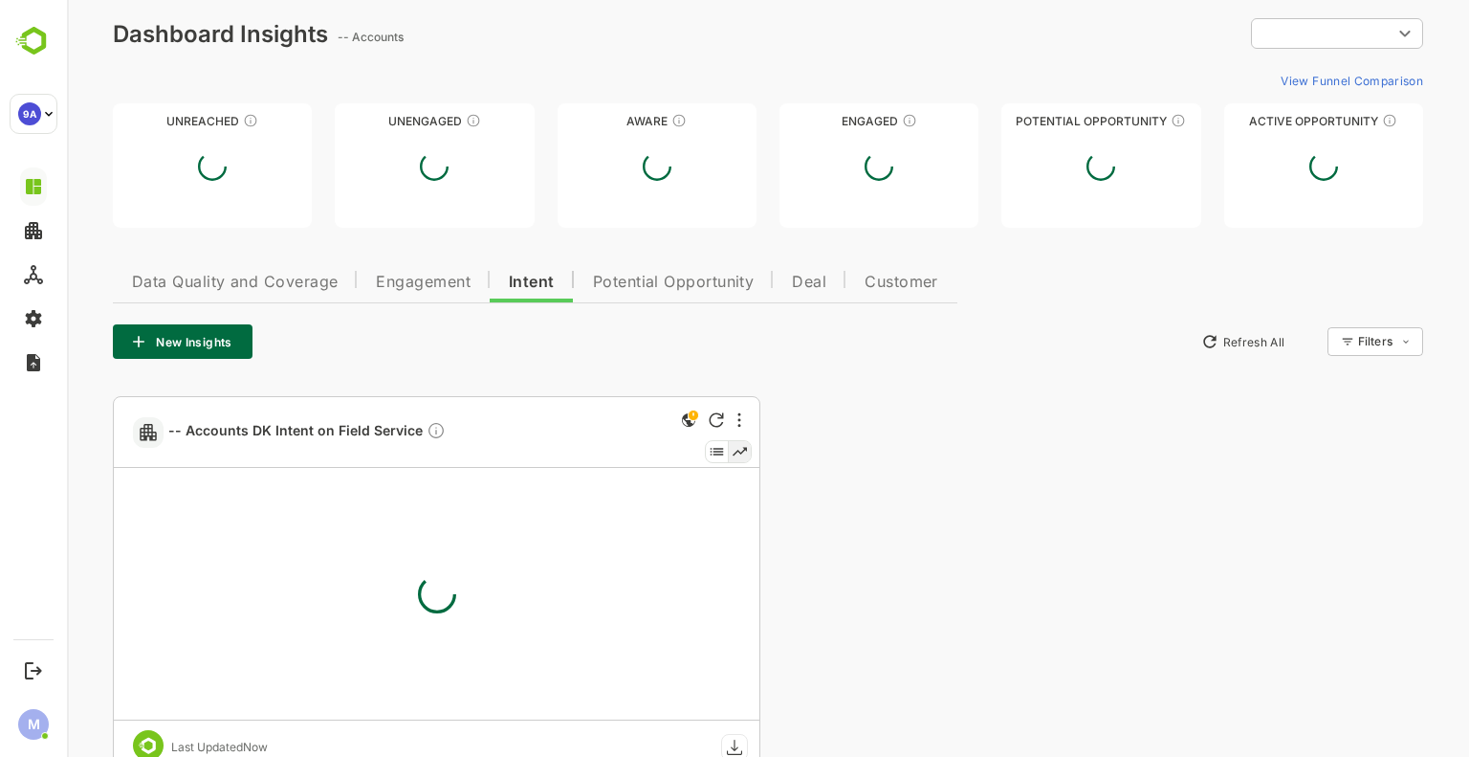
type input "**********"
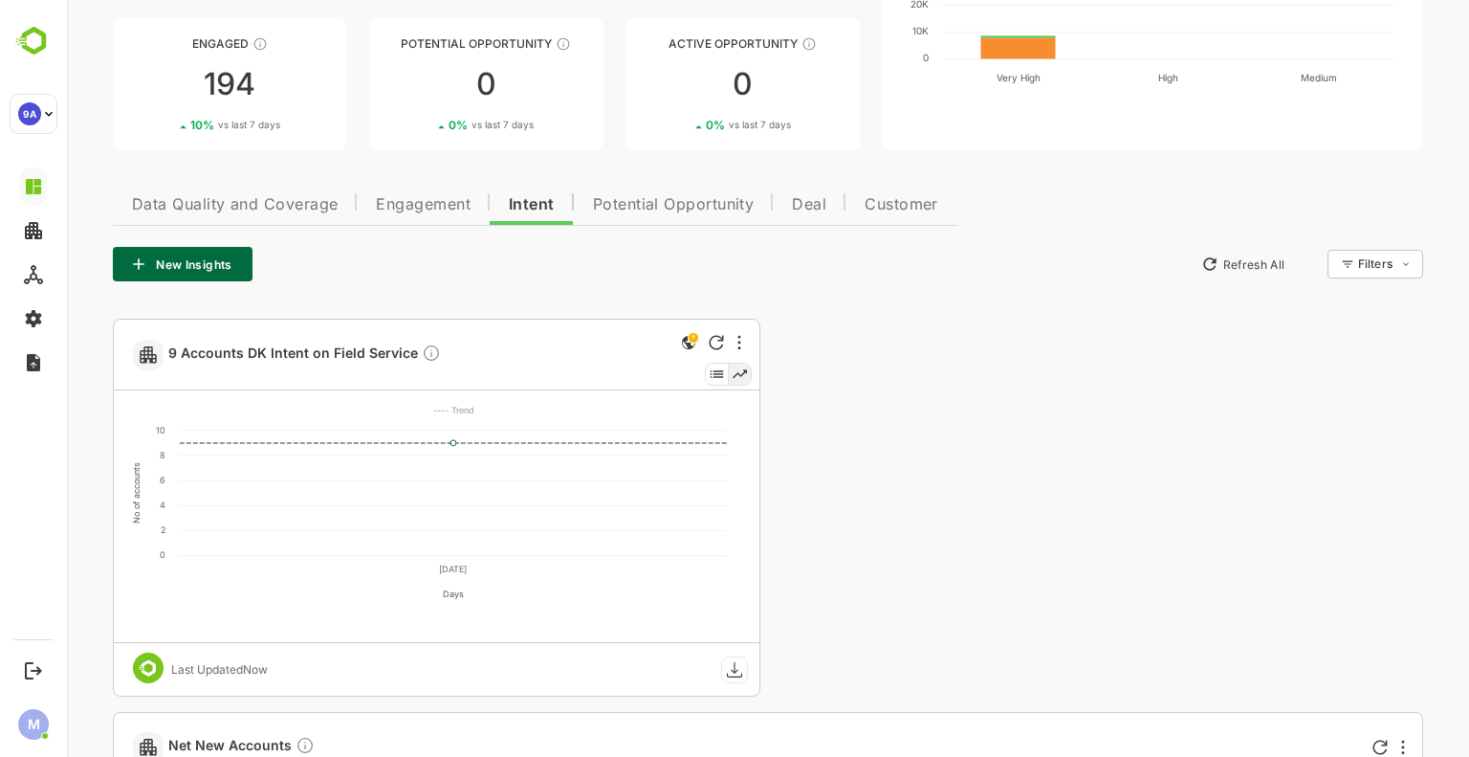
click at [749, 382] on div at bounding box center [728, 355] width 47 height 71
click at [738, 375] on icon at bounding box center [740, 374] width 22 height 21
click at [716, 378] on icon at bounding box center [717, 374] width 23 height 21
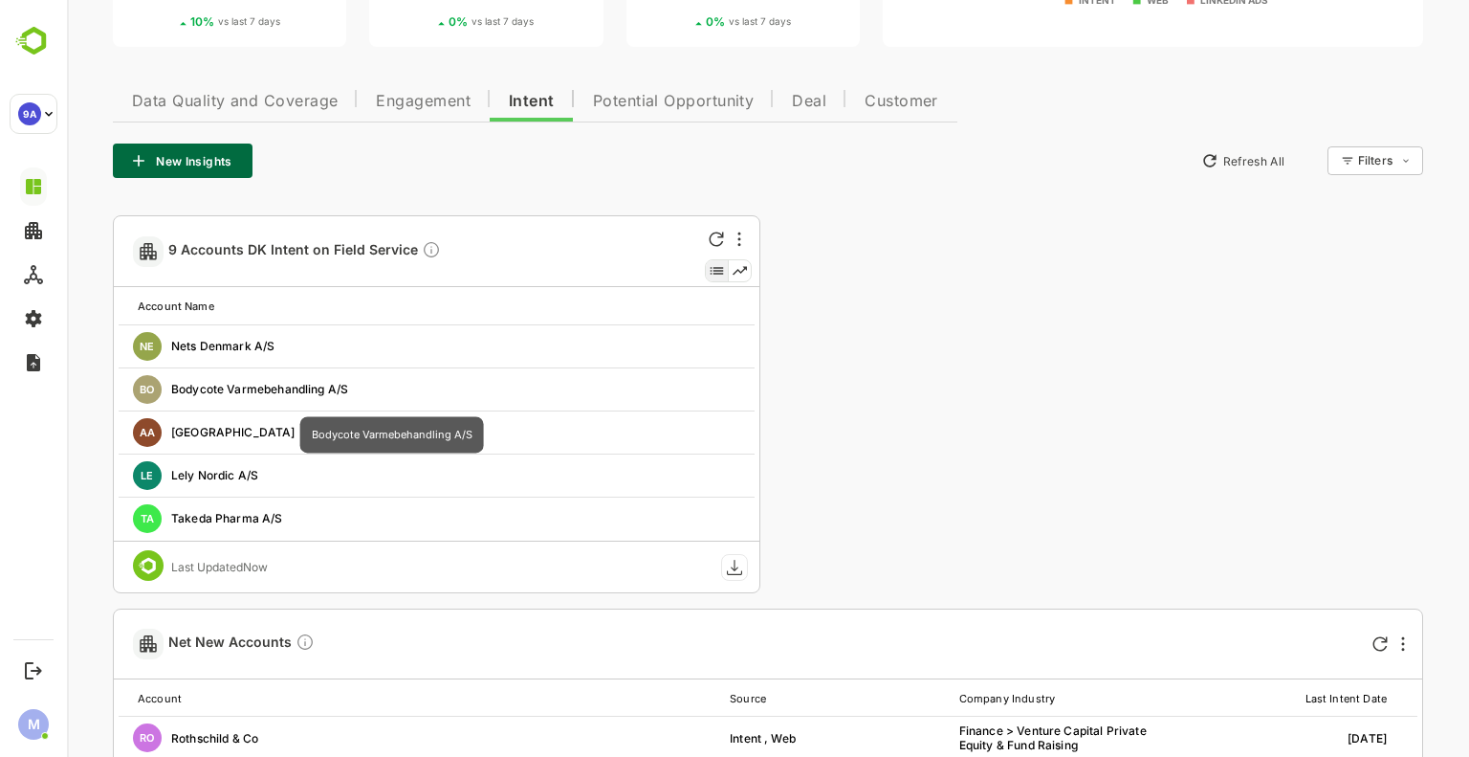
scroll to position [353, 0]
click at [742, 240] on div at bounding box center [739, 239] width 23 height 23
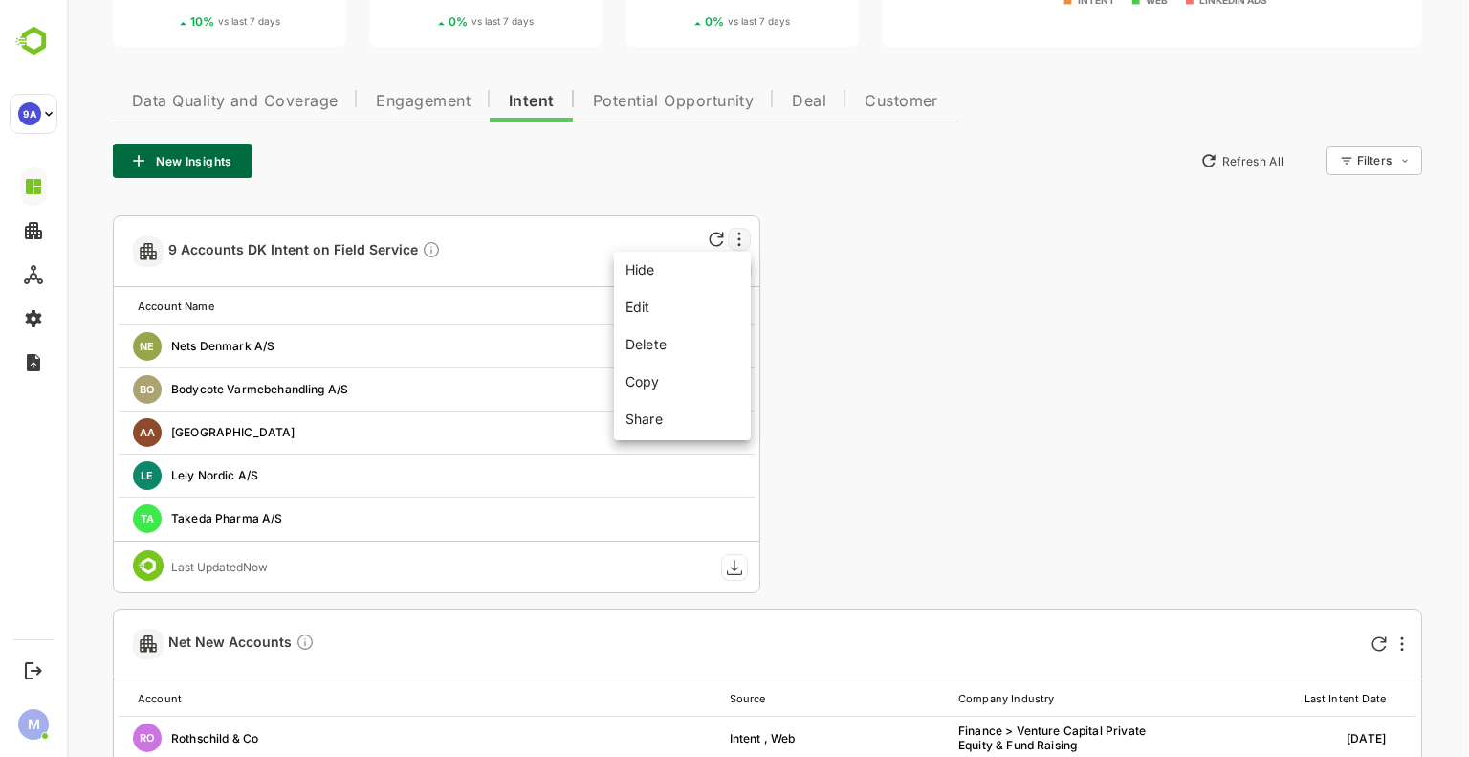
click at [742, 240] on div at bounding box center [768, 378] width 1402 height 757
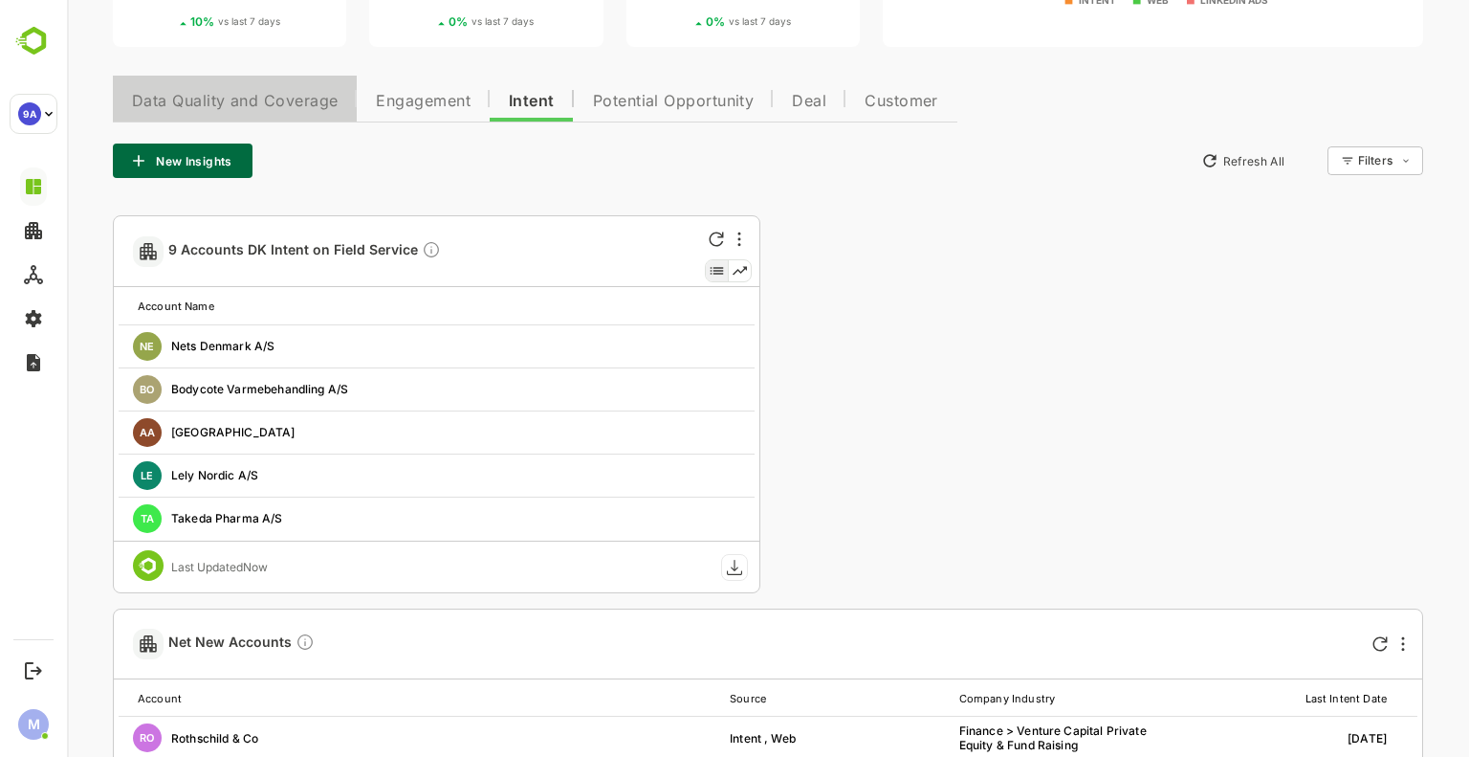
click at [285, 120] on button "Data Quality and Coverage" at bounding box center [235, 99] width 244 height 46
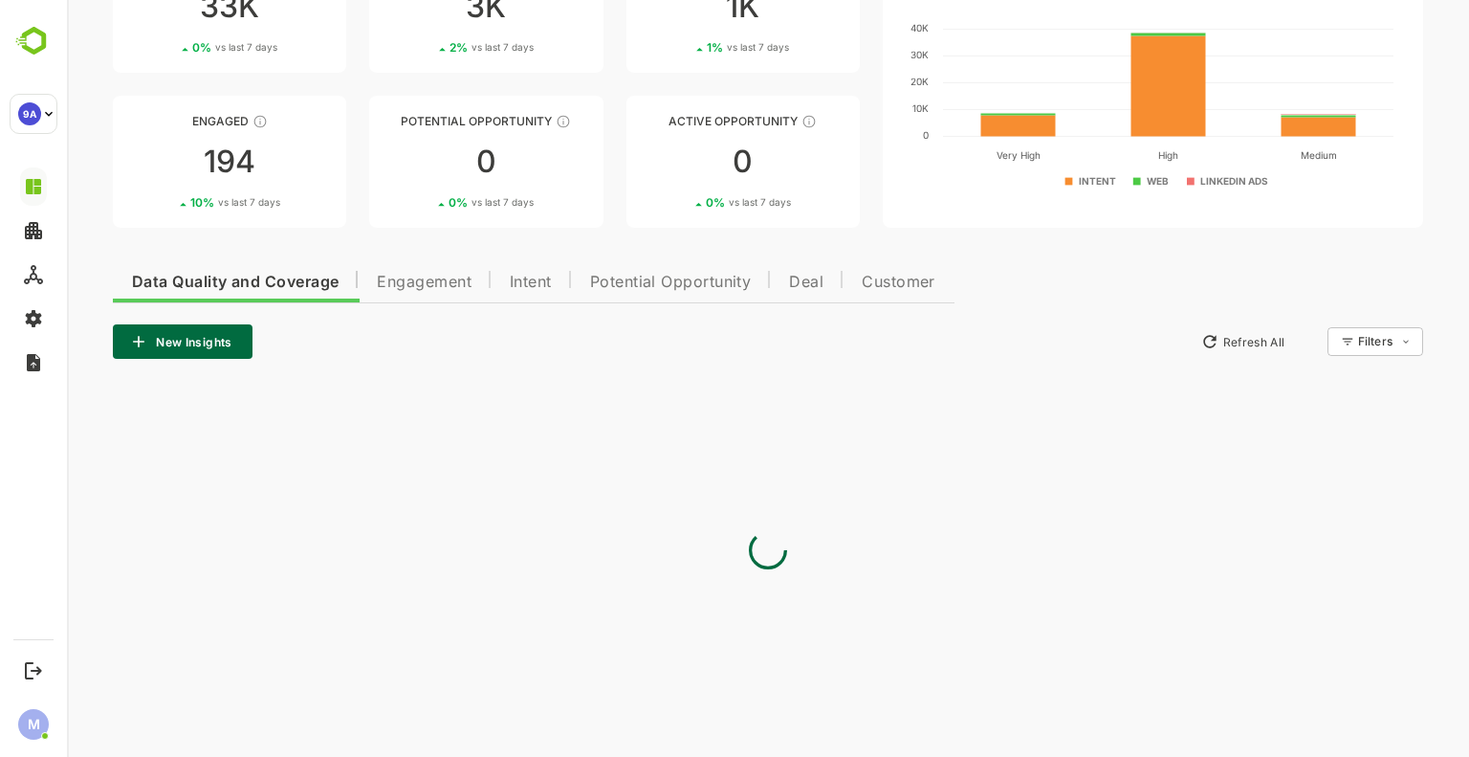
scroll to position [302, 0]
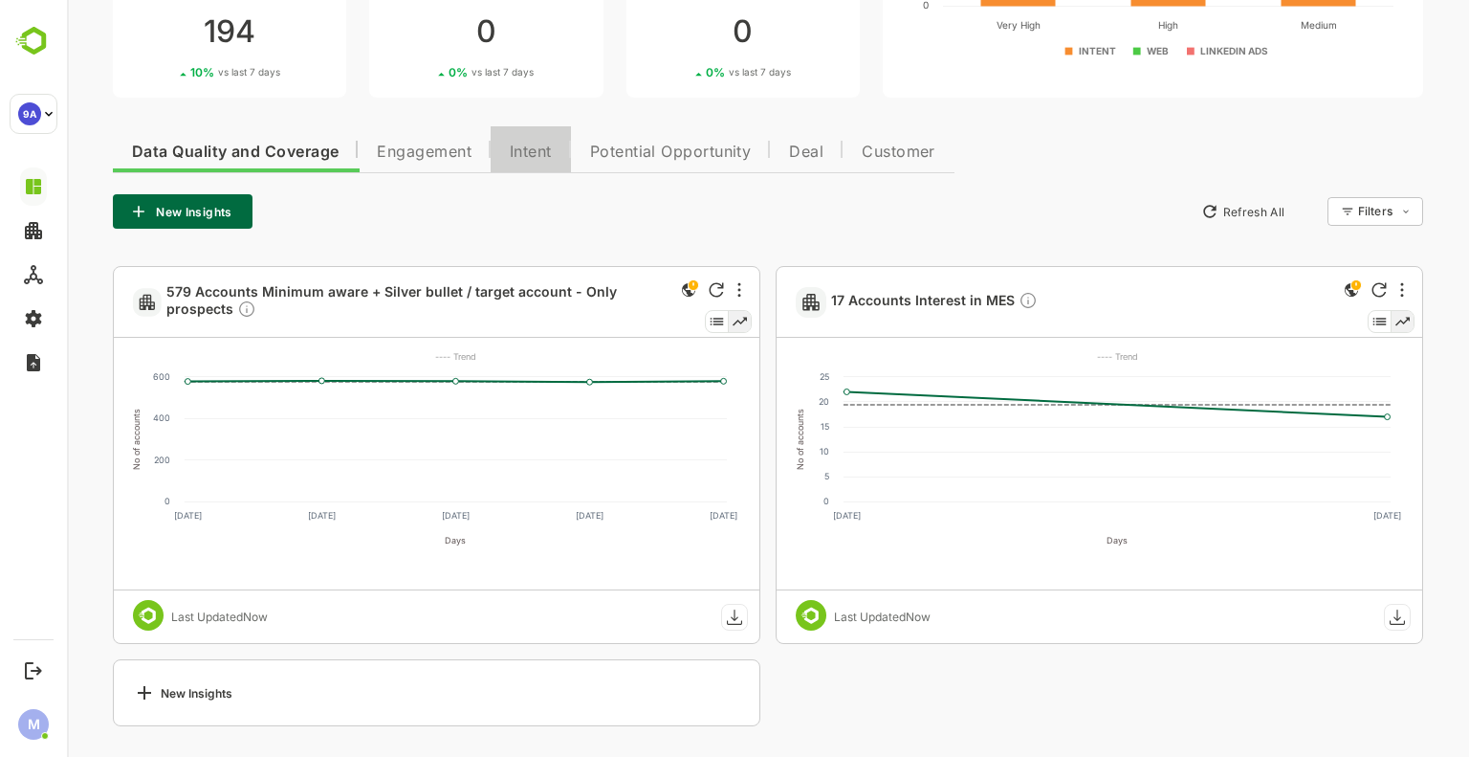
click at [519, 152] on span "Intent" at bounding box center [531, 151] width 42 height 15
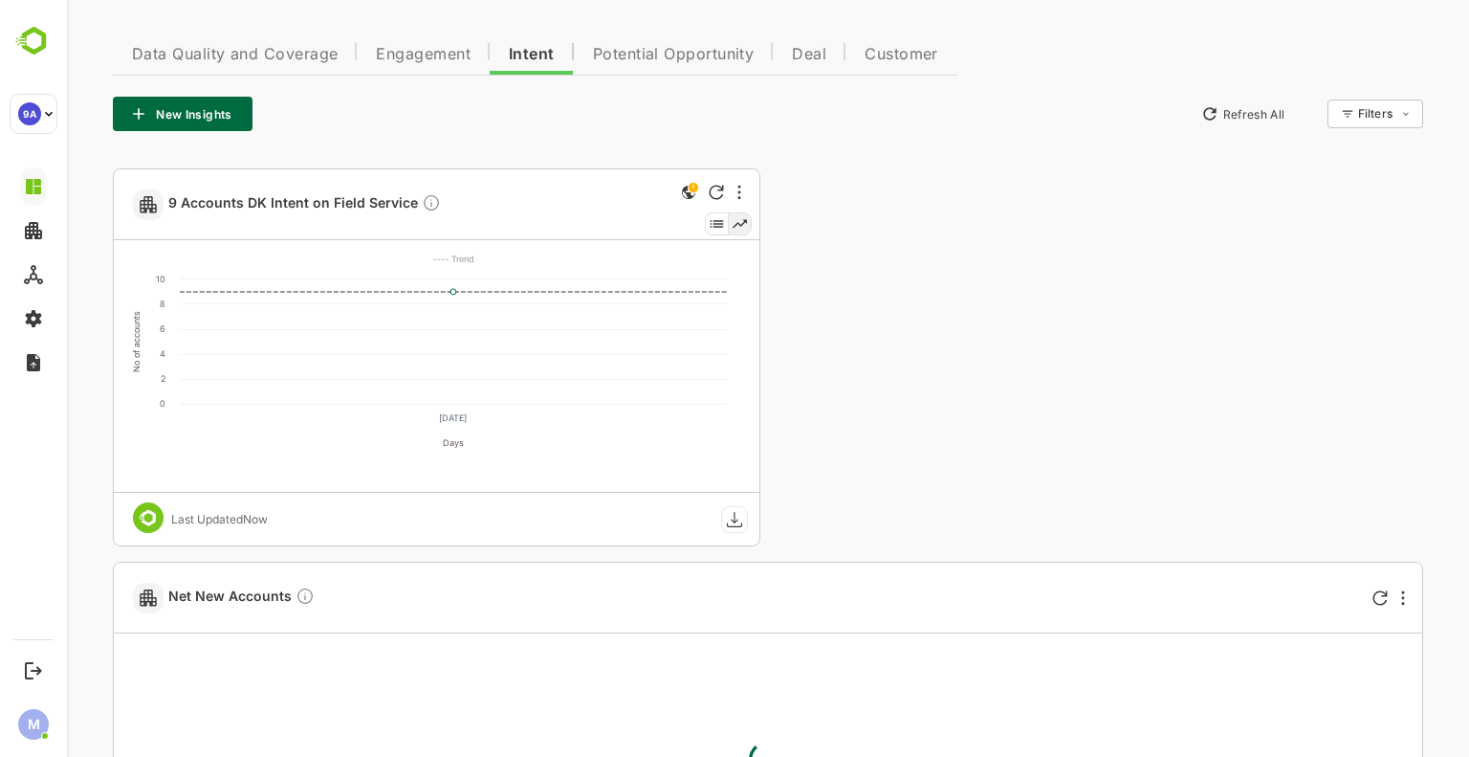
scroll to position [390, 0]
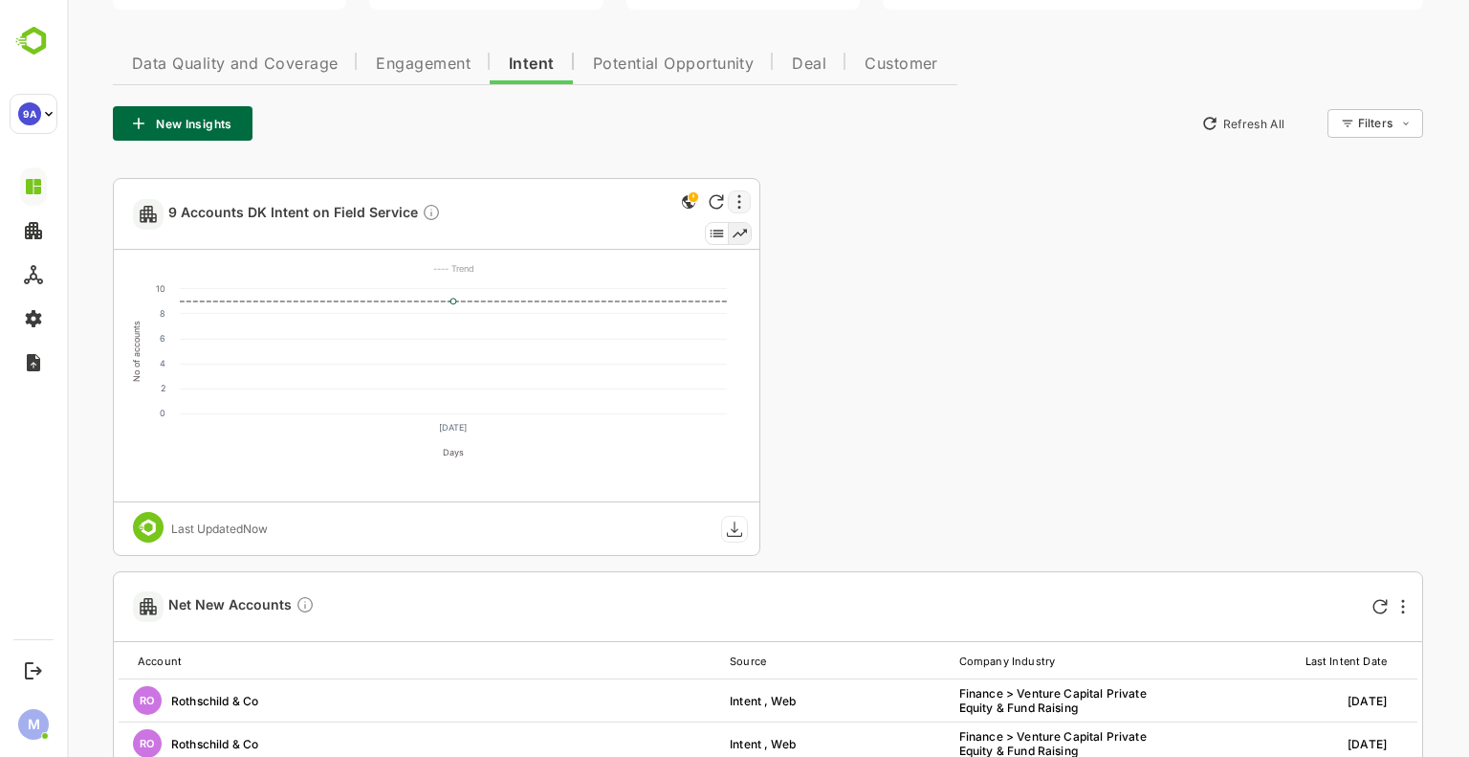
click at [746, 202] on div at bounding box center [739, 201] width 23 height 23
click at [746, 202] on div at bounding box center [768, 378] width 1402 height 757
click at [739, 198] on icon "More" at bounding box center [740, 201] width 4 height 15
click at [695, 347] on li "Copy" at bounding box center [682, 342] width 129 height 35
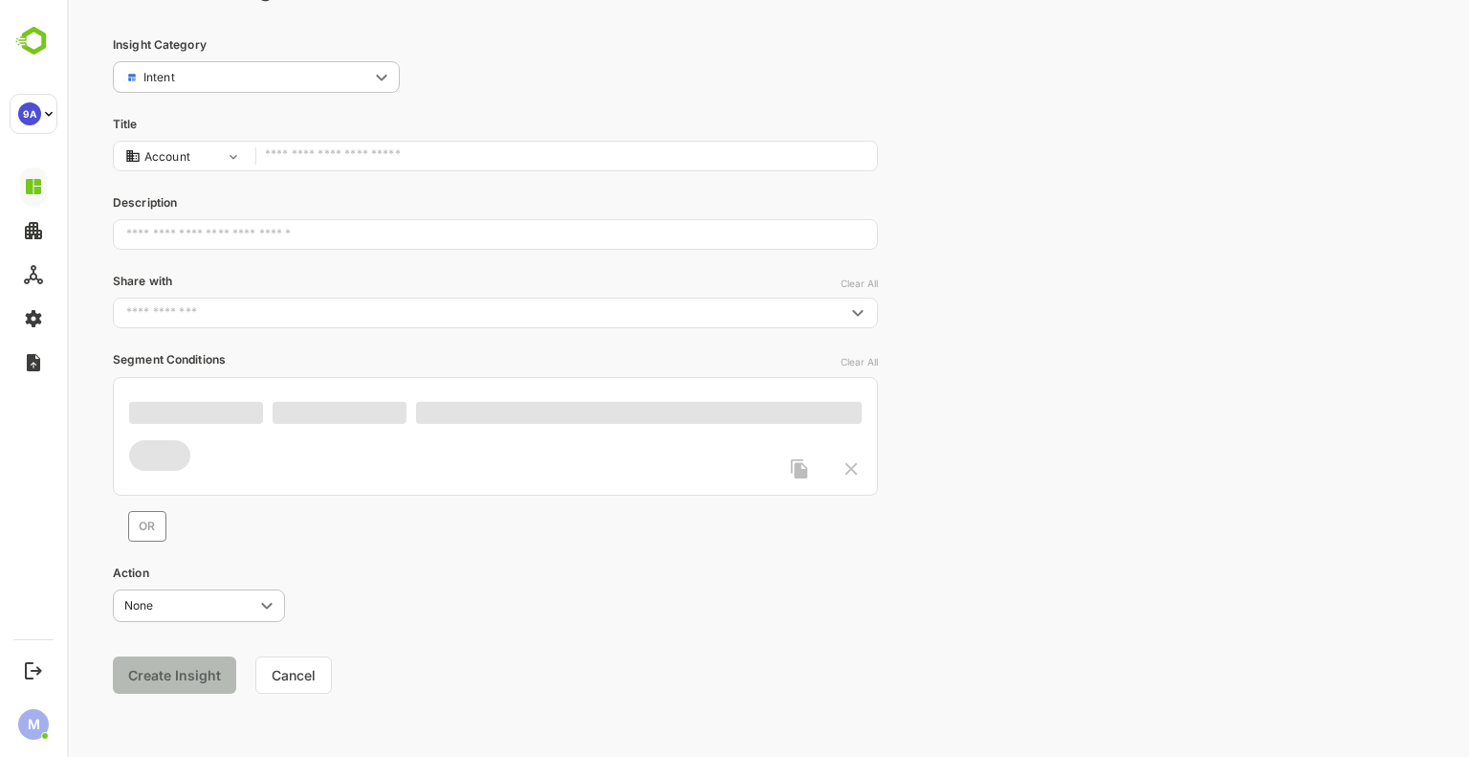
scroll to position [77, 0]
type input "**********"
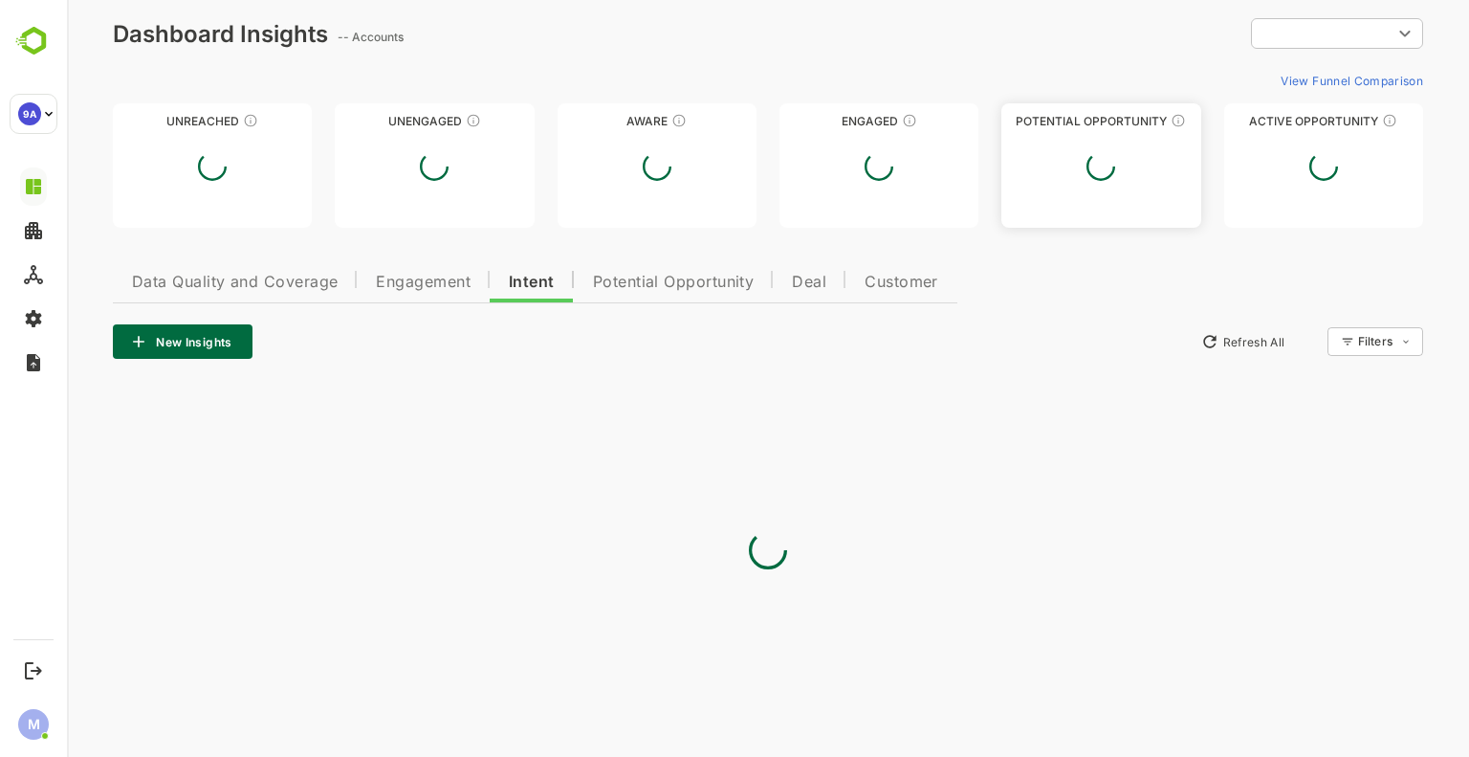
type input "**********"
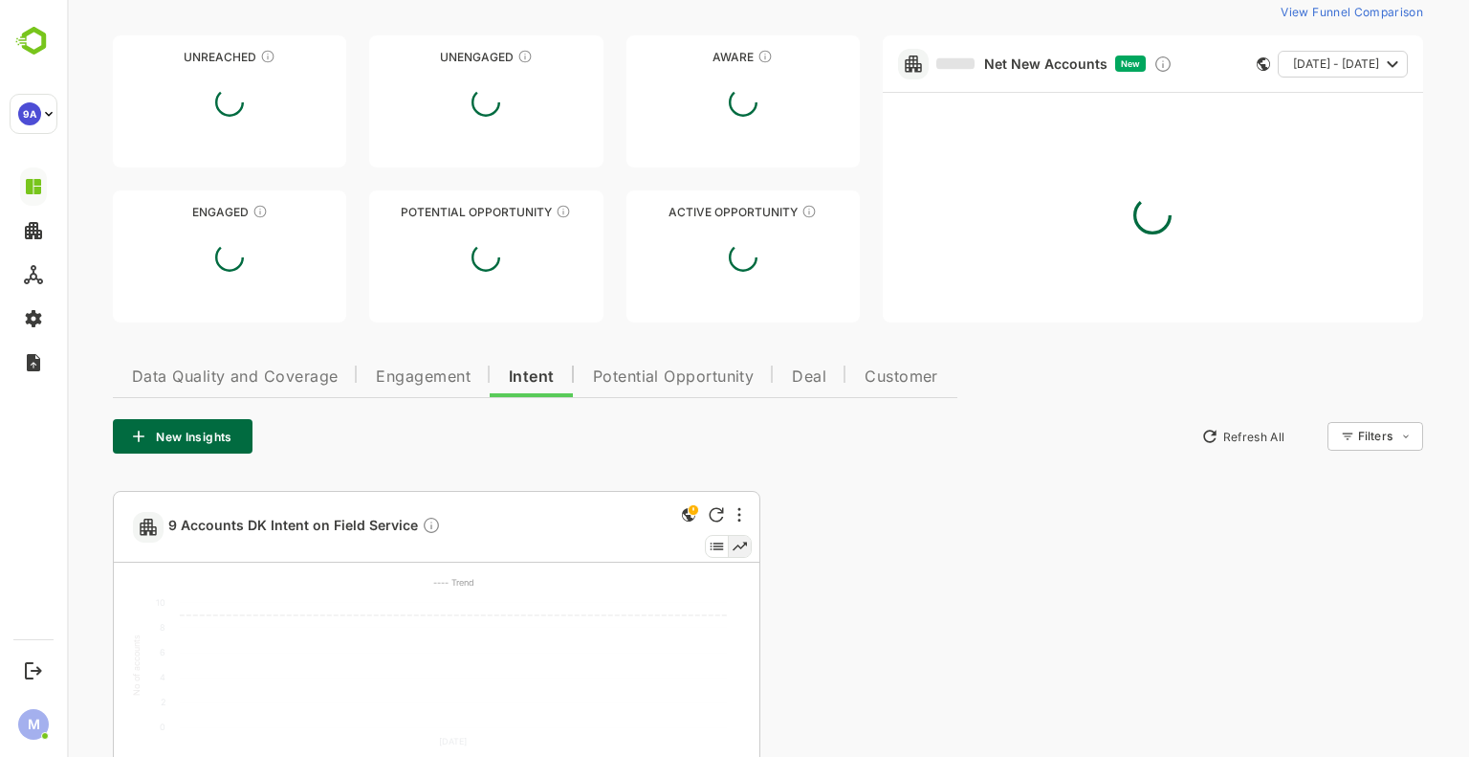
scroll to position [359, 0]
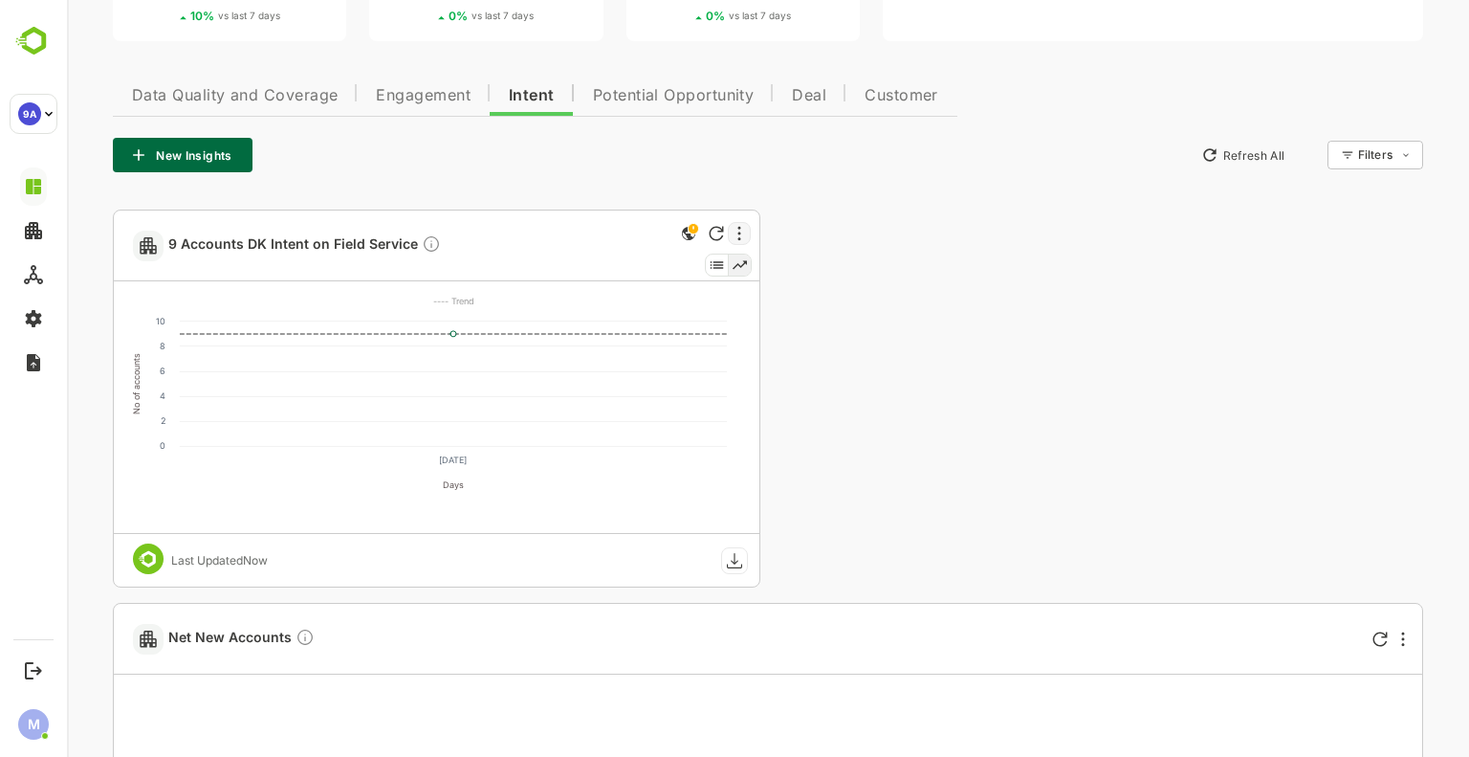
click at [742, 232] on div at bounding box center [739, 233] width 23 height 23
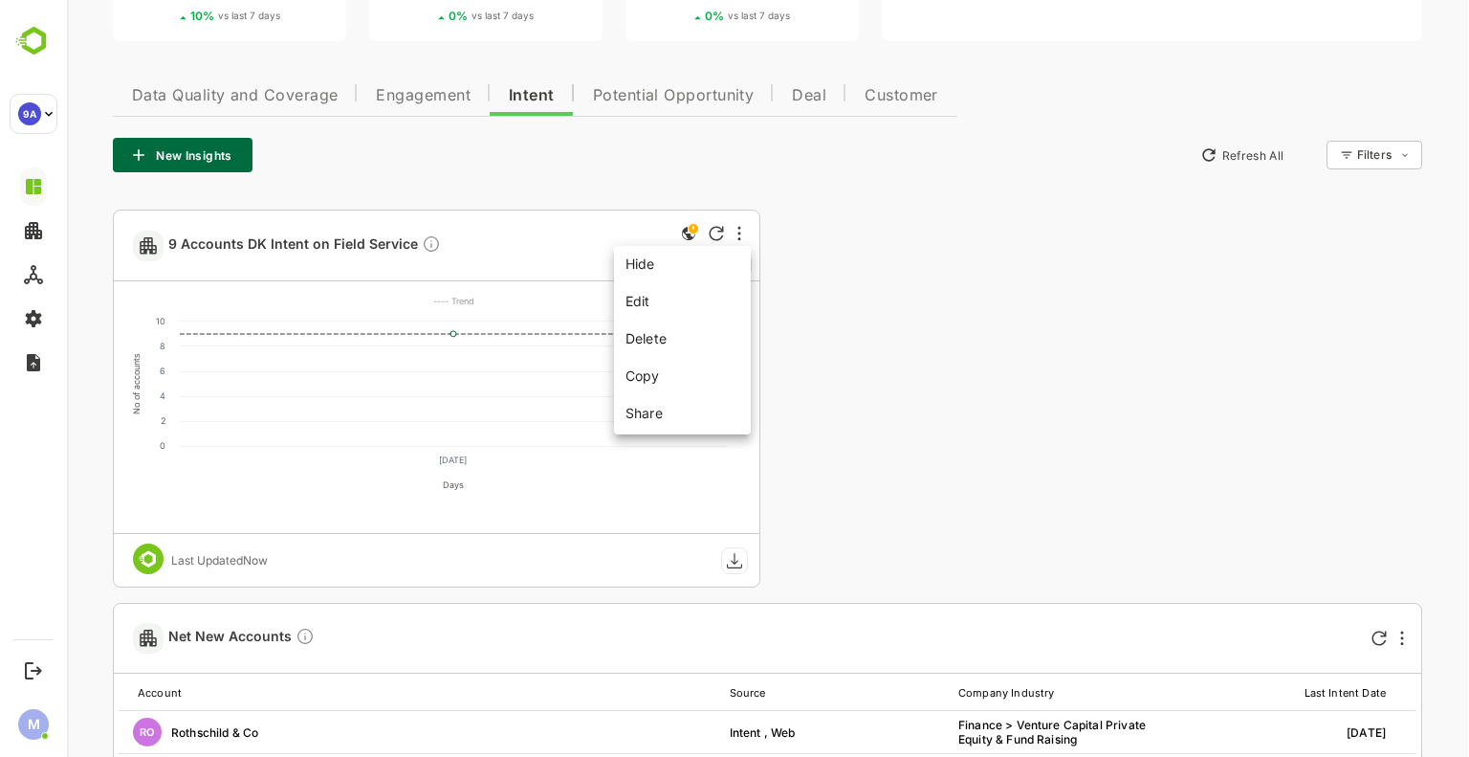
click at [666, 406] on li "Share" at bounding box center [682, 411] width 129 height 32
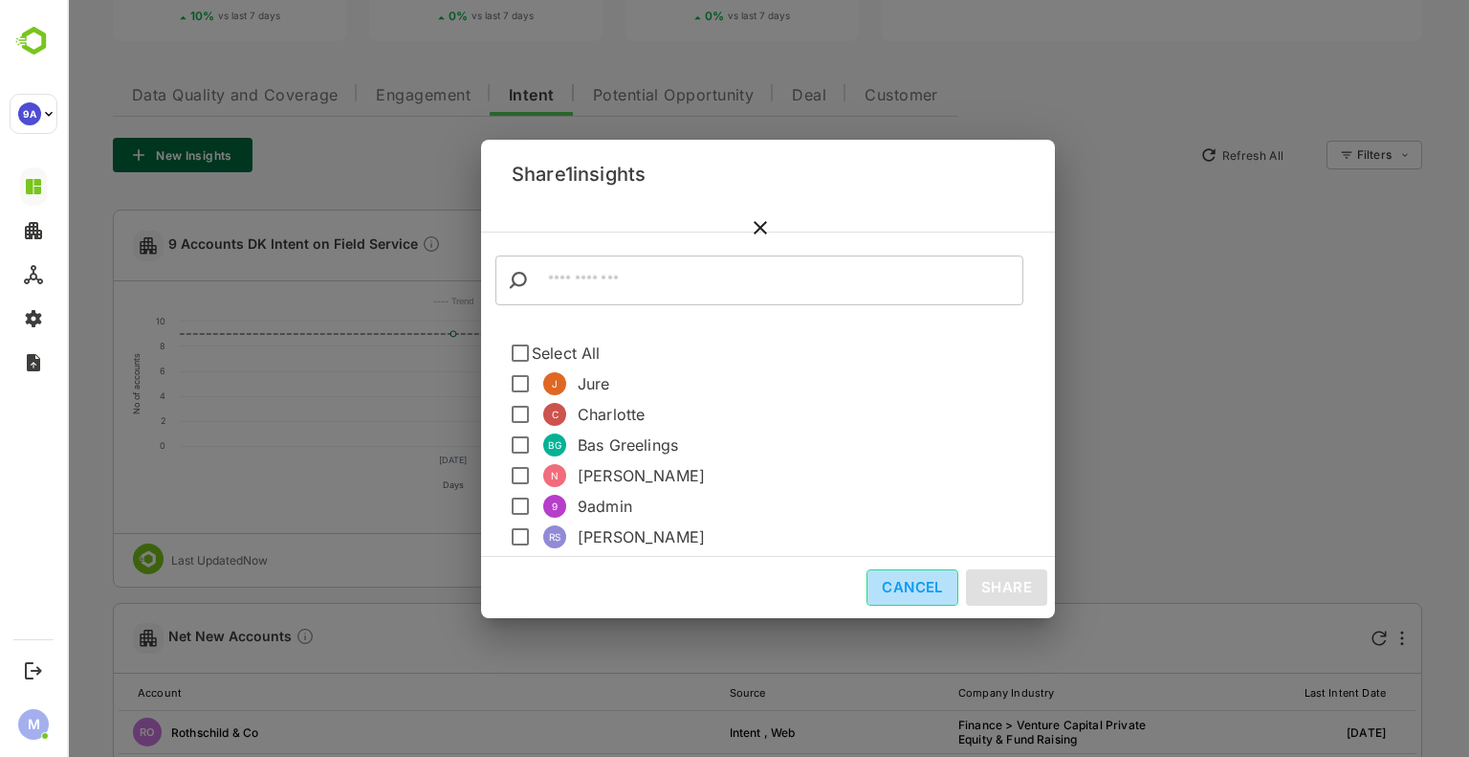
click at [906, 585] on button "Cancel" at bounding box center [913, 587] width 92 height 36
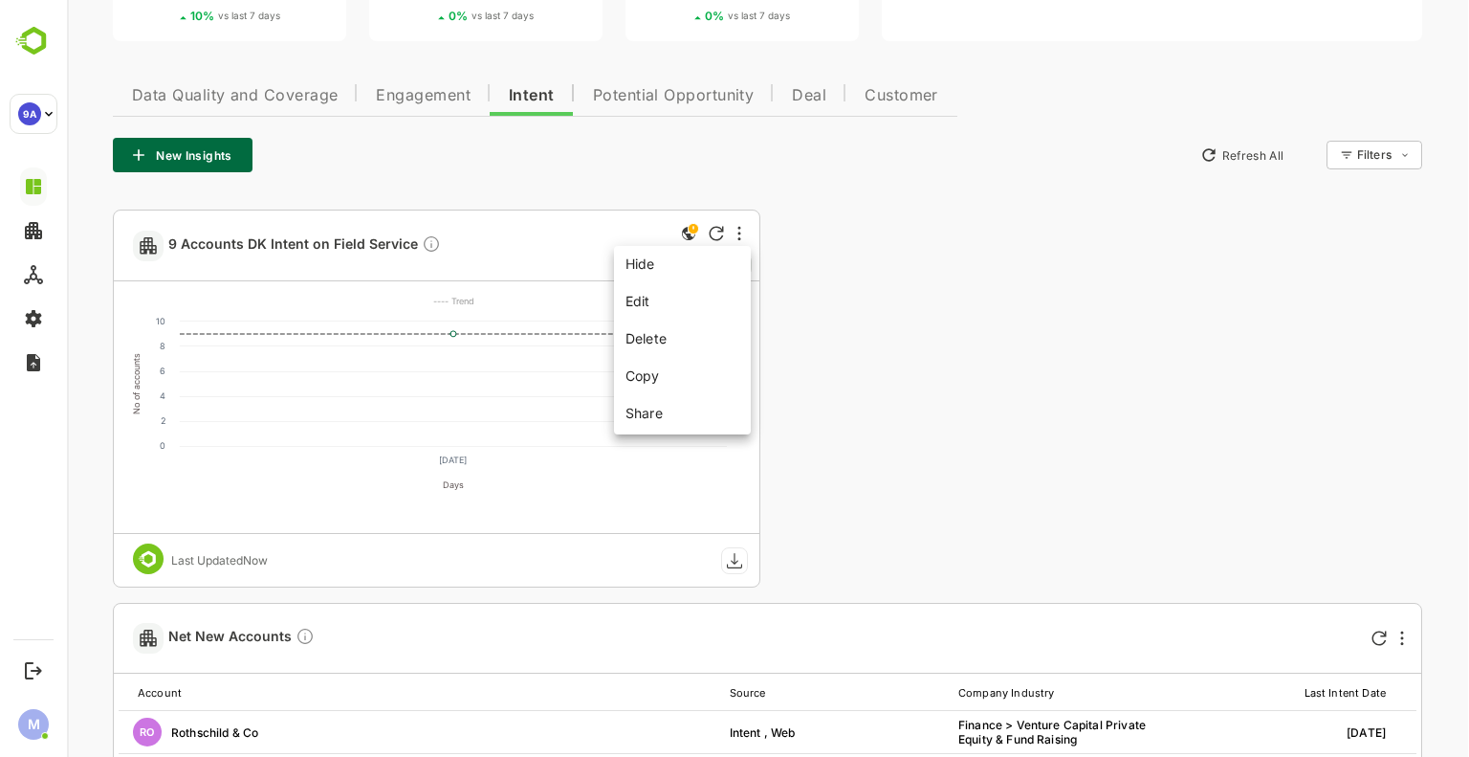
click at [681, 294] on li "Edit" at bounding box center [682, 300] width 129 height 35
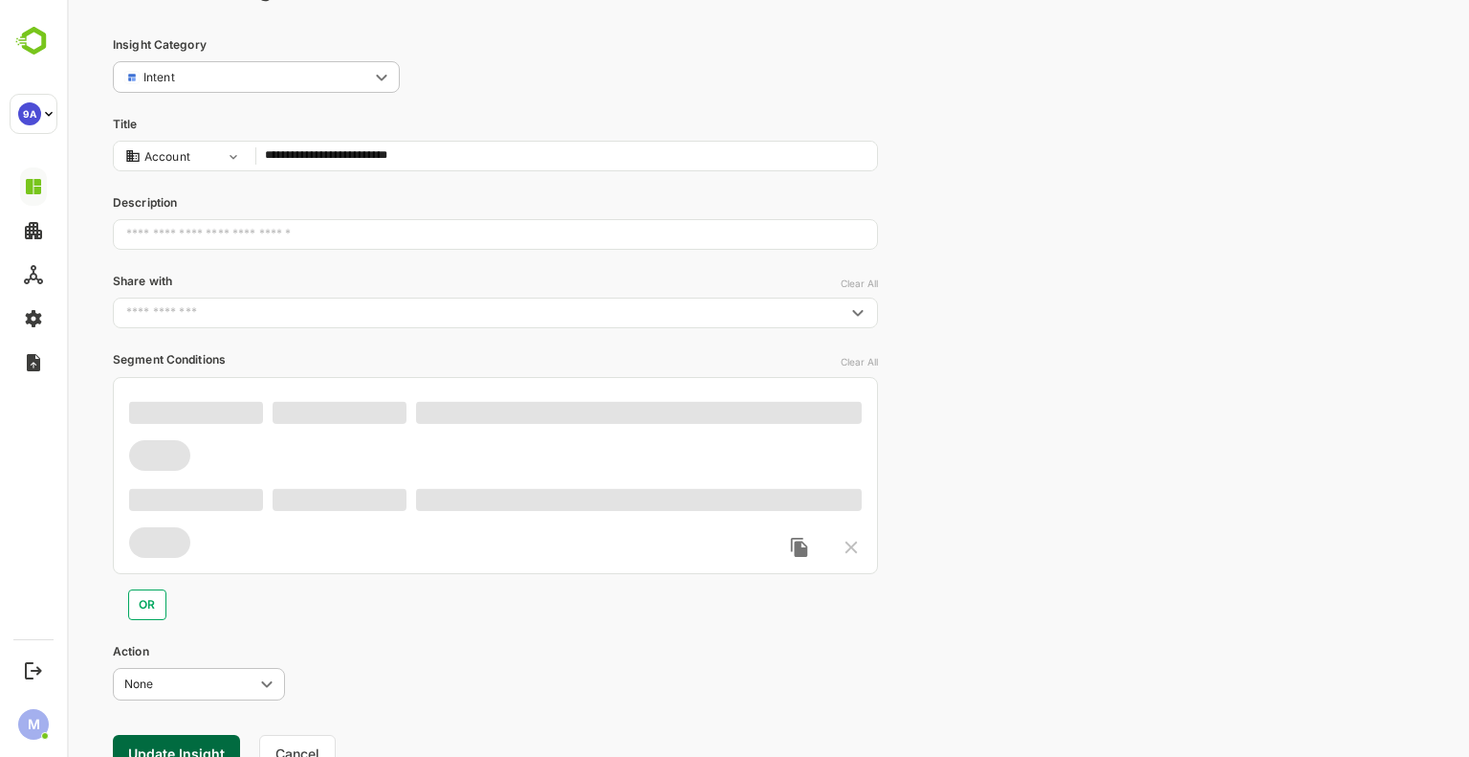
type input "**********"
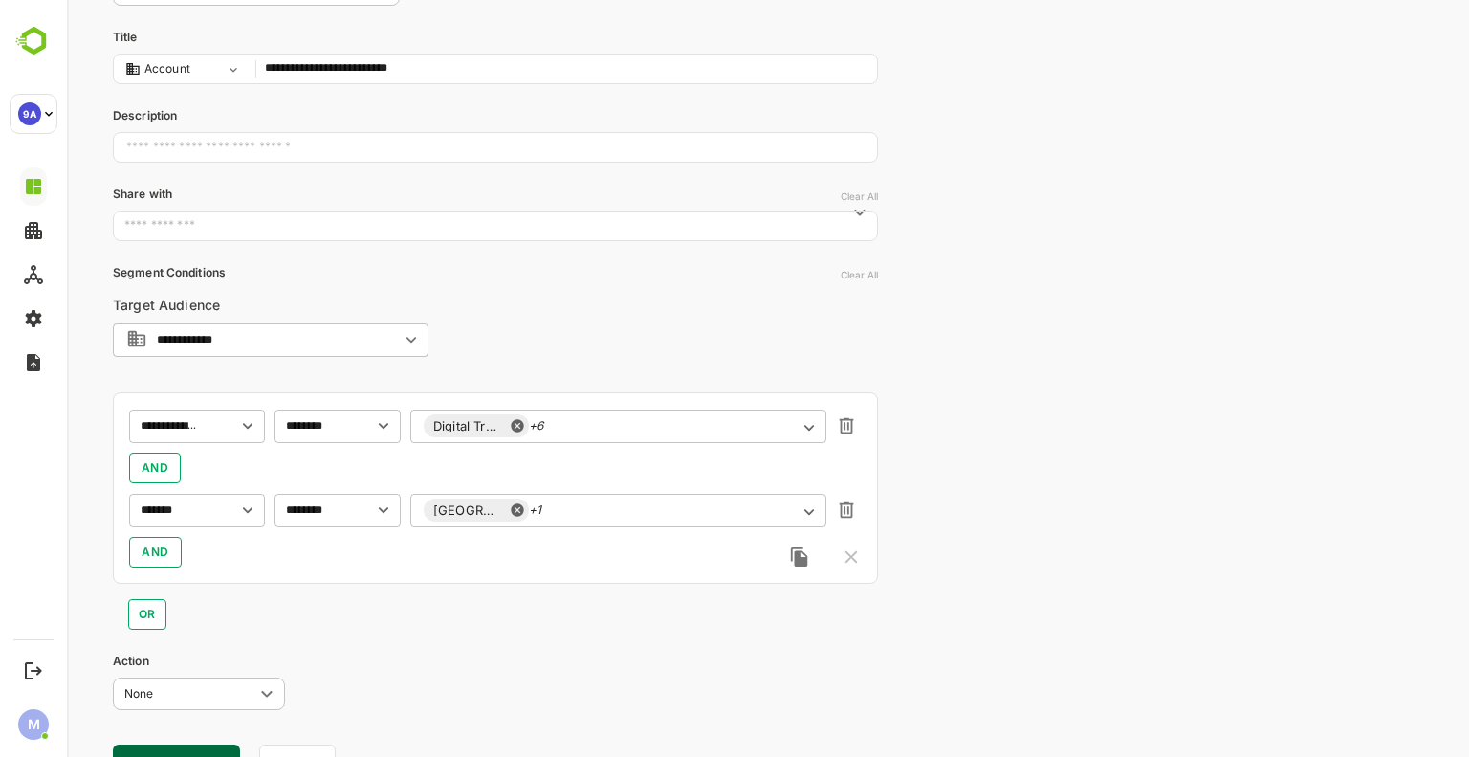
scroll to position [169, 0]
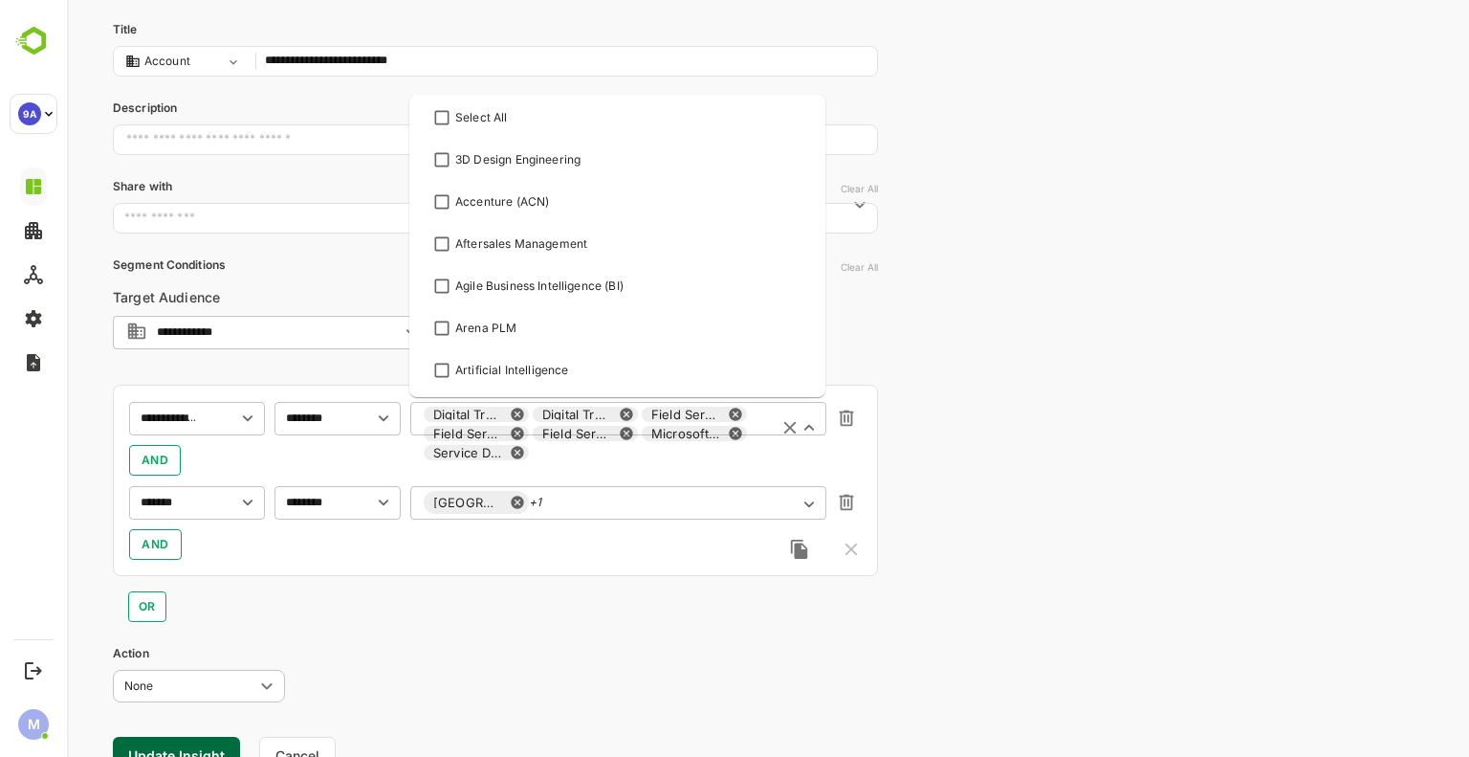
click at [549, 420] on div "Digital Transformation Digital Transformation Companies Field Service Automatio…" at bounding box center [618, 433] width 416 height 65
click at [513, 421] on div "Digital Transformation Digital Transformation Companies Field Service Automatio…" at bounding box center [618, 433] width 416 height 65
click at [514, 412] on icon at bounding box center [517, 414] width 12 height 12
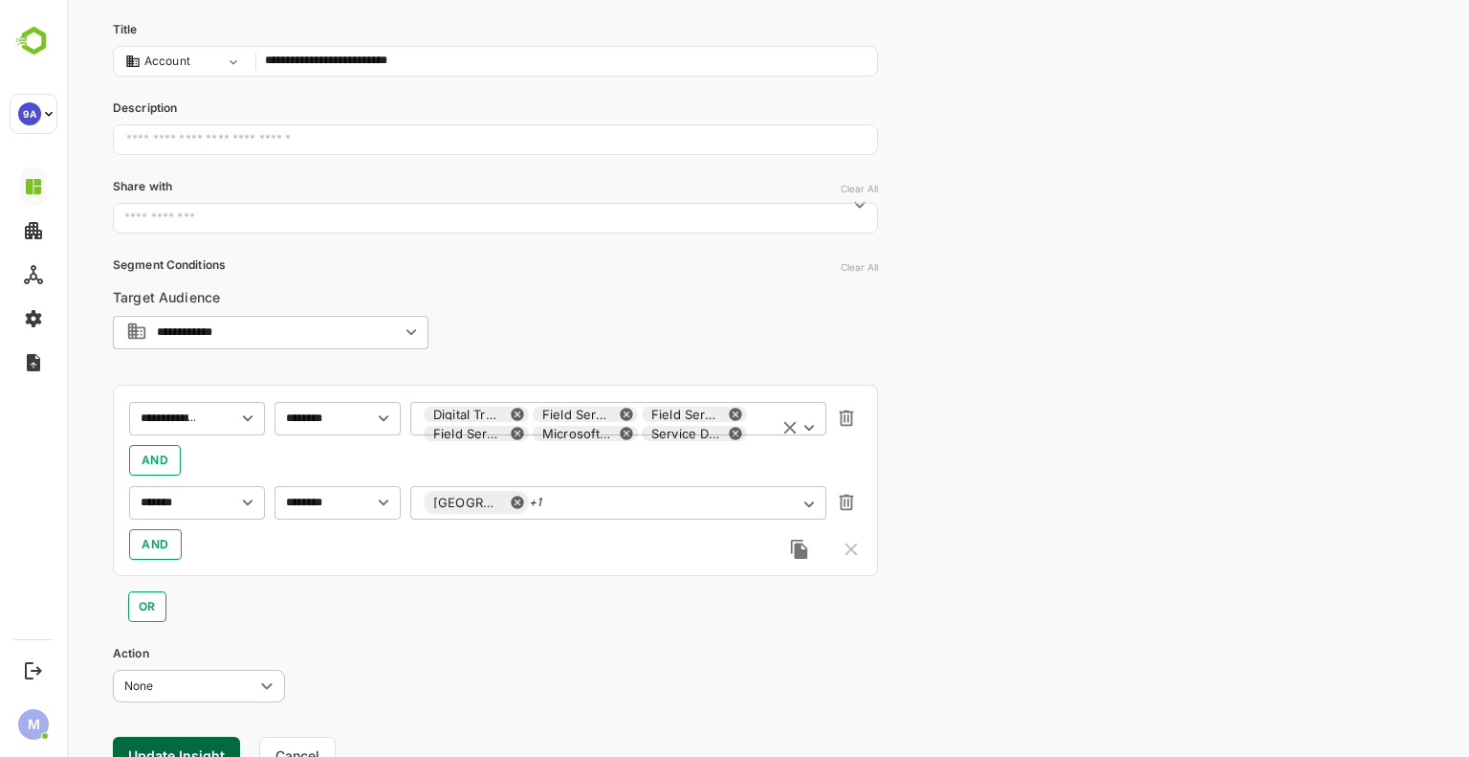
click at [514, 412] on icon at bounding box center [517, 414] width 12 height 12
click at [474, 412] on div "Field Service Automation" at bounding box center [463, 413] width 78 height 11
click at [807, 423] on icon "Open" at bounding box center [810, 423] width 10 height 6
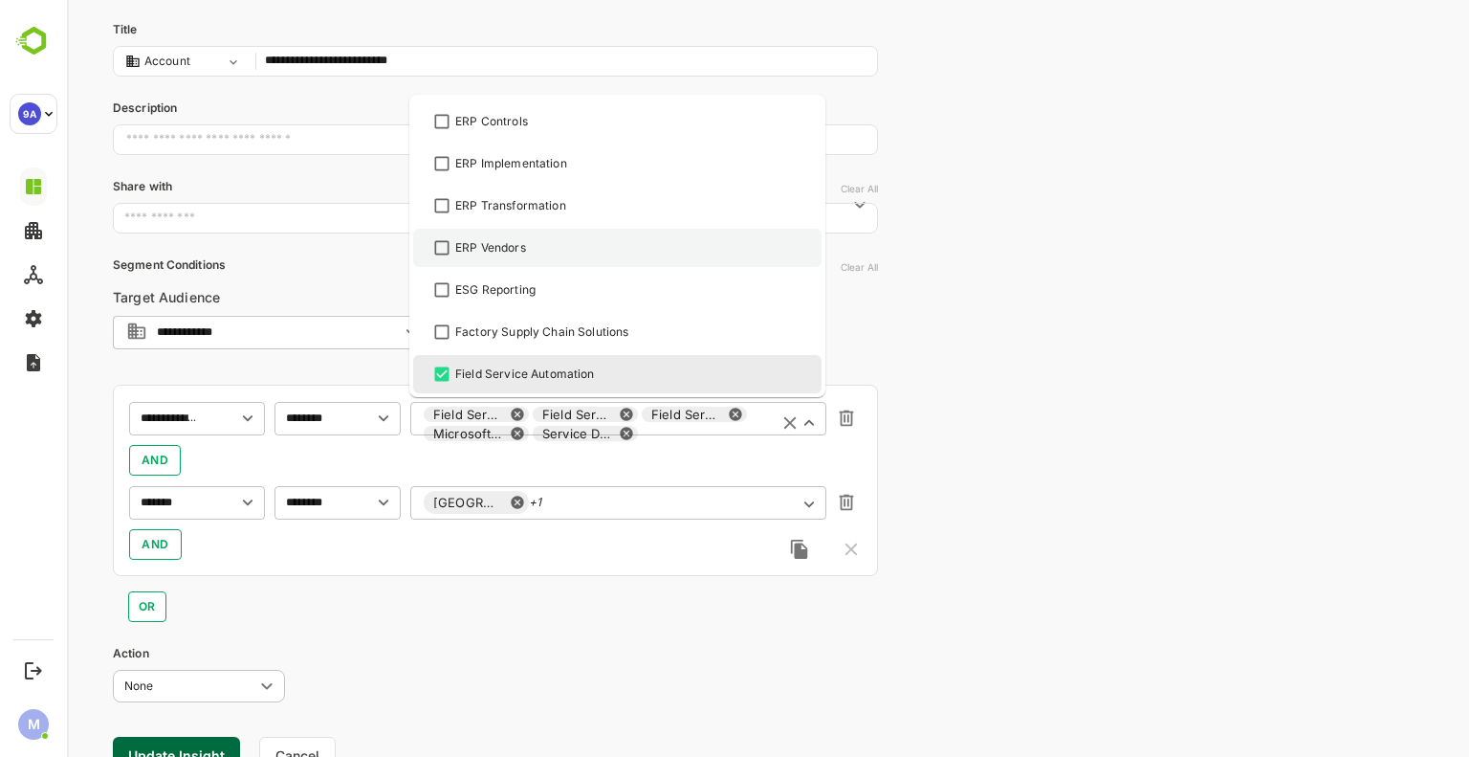
scroll to position [2526, 0]
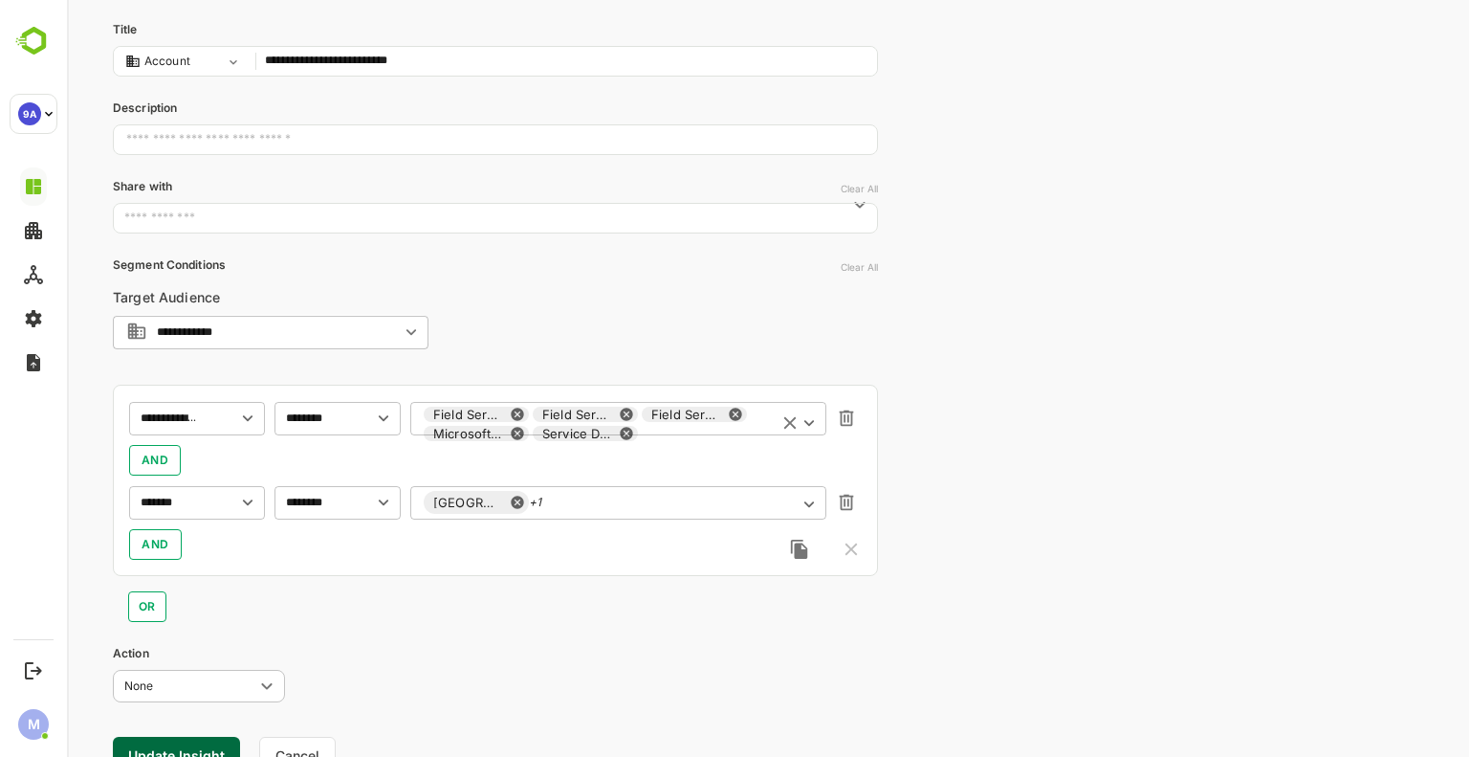
click at [821, 419] on div "Field Service Automation Field Service Management Field Service Software Micros…" at bounding box center [618, 424] width 416 height 46
click at [815, 423] on icon "Open" at bounding box center [809, 422] width 21 height 21
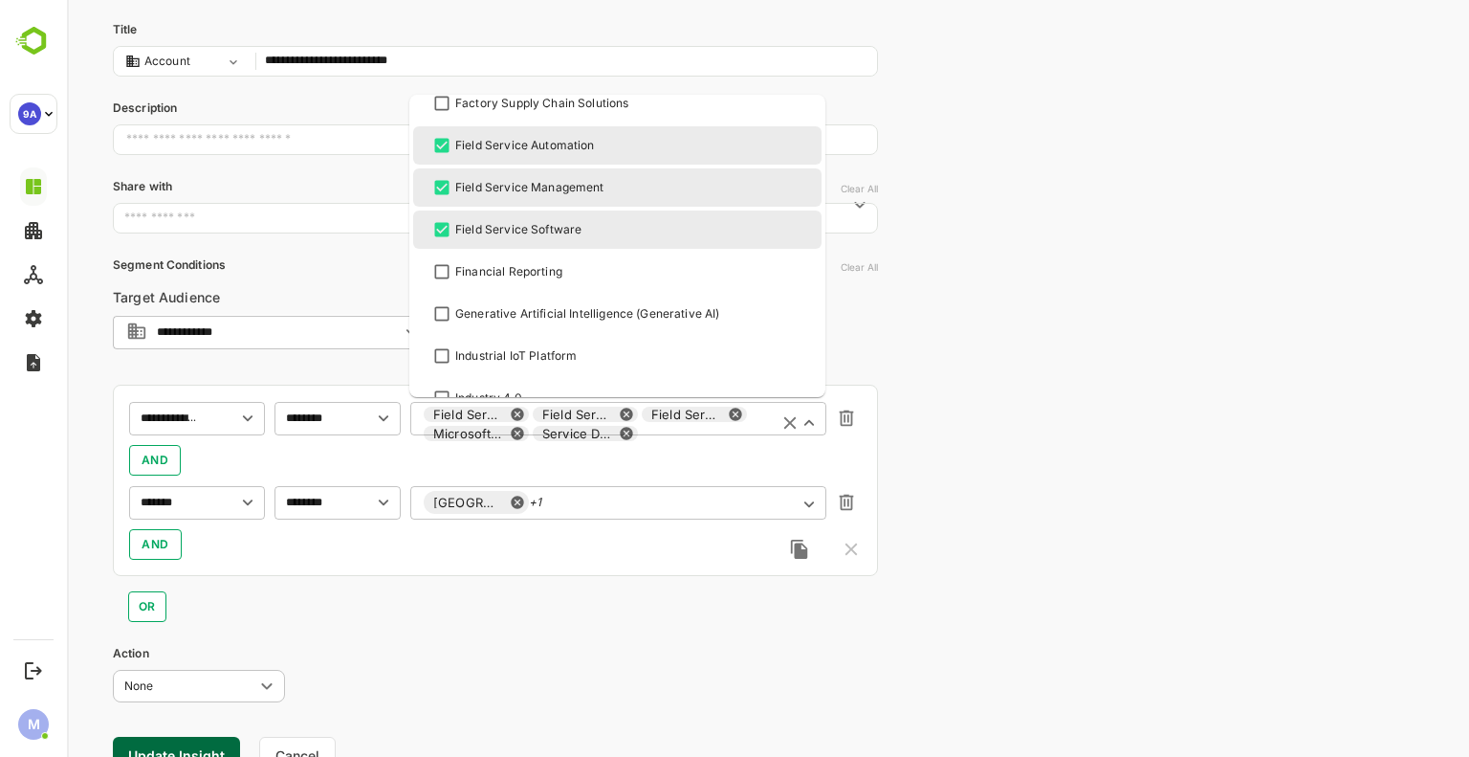
scroll to position [2673, 0]
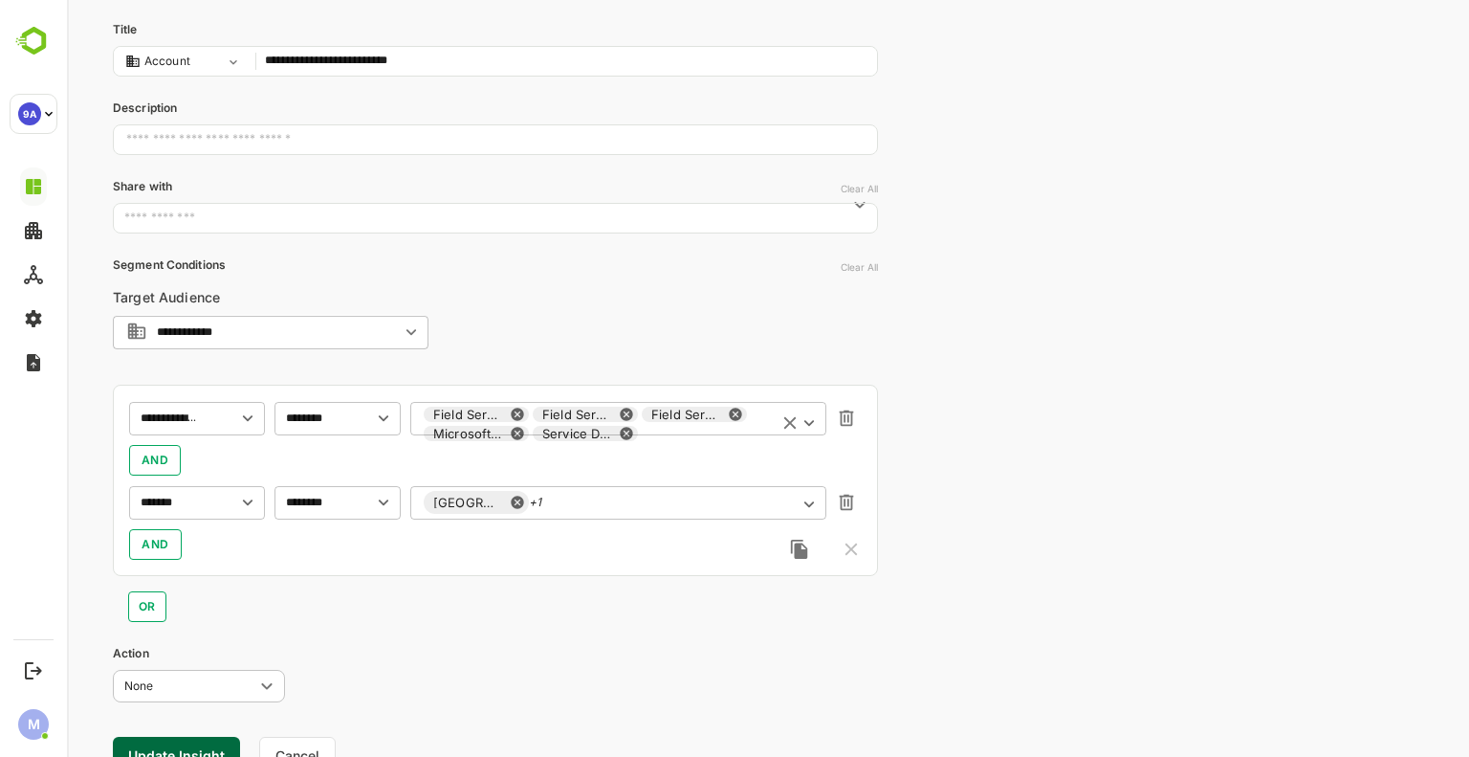
click at [815, 420] on icon "Open" at bounding box center [809, 422] width 21 height 21
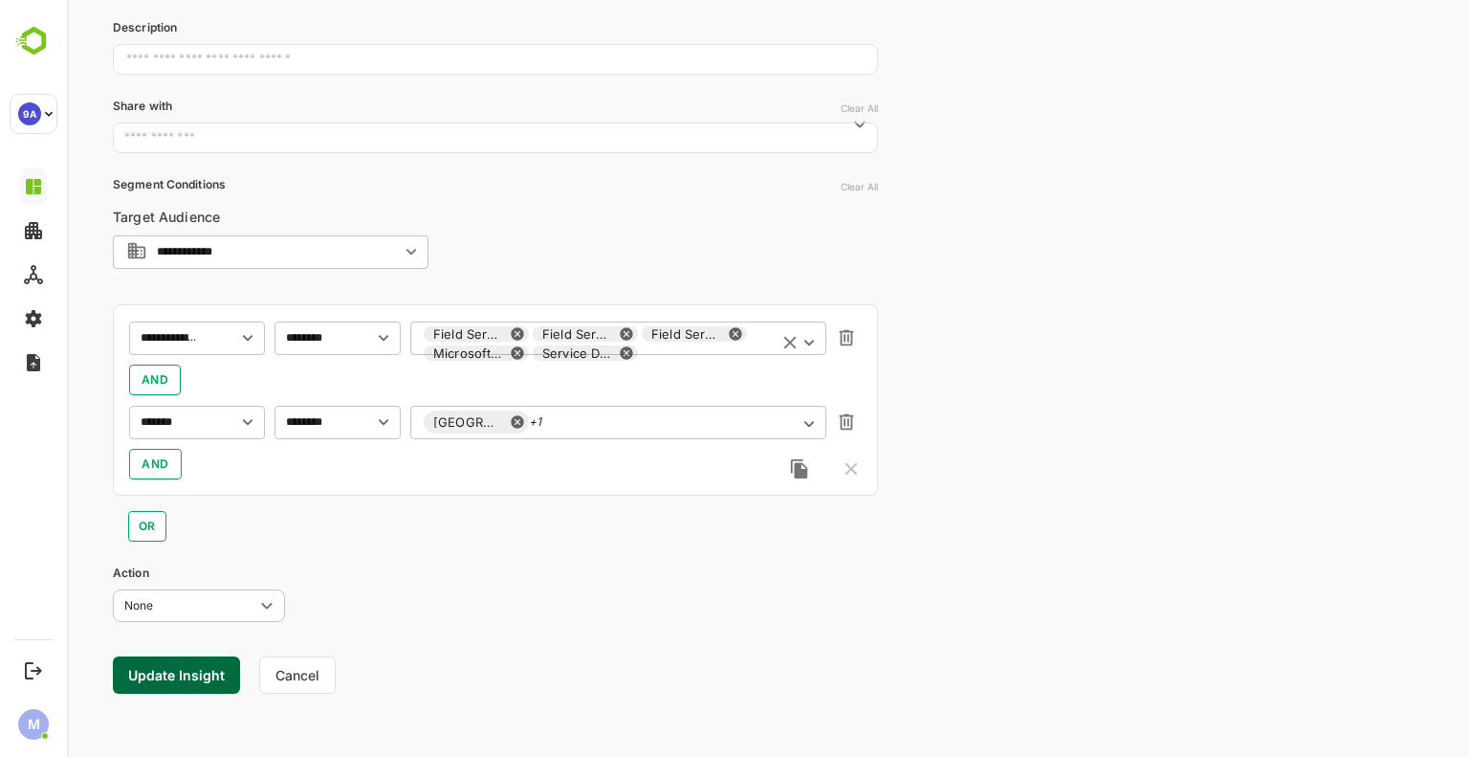
click at [185, 667] on button "Update Insight" at bounding box center [176, 674] width 127 height 37
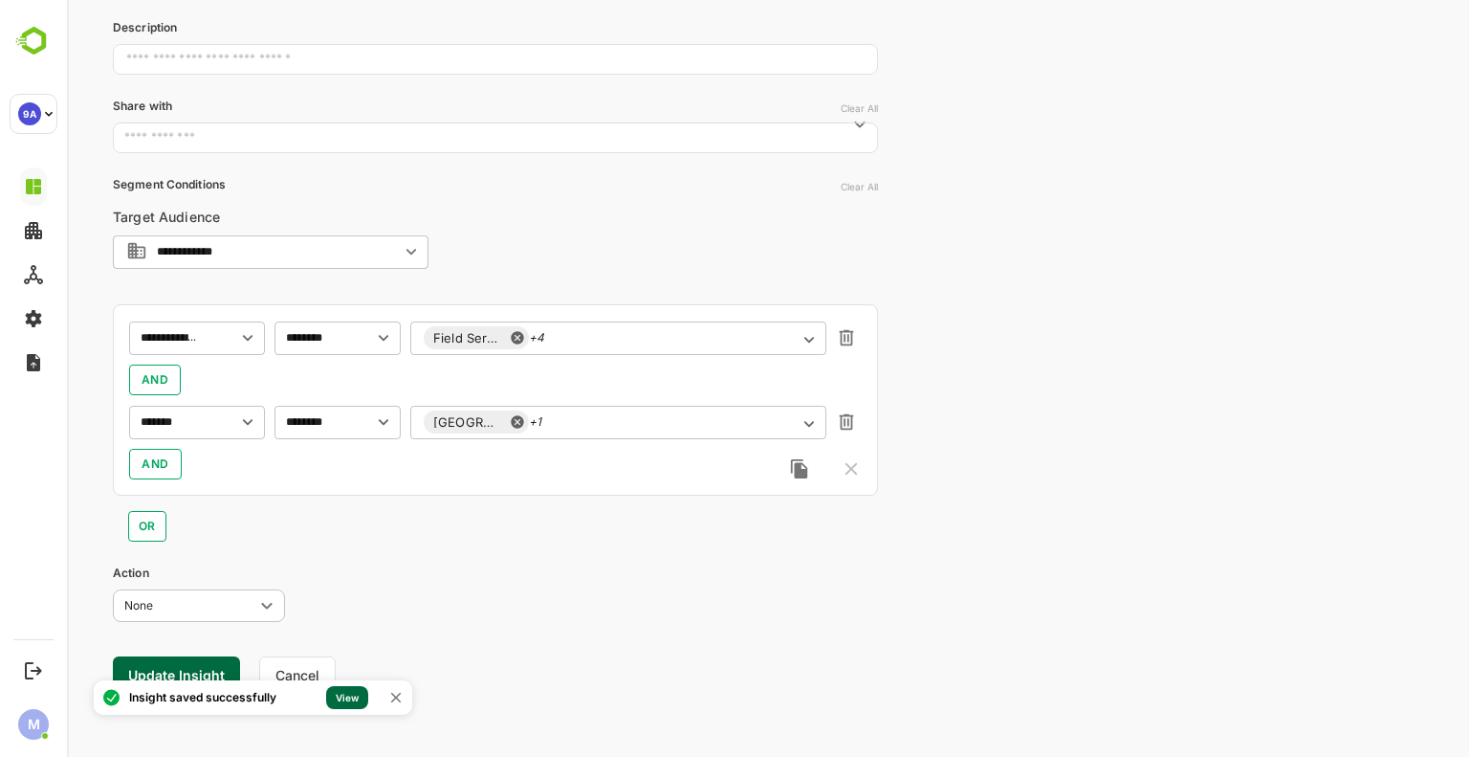
click at [347, 699] on link "View" at bounding box center [347, 697] width 42 height 23
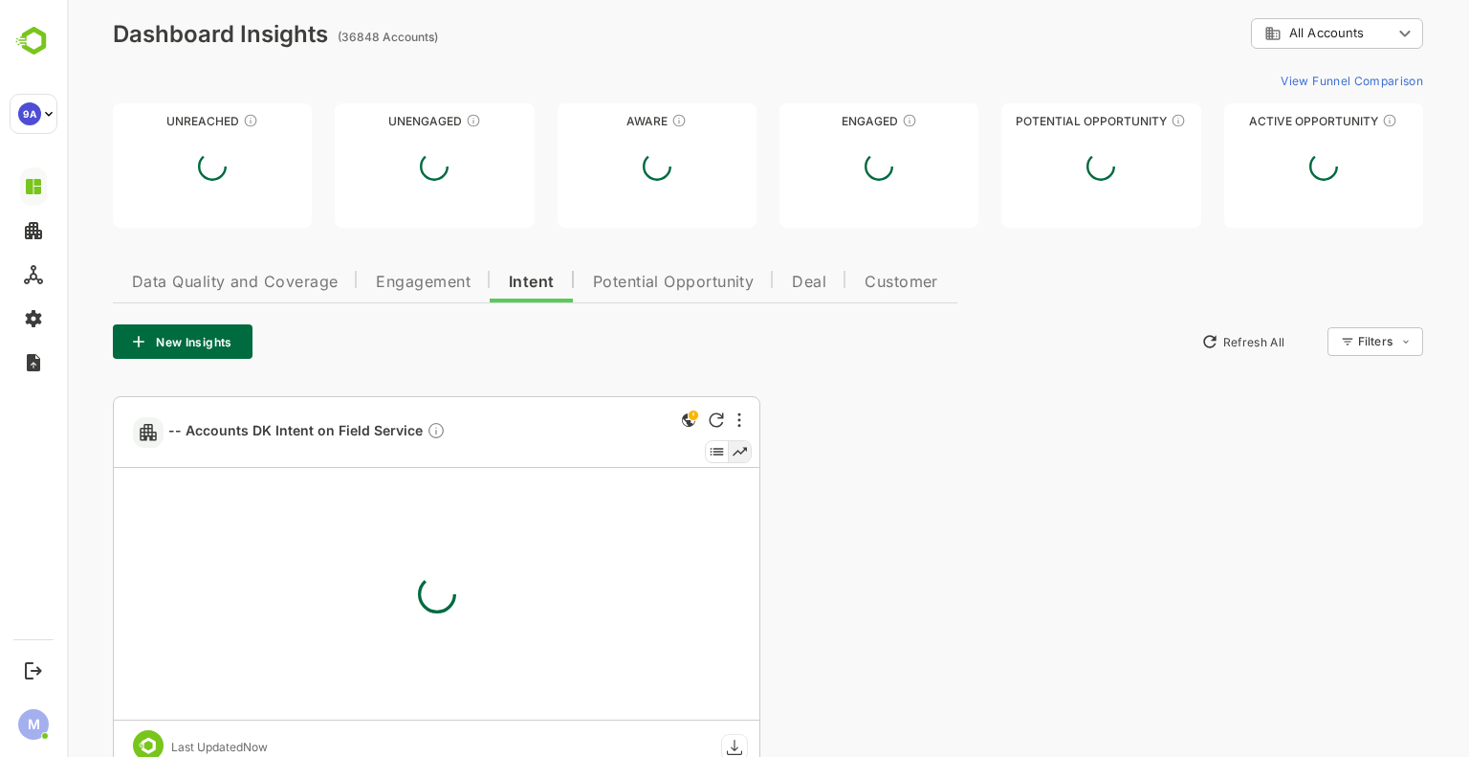
type input "**********"
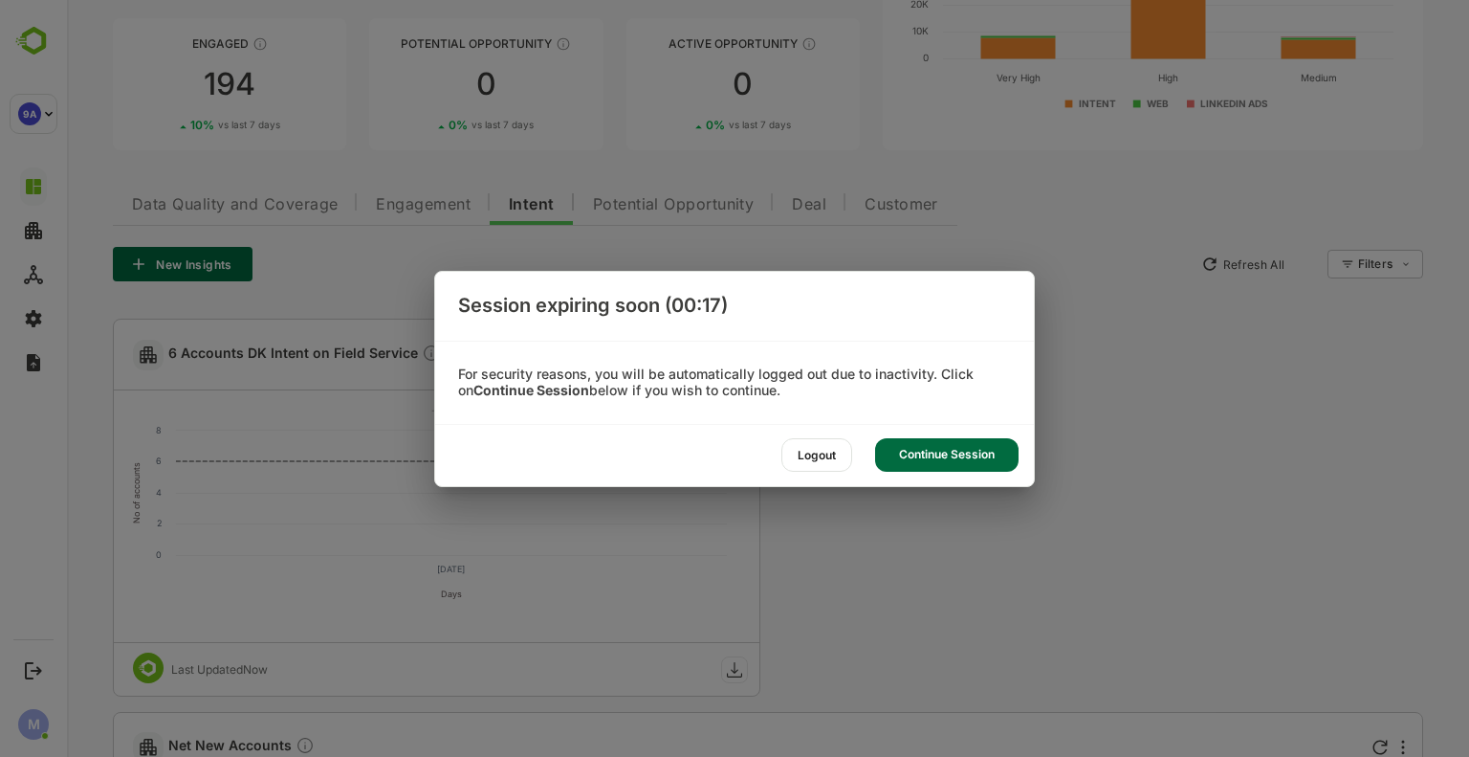
click at [936, 452] on div "Continue Session" at bounding box center [946, 454] width 143 height 33
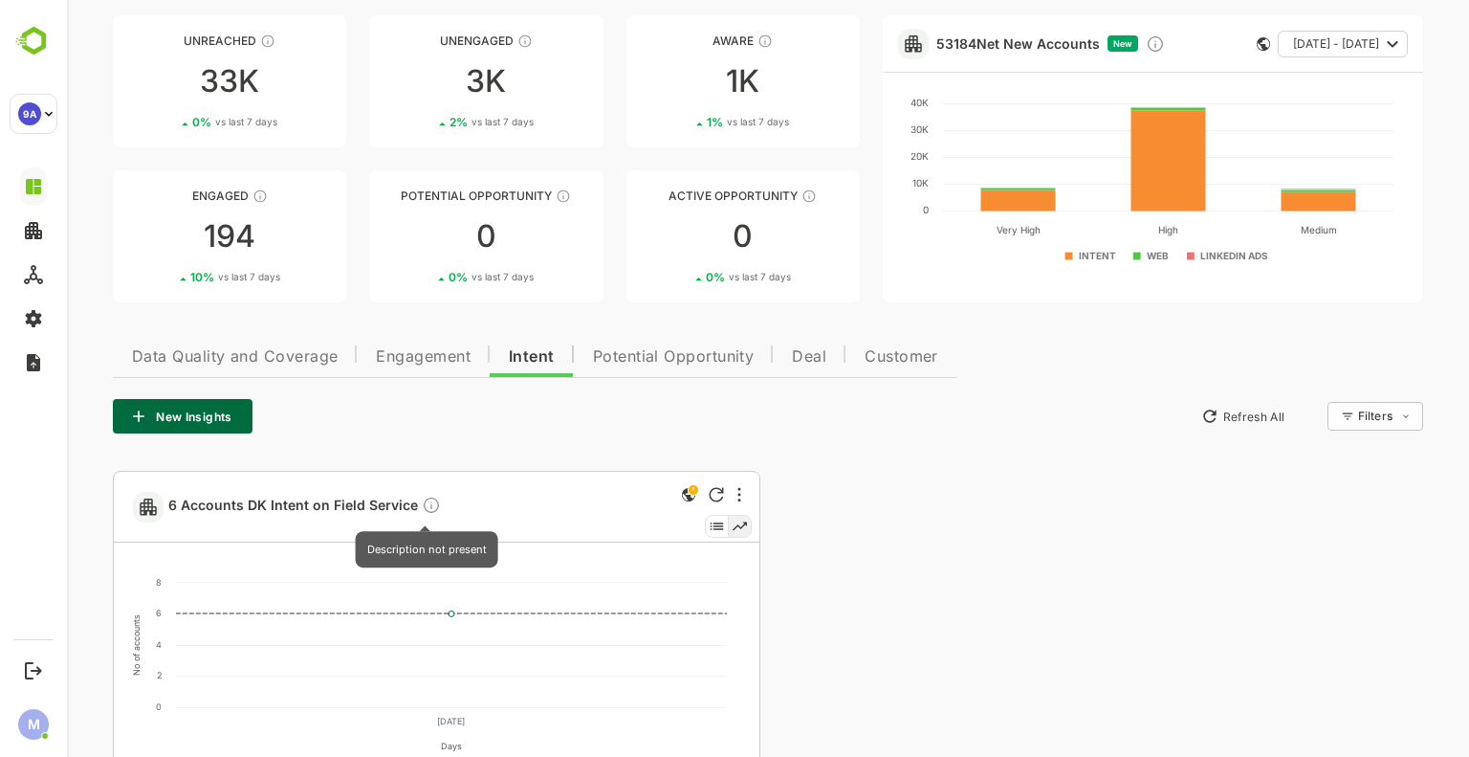
scroll to position [97, 0]
click at [546, 341] on button "Intent" at bounding box center [532, 355] width 84 height 46
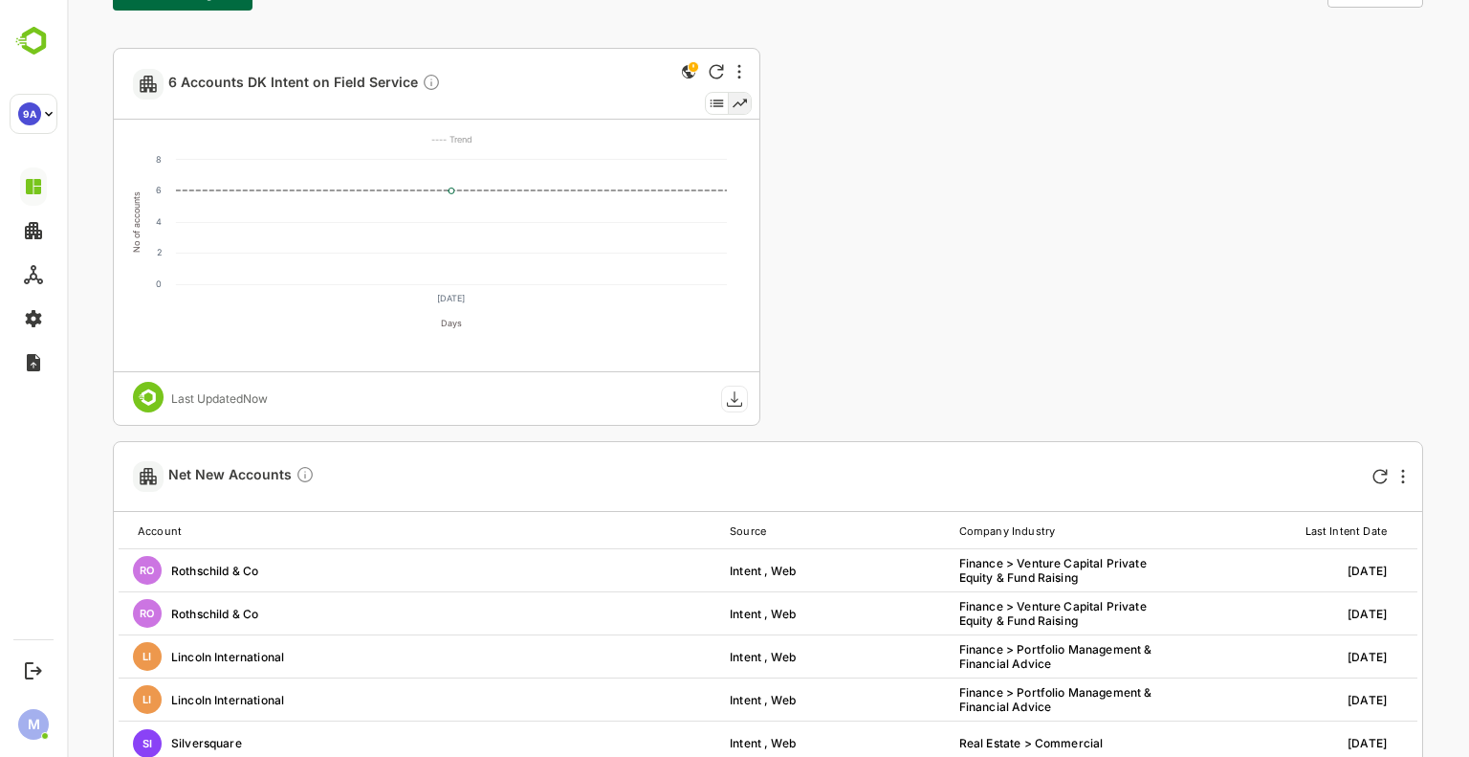
scroll to position [0, 0]
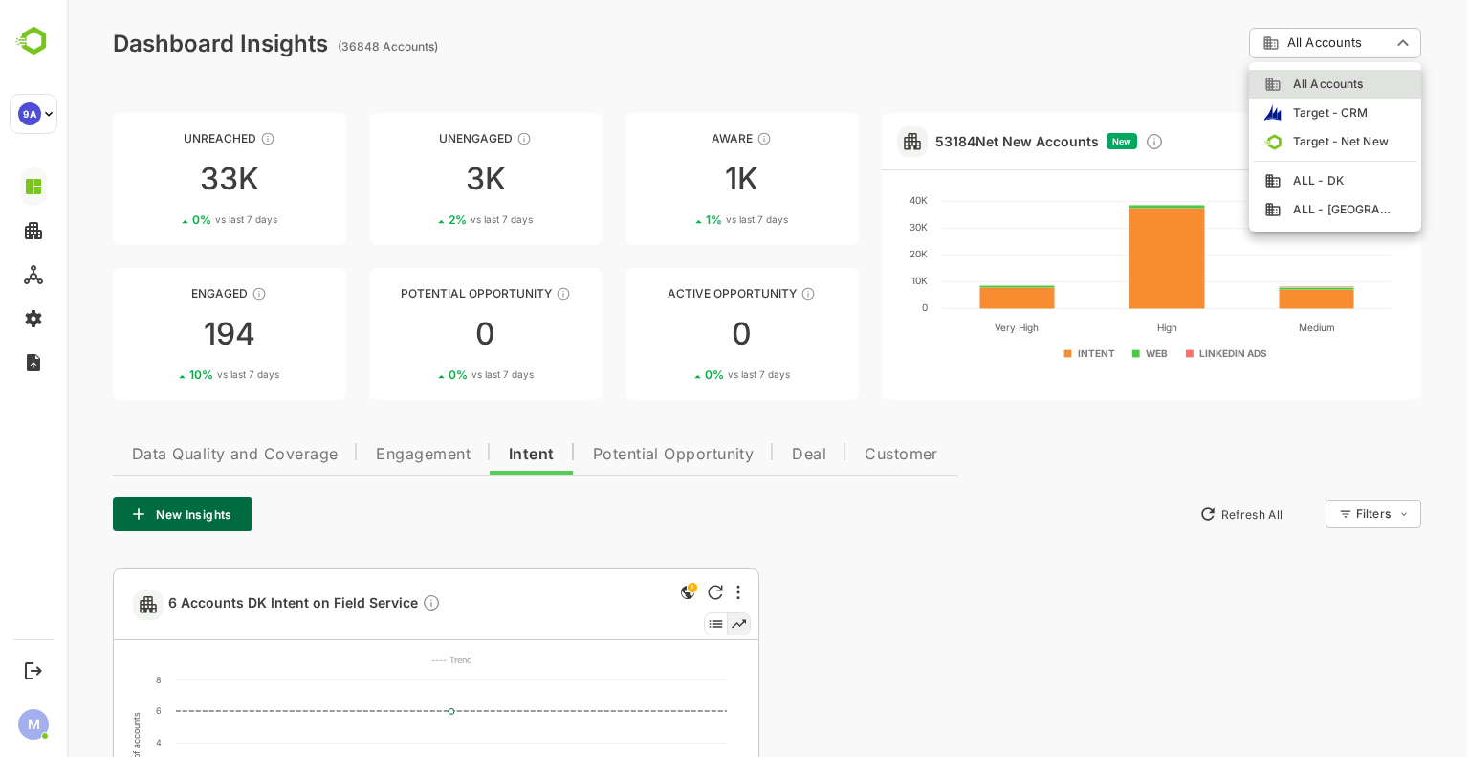
click at [978, 35] on div at bounding box center [768, 378] width 1402 height 757
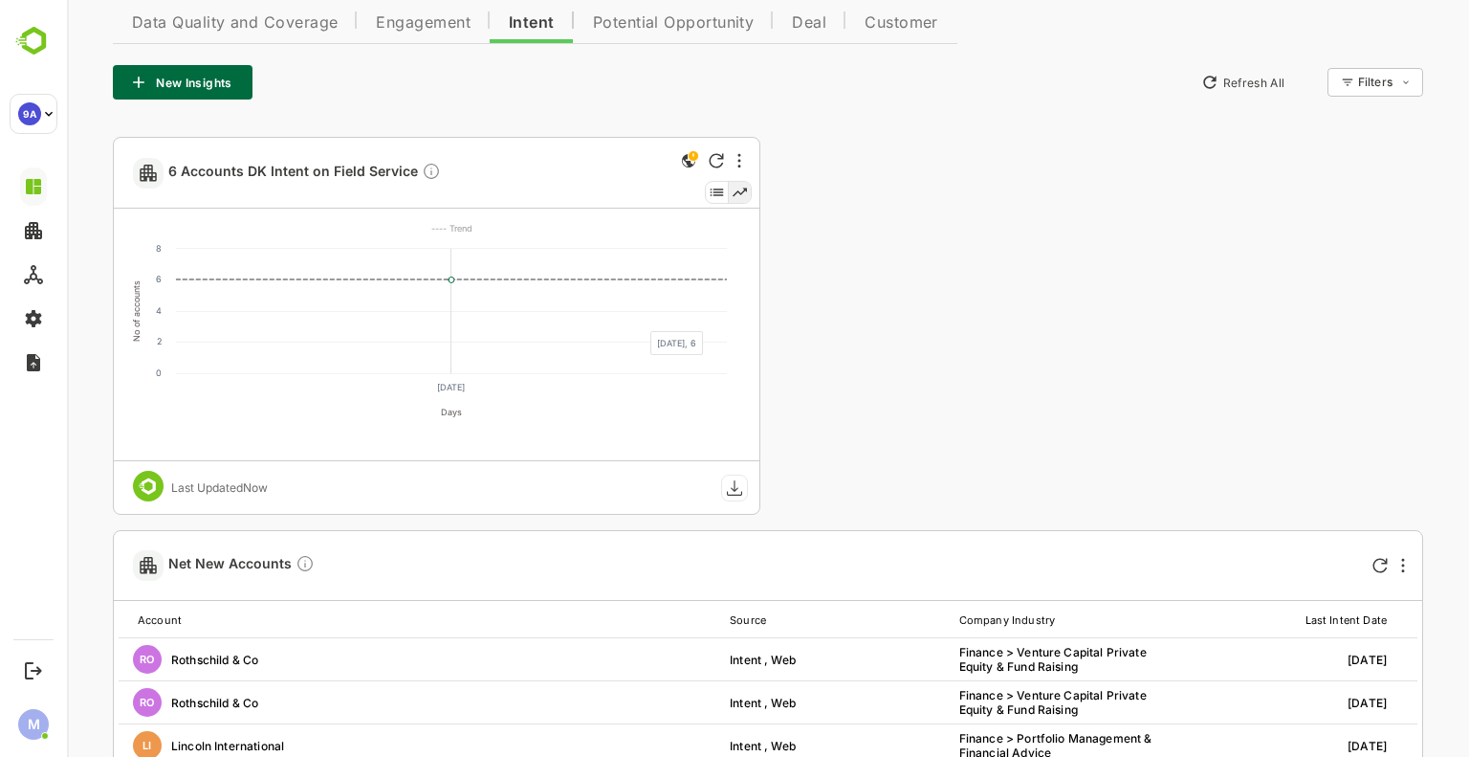
scroll to position [411, 0]
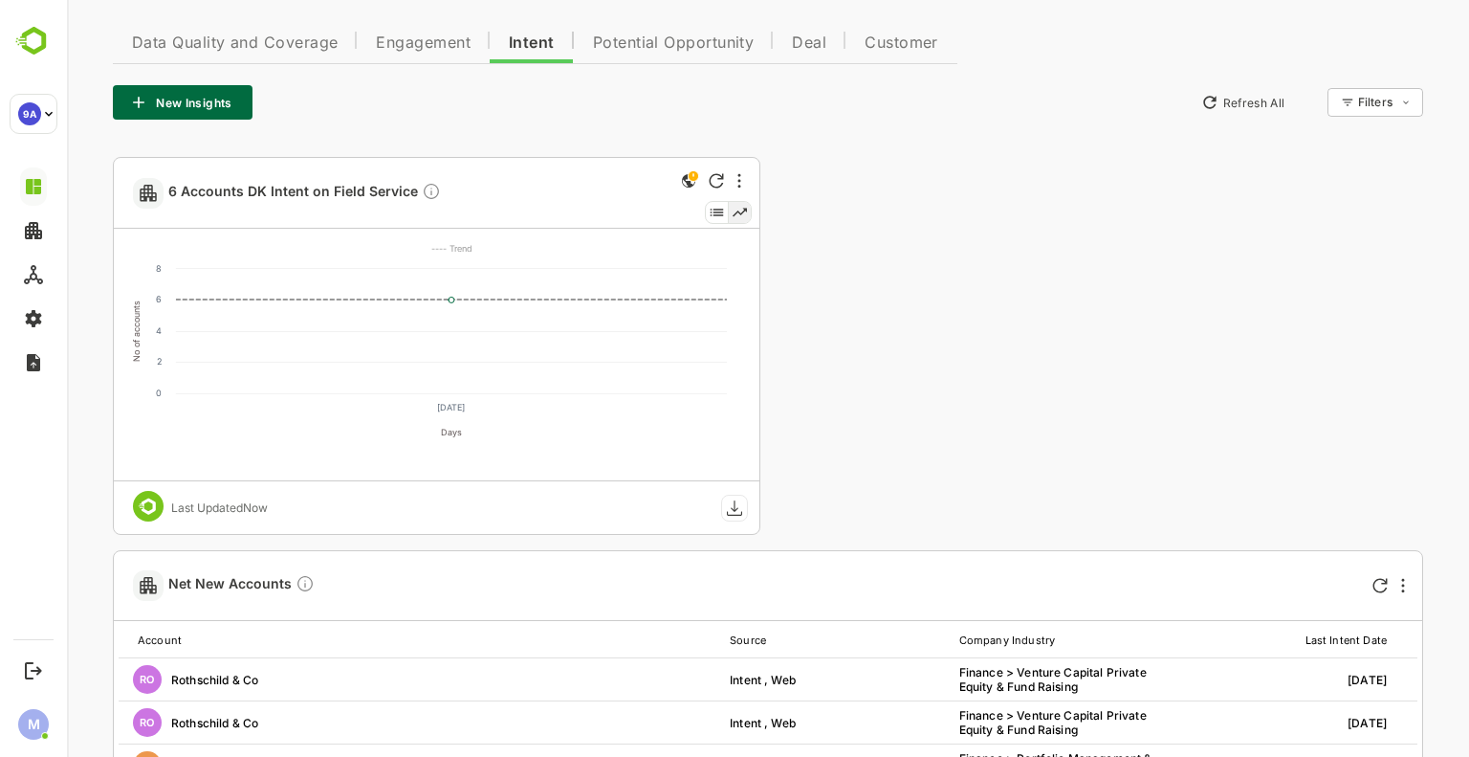
click at [718, 215] on icon at bounding box center [717, 212] width 23 height 21
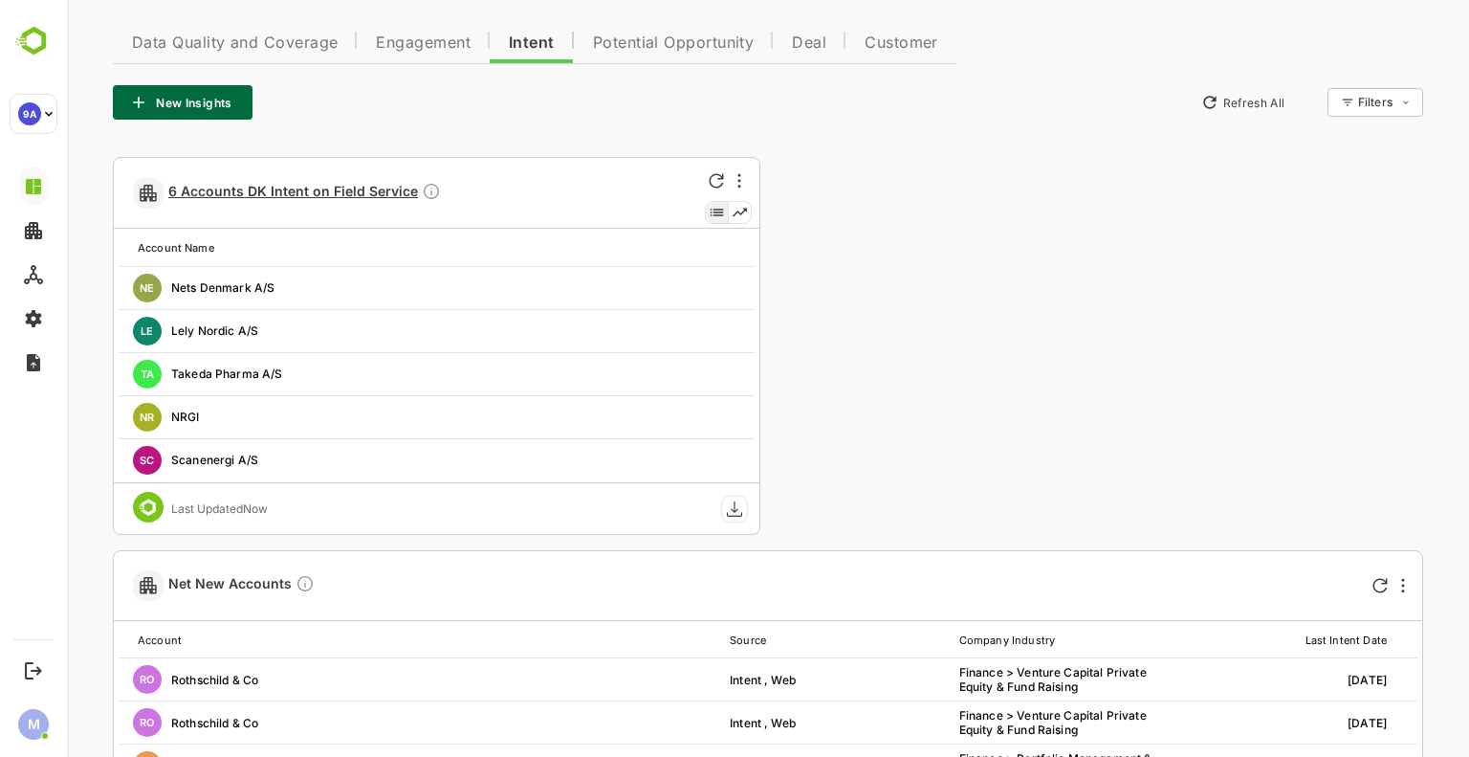
click at [388, 194] on span "6 Accounts DK Intent on Field Service" at bounding box center [304, 193] width 273 height 22
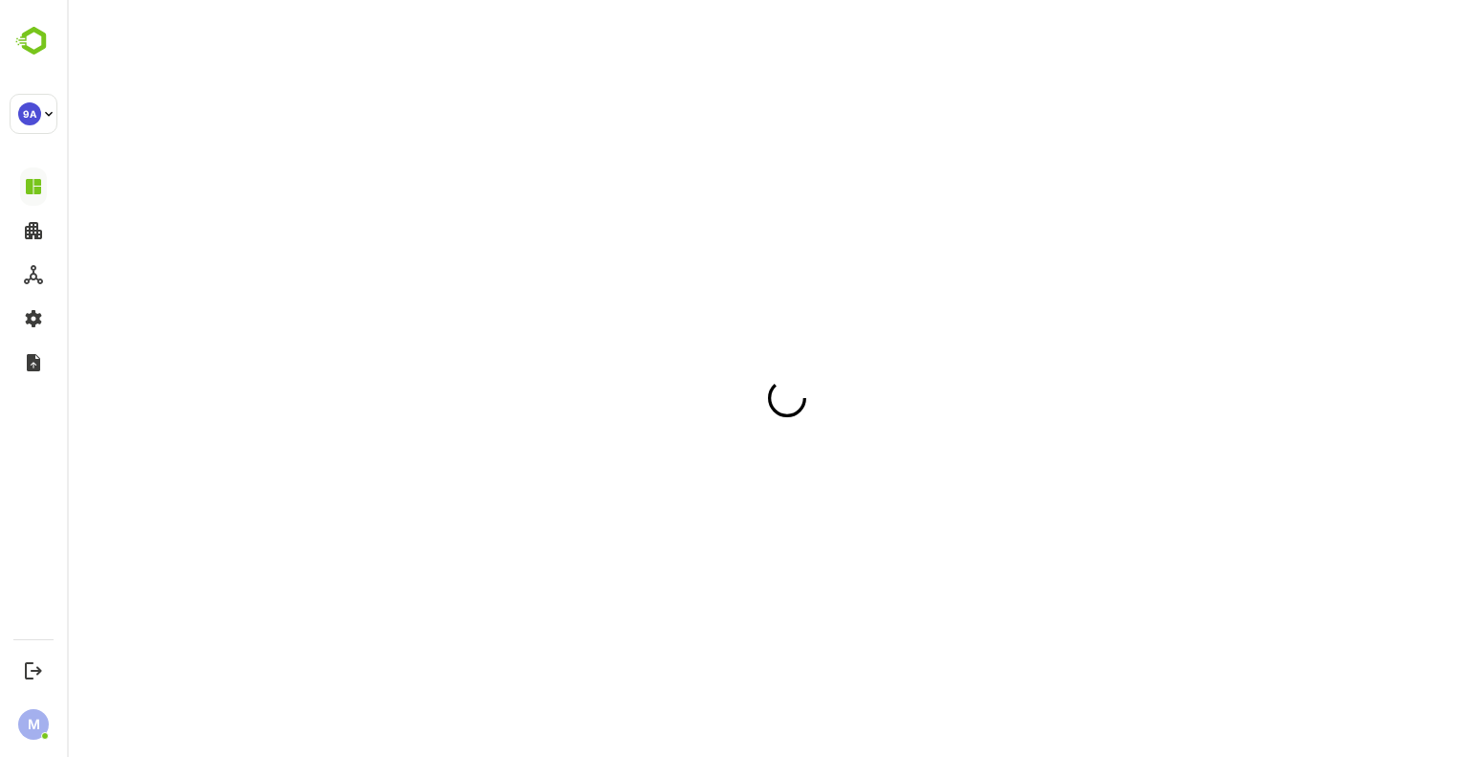
scroll to position [0, 0]
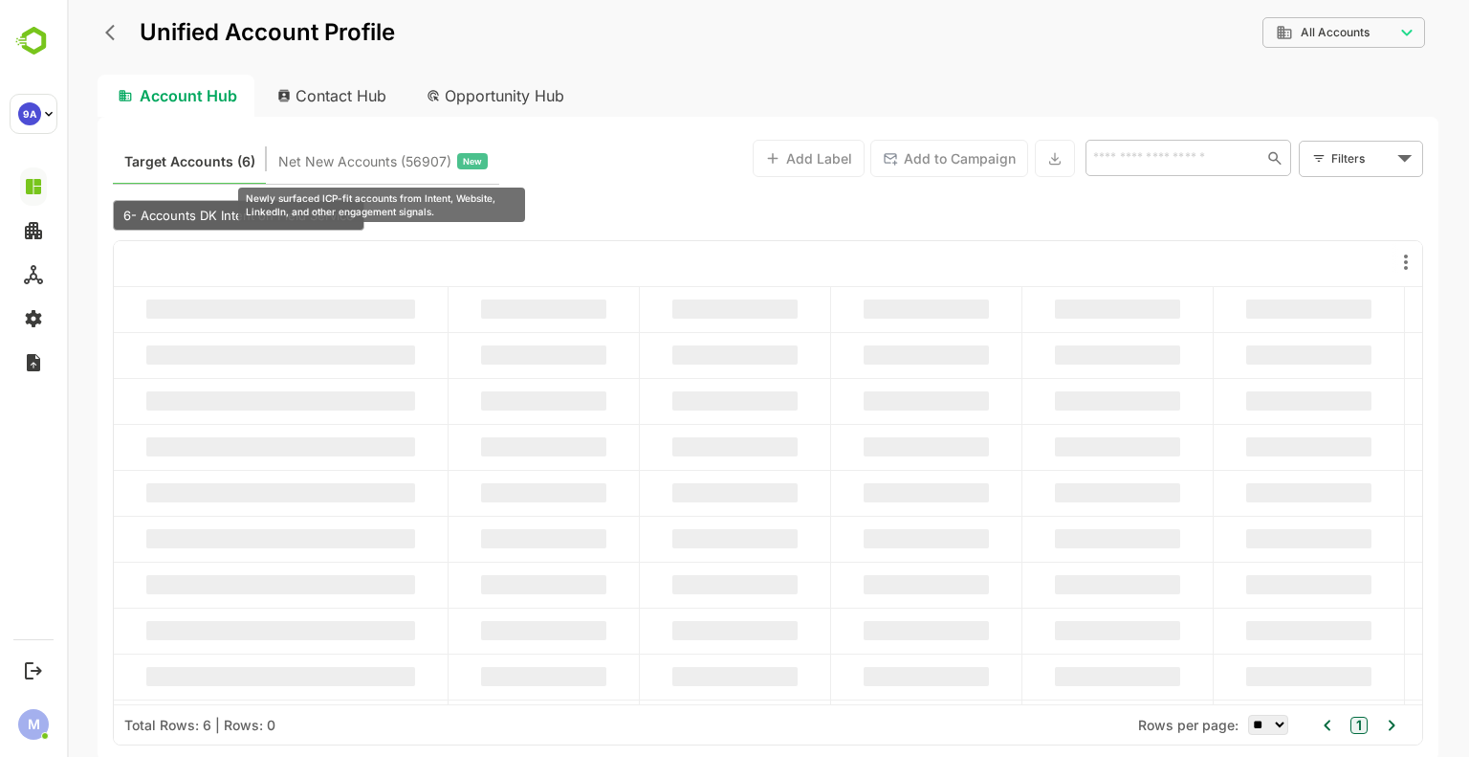
click at [383, 167] on span "Net New Accounts ( 56907 )" at bounding box center [364, 161] width 173 height 25
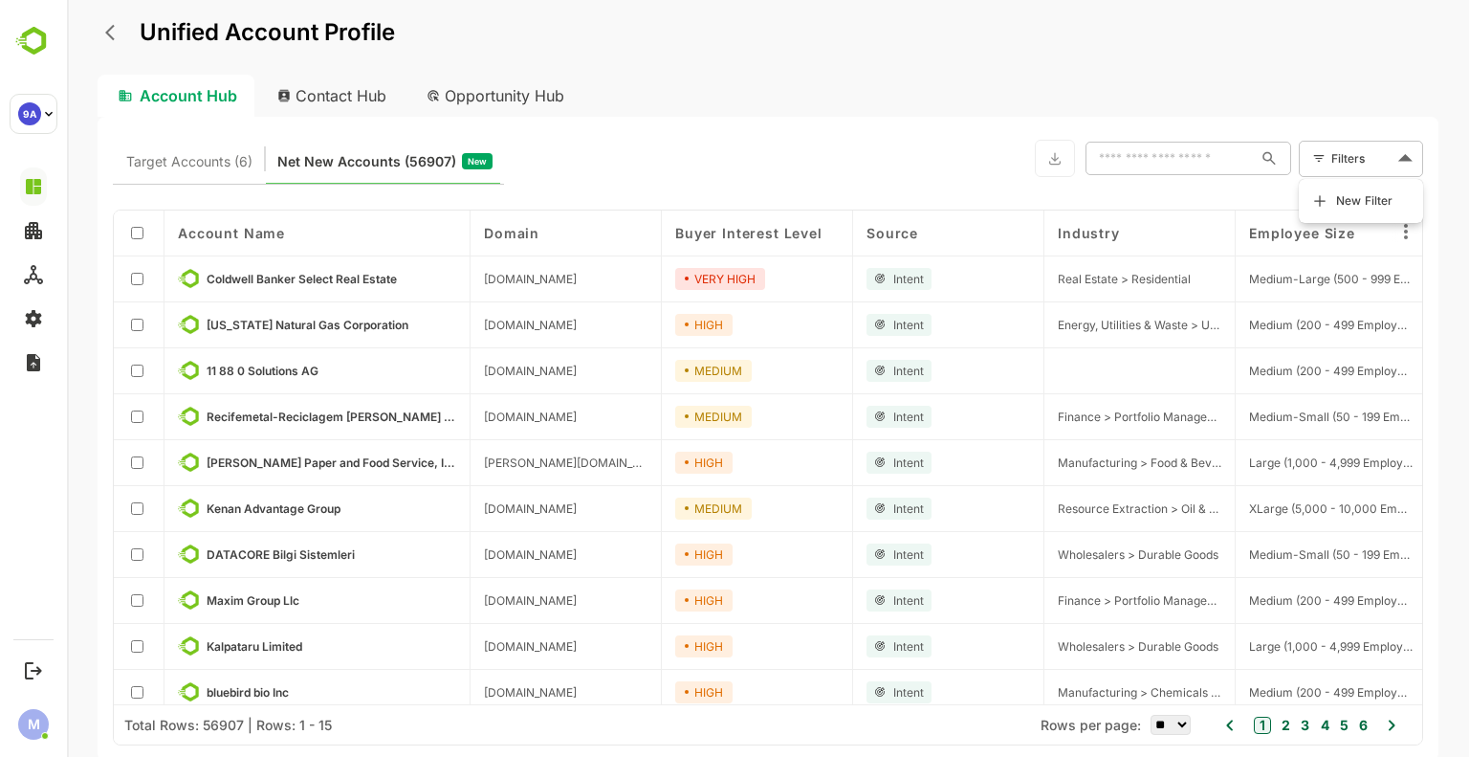
click at [1349, 160] on body "Unified Account Profile Account Hub Contact Hub Opportunity Hub Target Accounts…" at bounding box center [768, 378] width 1402 height 757
click at [1350, 198] on span "New Filter" at bounding box center [1364, 200] width 57 height 23
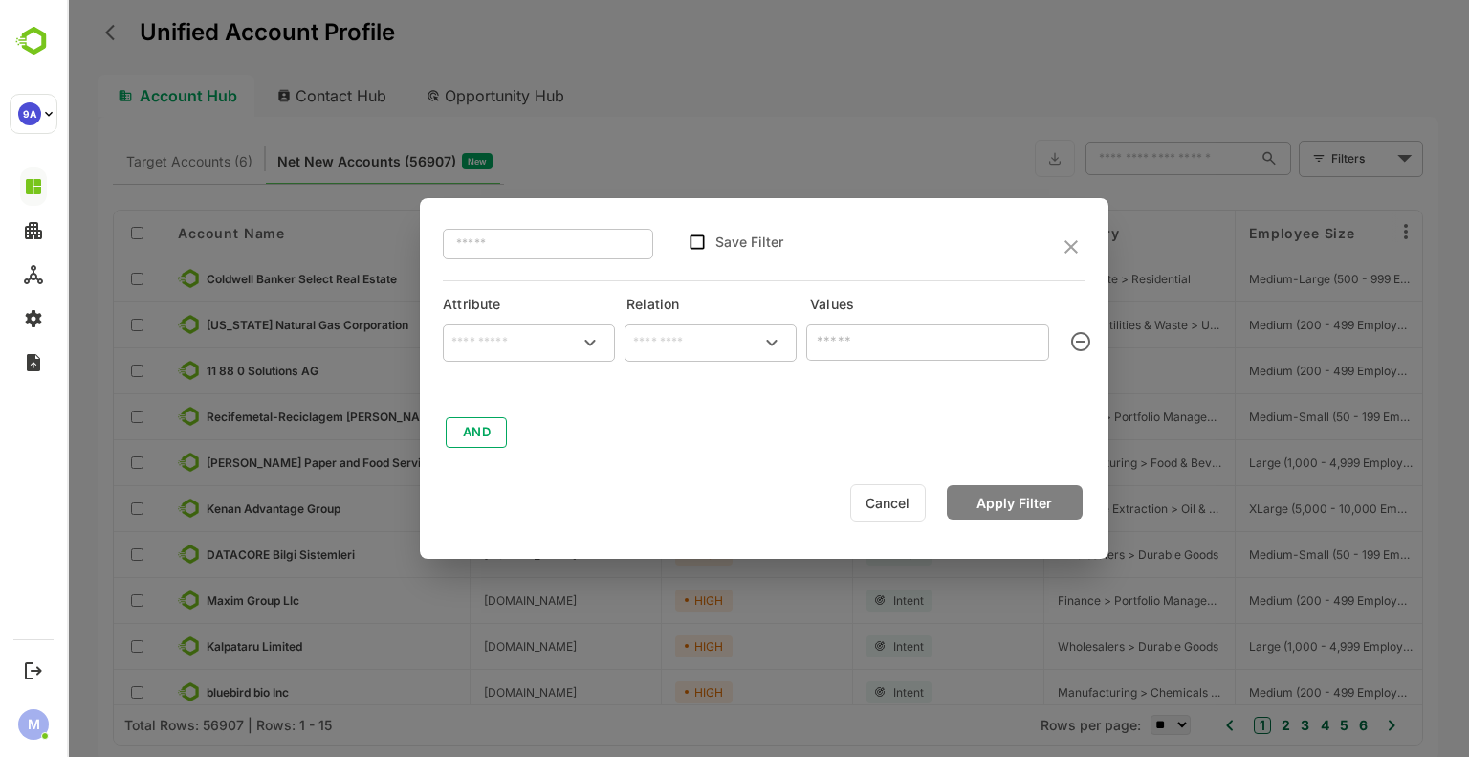
click at [553, 376] on div at bounding box center [764, 389] width 643 height 29
click at [508, 337] on input "text" at bounding box center [529, 342] width 165 height 29
click at [519, 422] on div "Country" at bounding box center [529, 425] width 157 height 40
type input "*******"
click at [735, 331] on input "text" at bounding box center [711, 342] width 165 height 29
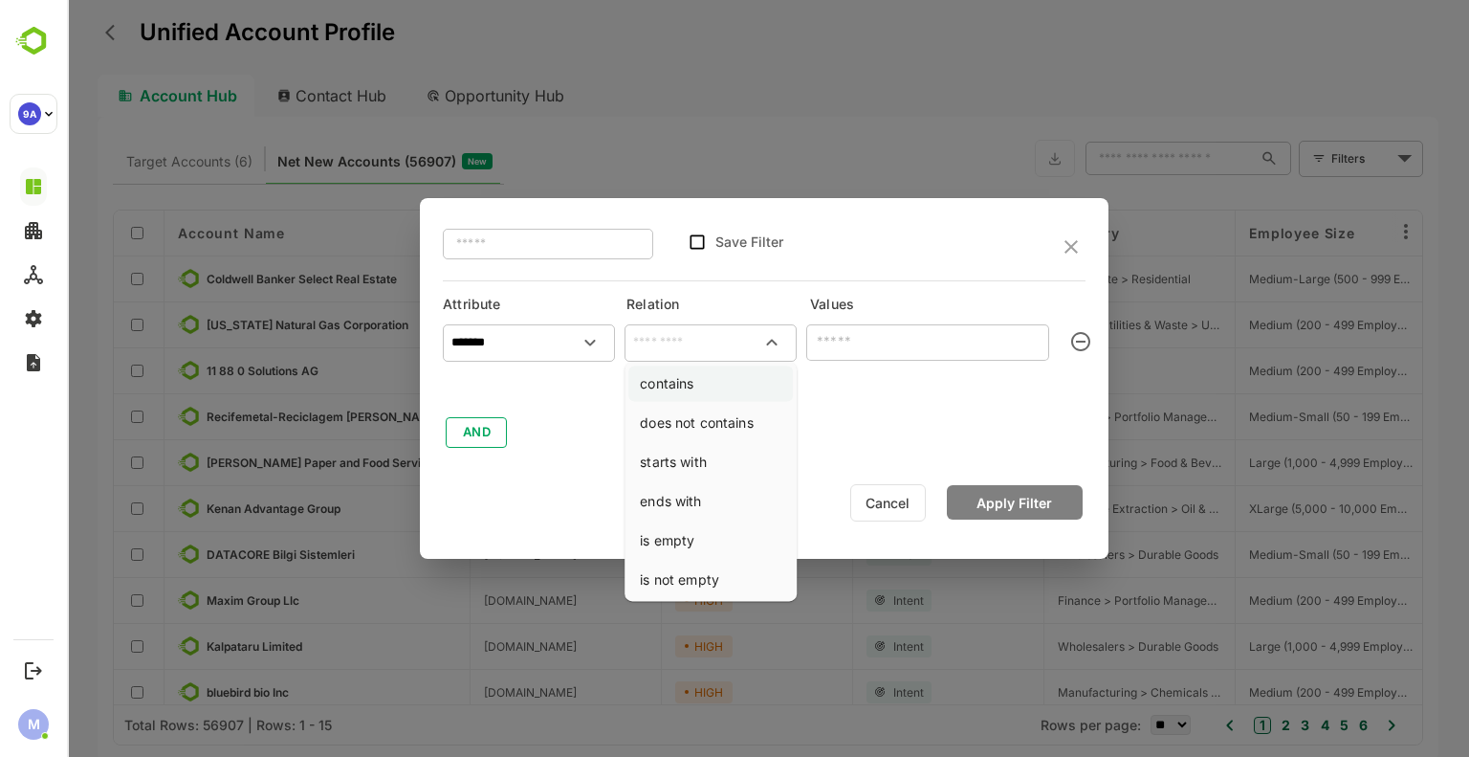
click at [700, 384] on li "contains" at bounding box center [711, 382] width 165 height 35
type input "********"
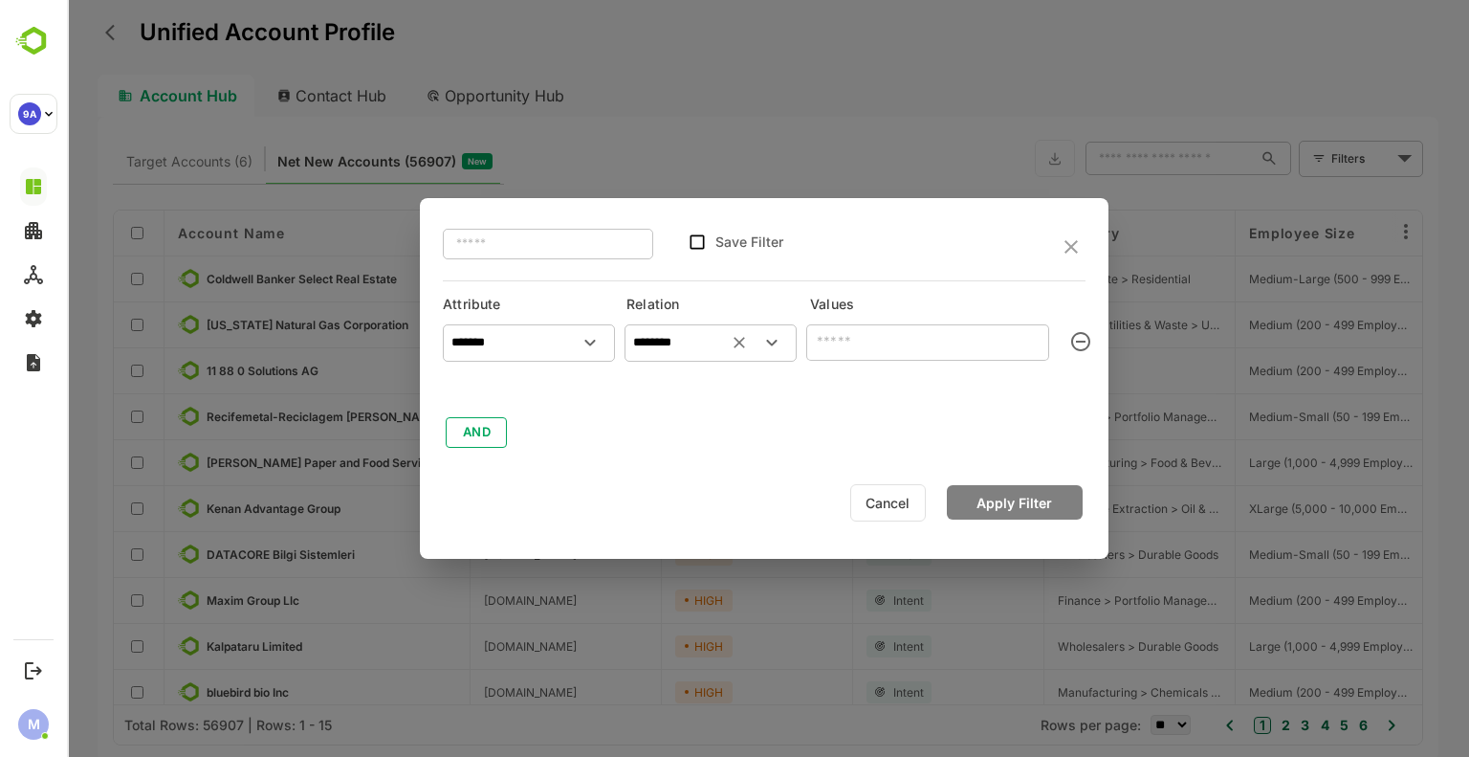
click at [873, 343] on input "text" at bounding box center [927, 342] width 243 height 37
click at [812, 343] on input "*******" at bounding box center [927, 342] width 243 height 37
type input "*******"
click at [715, 353] on input "********" at bounding box center [711, 342] width 165 height 29
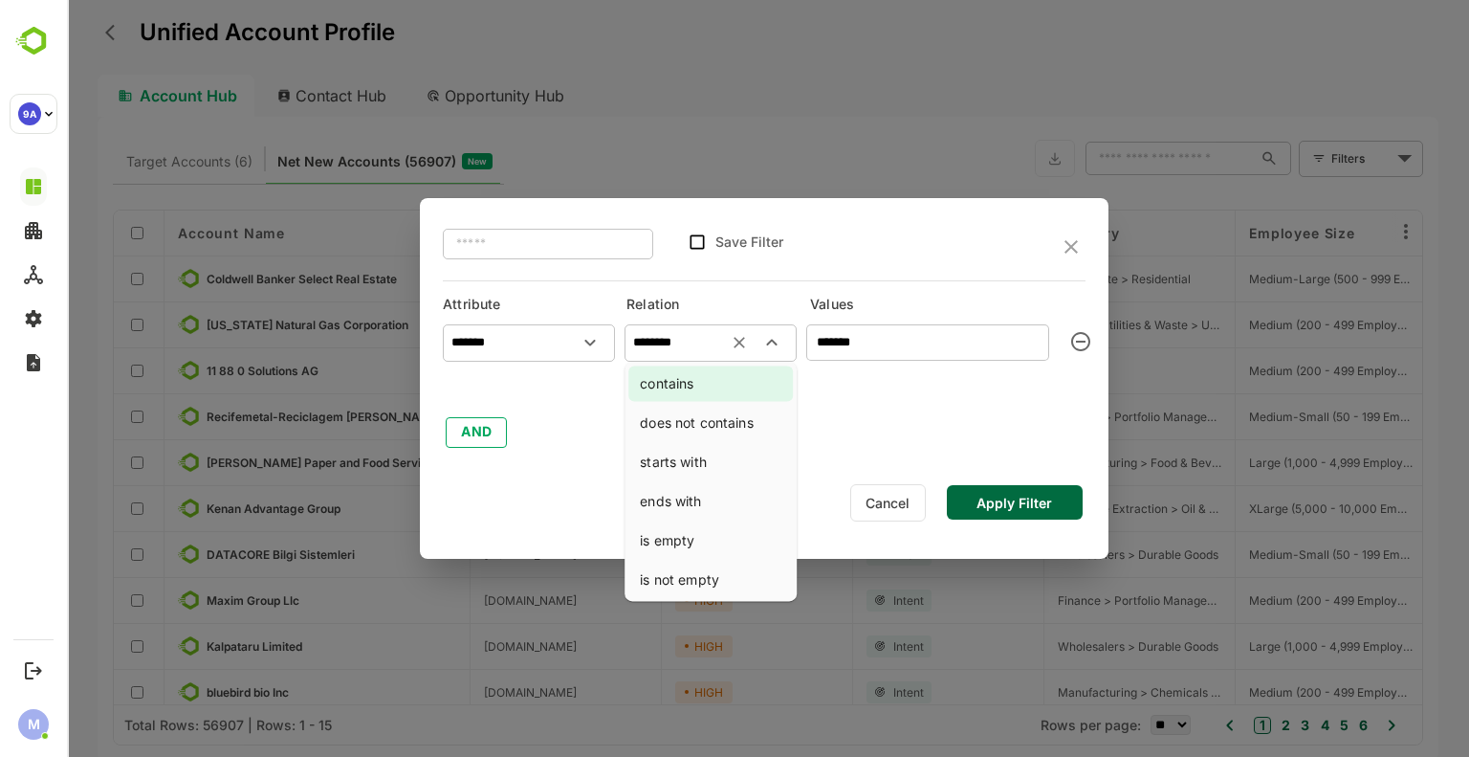
click at [916, 381] on div at bounding box center [764, 389] width 643 height 29
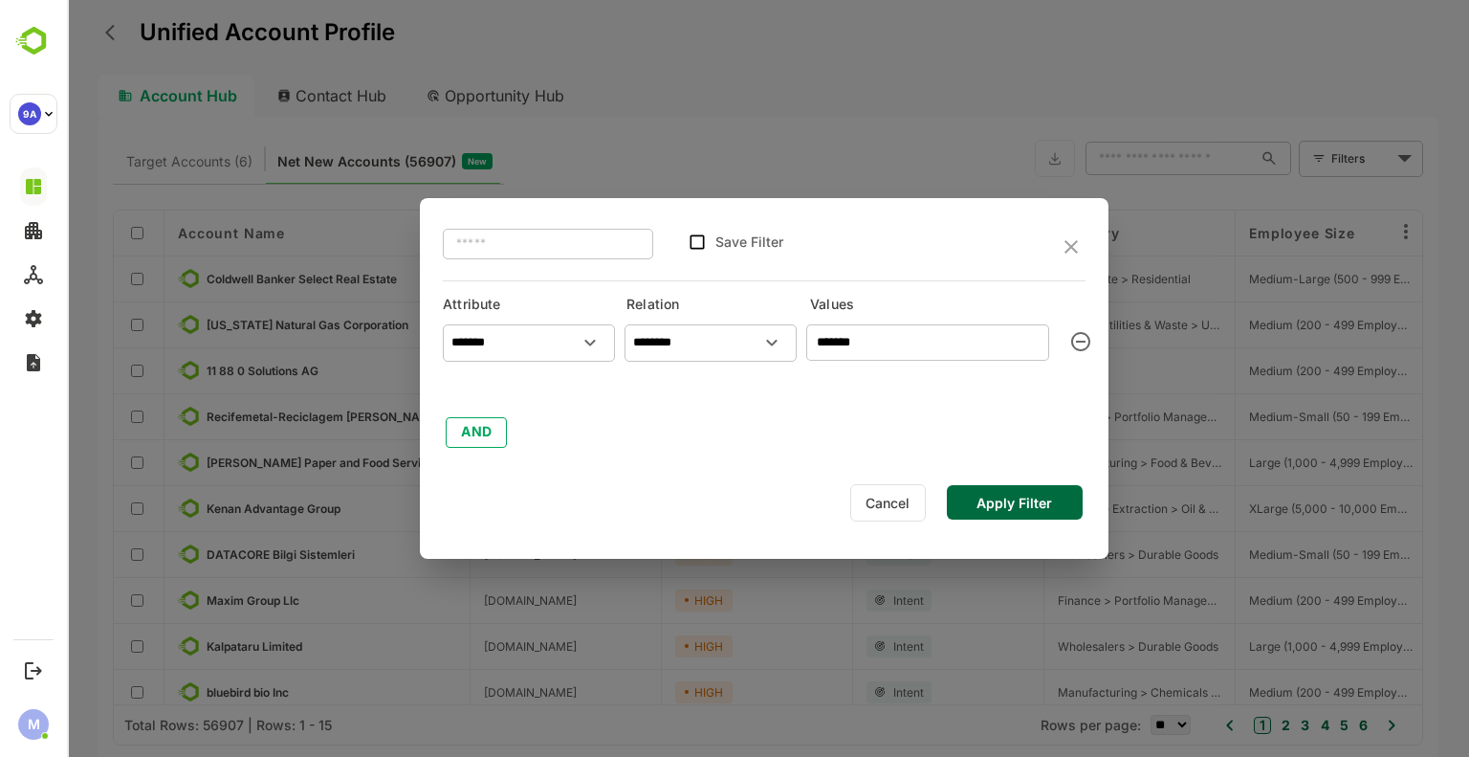
click at [984, 509] on button "Apply Filter" at bounding box center [1015, 502] width 136 height 34
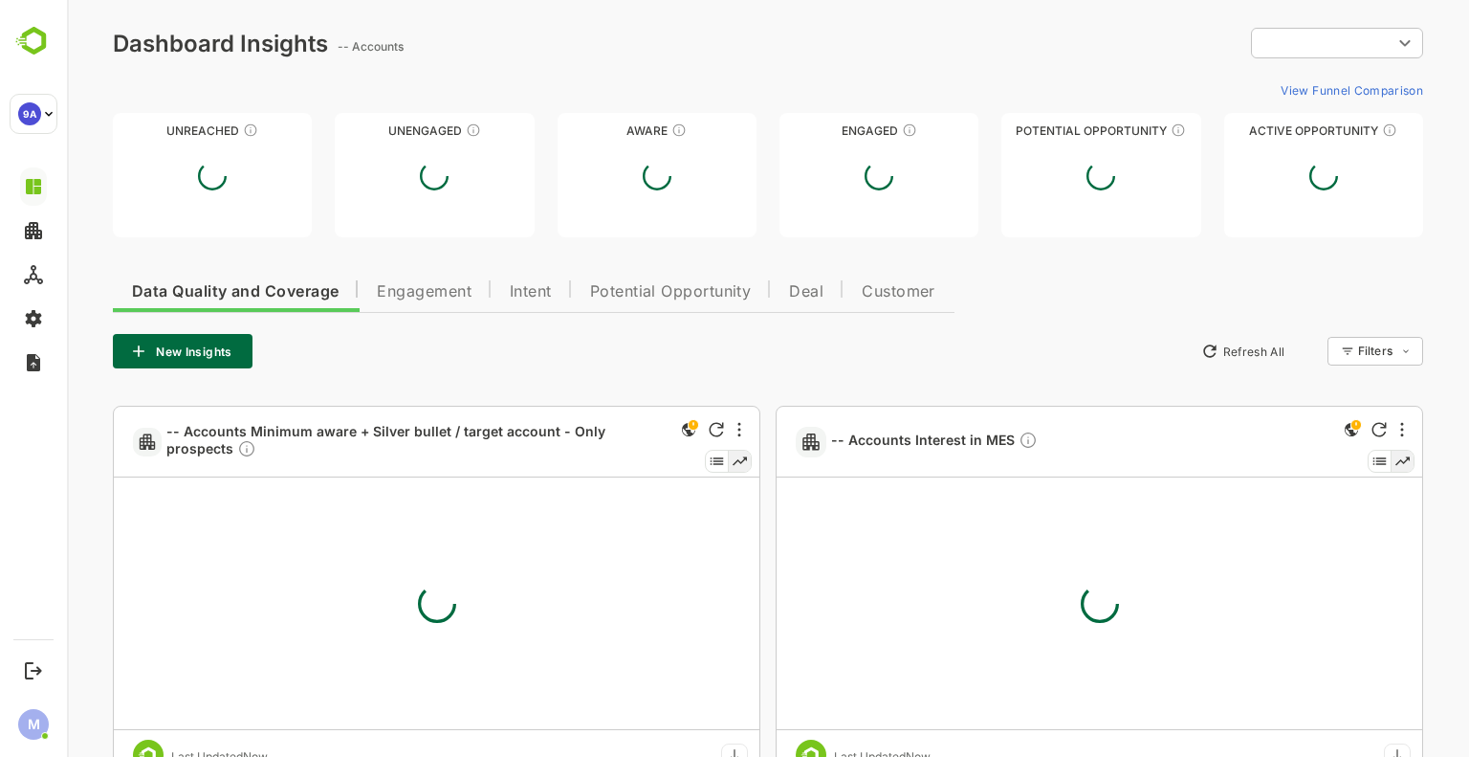
type input "**********"
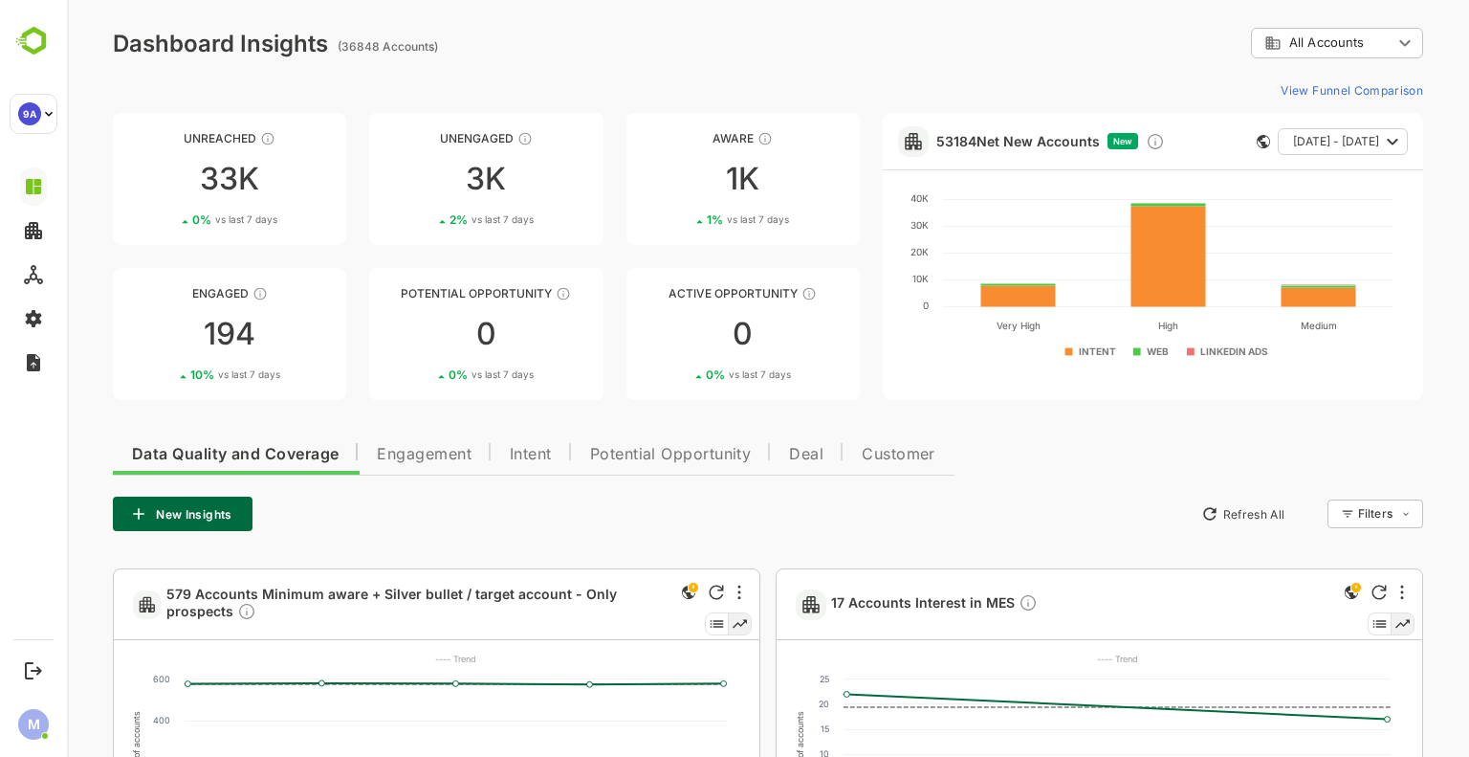
click at [547, 451] on span "Intent" at bounding box center [531, 454] width 42 height 15
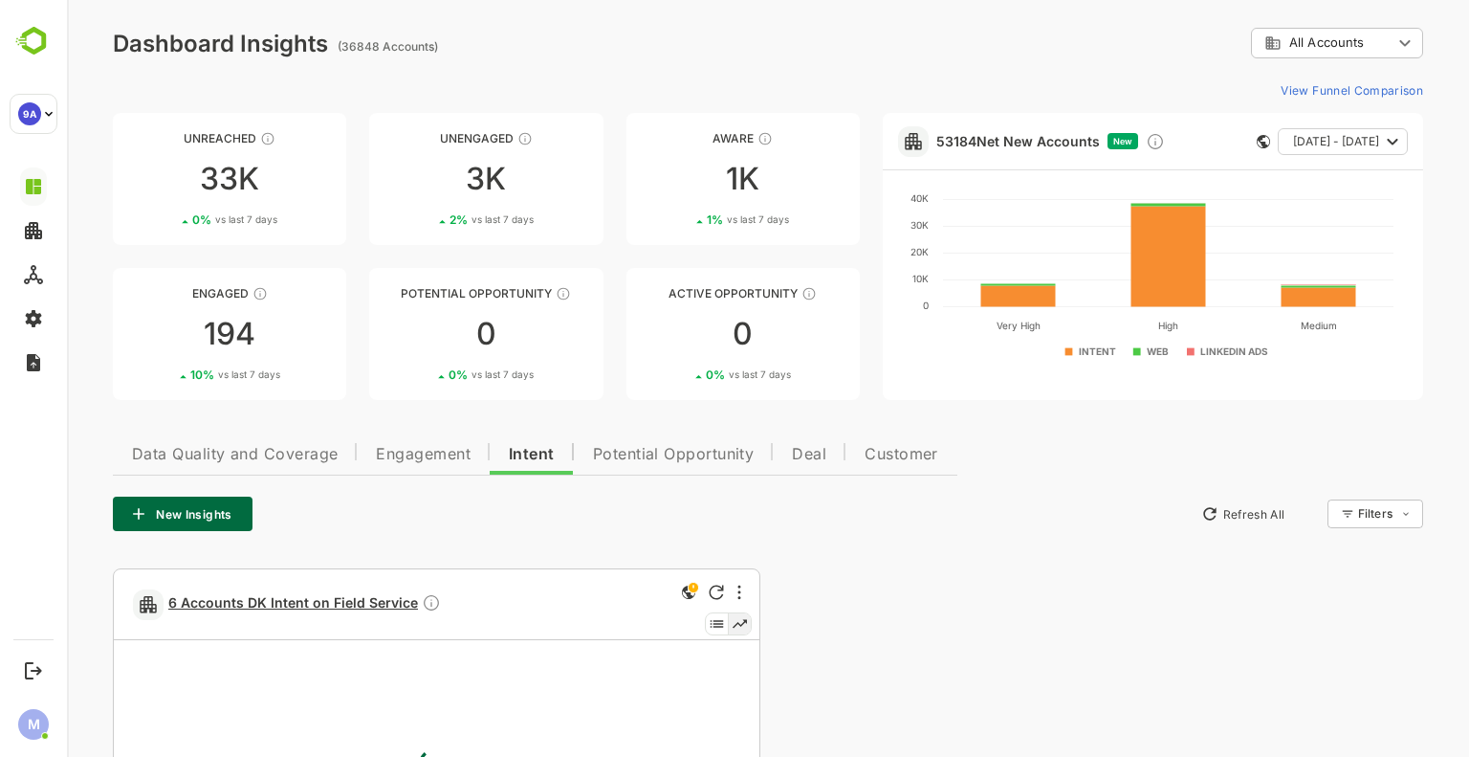
click at [367, 609] on span "6 Accounts DK Intent on Field Service" at bounding box center [304, 604] width 273 height 22
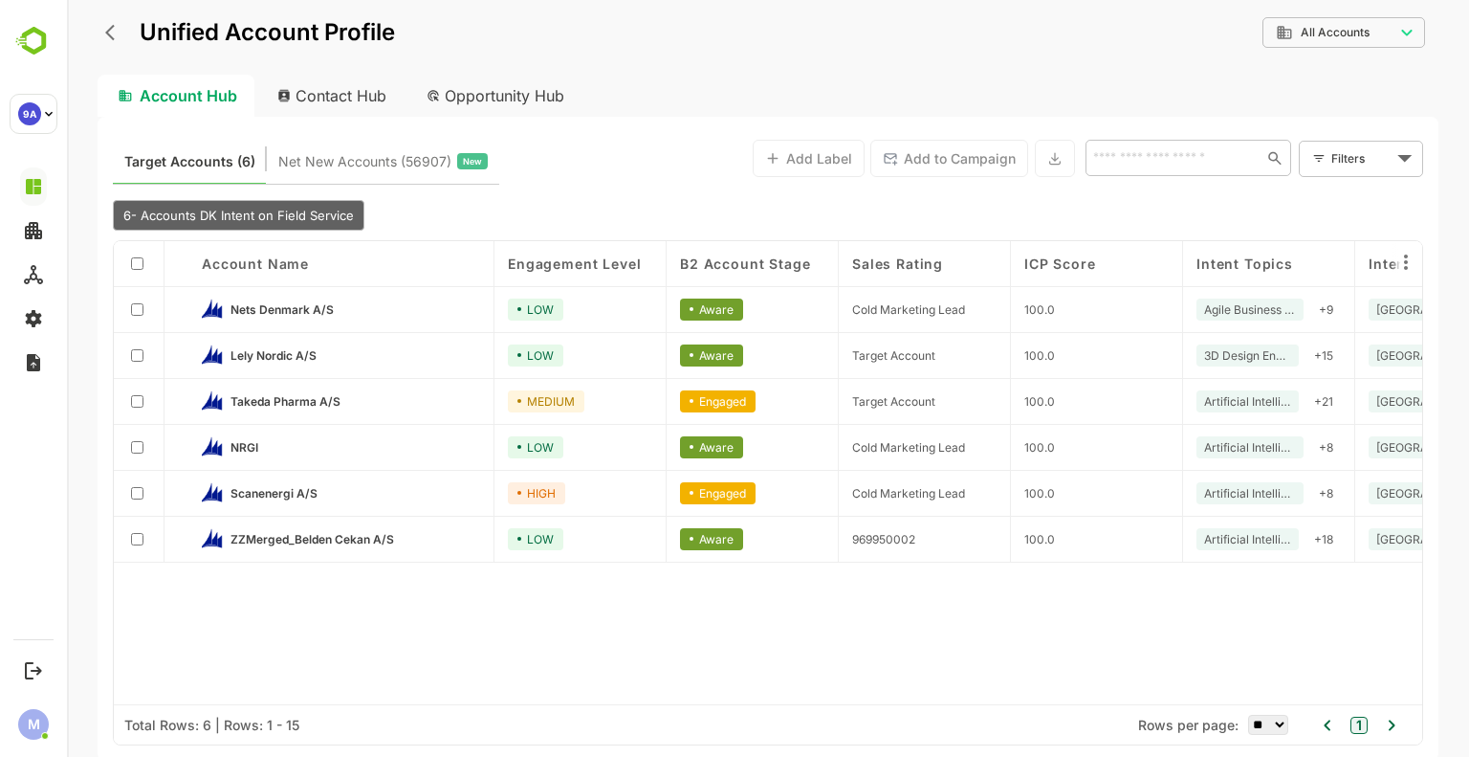
click at [403, 187] on div "Target Accounts (6) Net New Accounts ( 56907 ) New Add Label Add to Campaign ​ …" at bounding box center [768, 439] width 1341 height 644
click at [360, 163] on span "Net New Accounts ( 56907 )" at bounding box center [364, 161] width 173 height 25
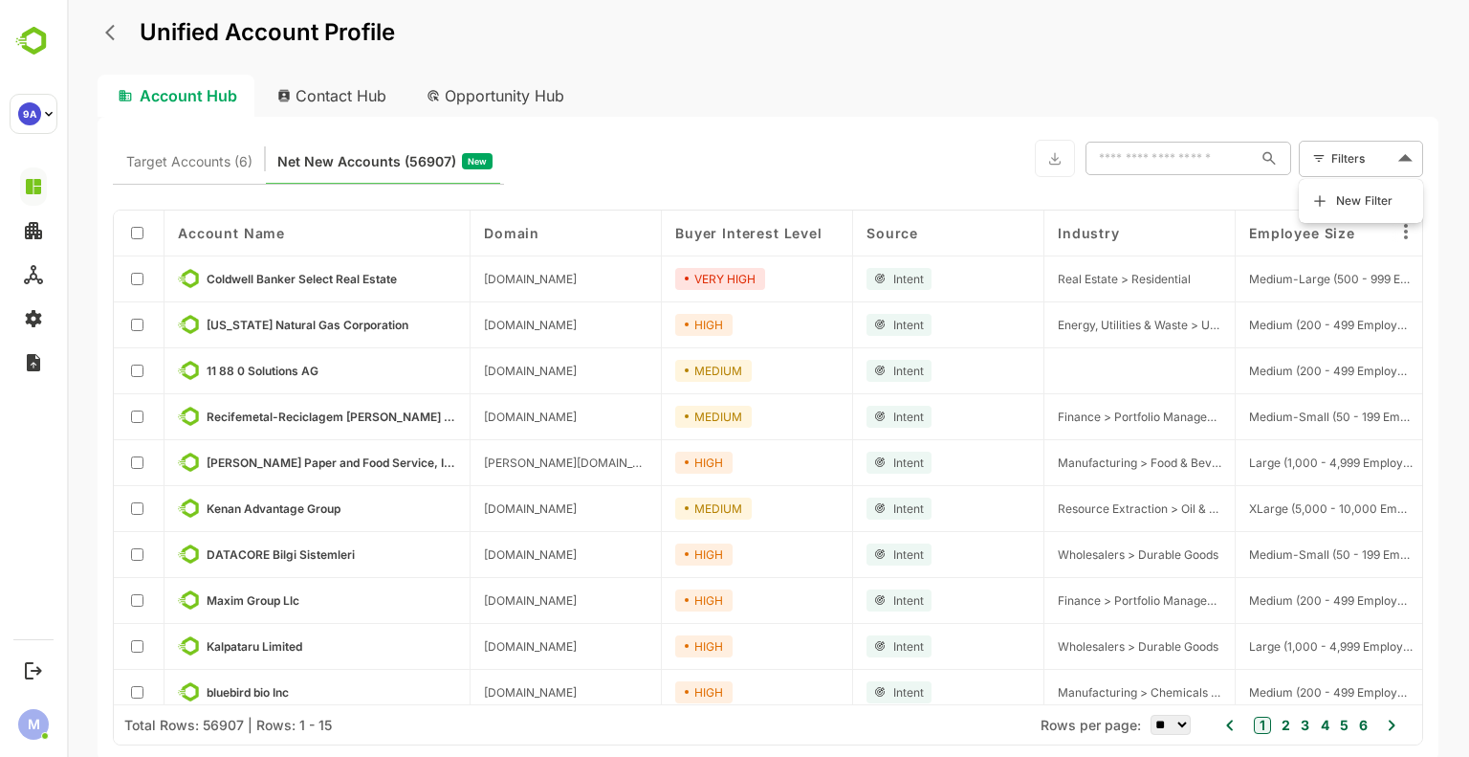
click at [1374, 148] on body "Unified Account Profile Account Hub Contact Hub Opportunity Hub Target Accounts…" at bounding box center [768, 378] width 1402 height 757
click at [1351, 210] on span "New Filter" at bounding box center [1364, 200] width 57 height 23
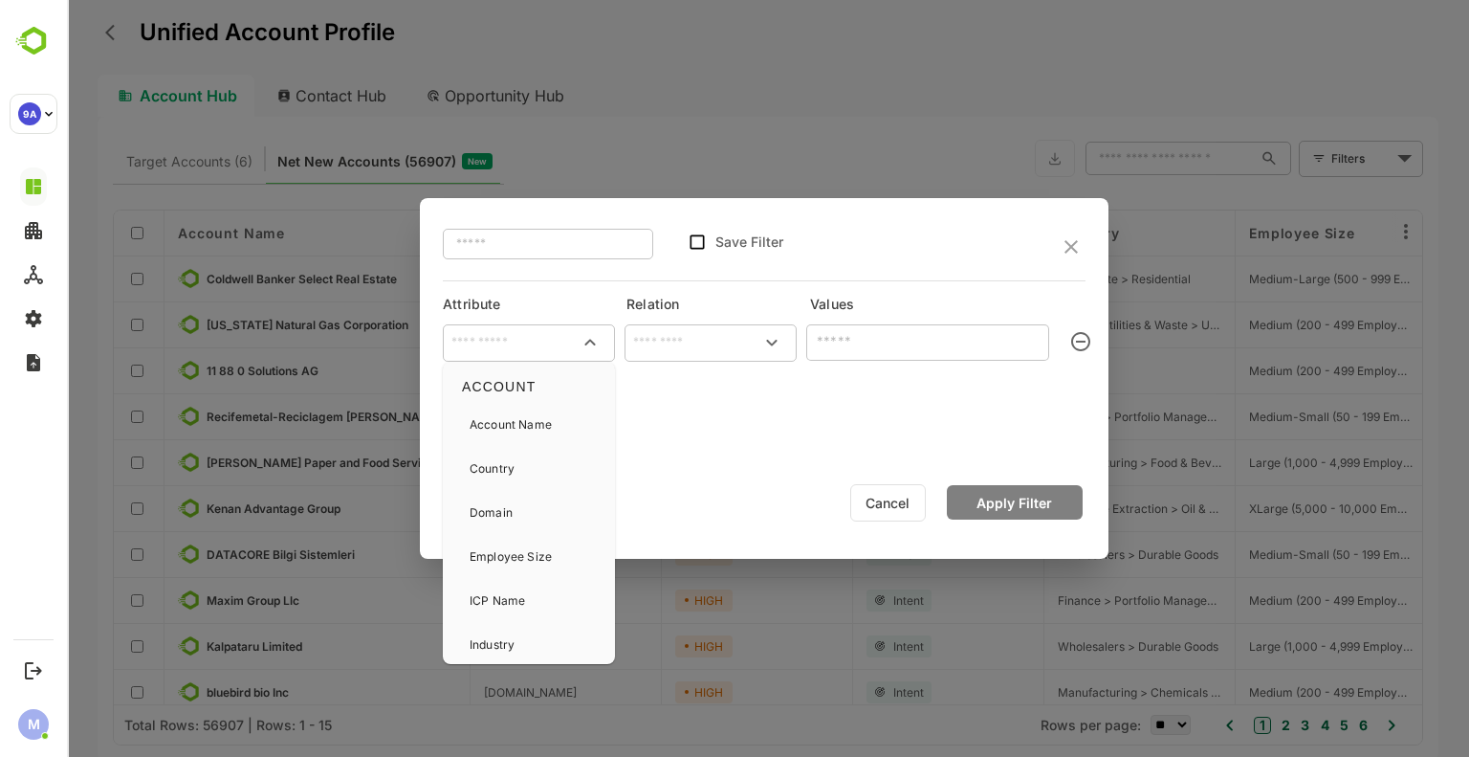
click at [527, 357] on input "text" at bounding box center [529, 342] width 165 height 29
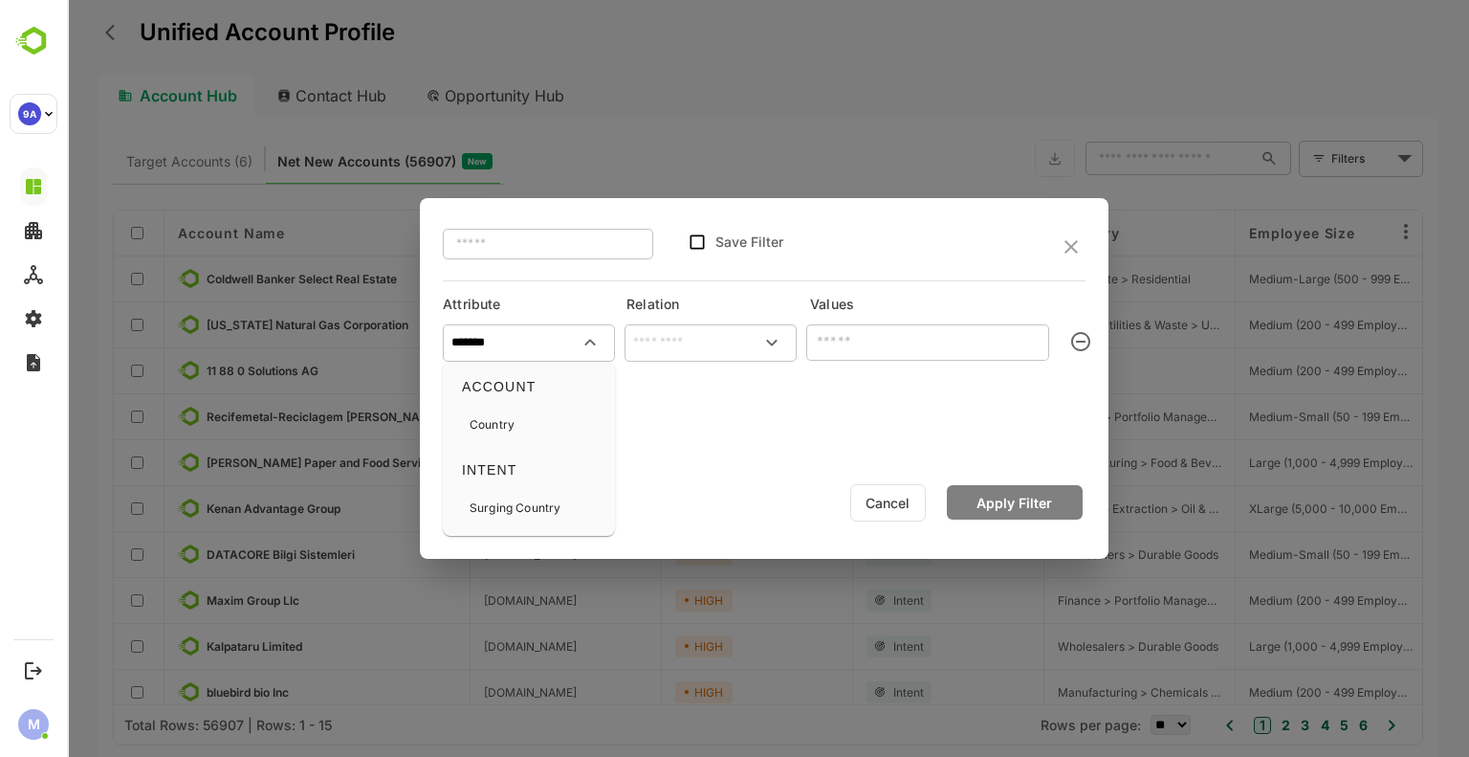
click at [504, 402] on div "ACCOUNT Country" at bounding box center [529, 407] width 157 height 76
click at [519, 422] on div "Country" at bounding box center [529, 425] width 157 height 40
type input "*******"
click at [666, 342] on input "text" at bounding box center [711, 342] width 165 height 29
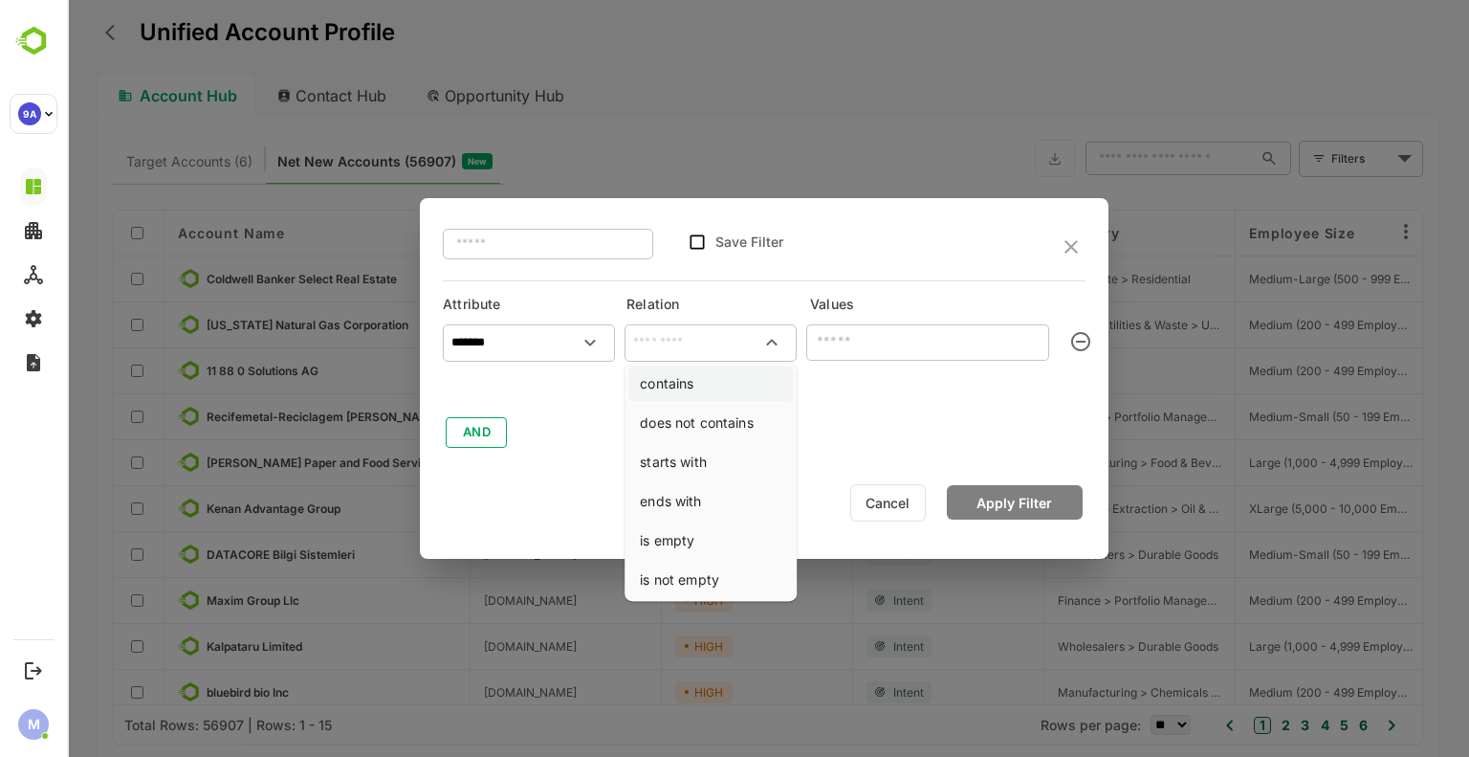
click at [683, 372] on li "contains" at bounding box center [711, 382] width 165 height 35
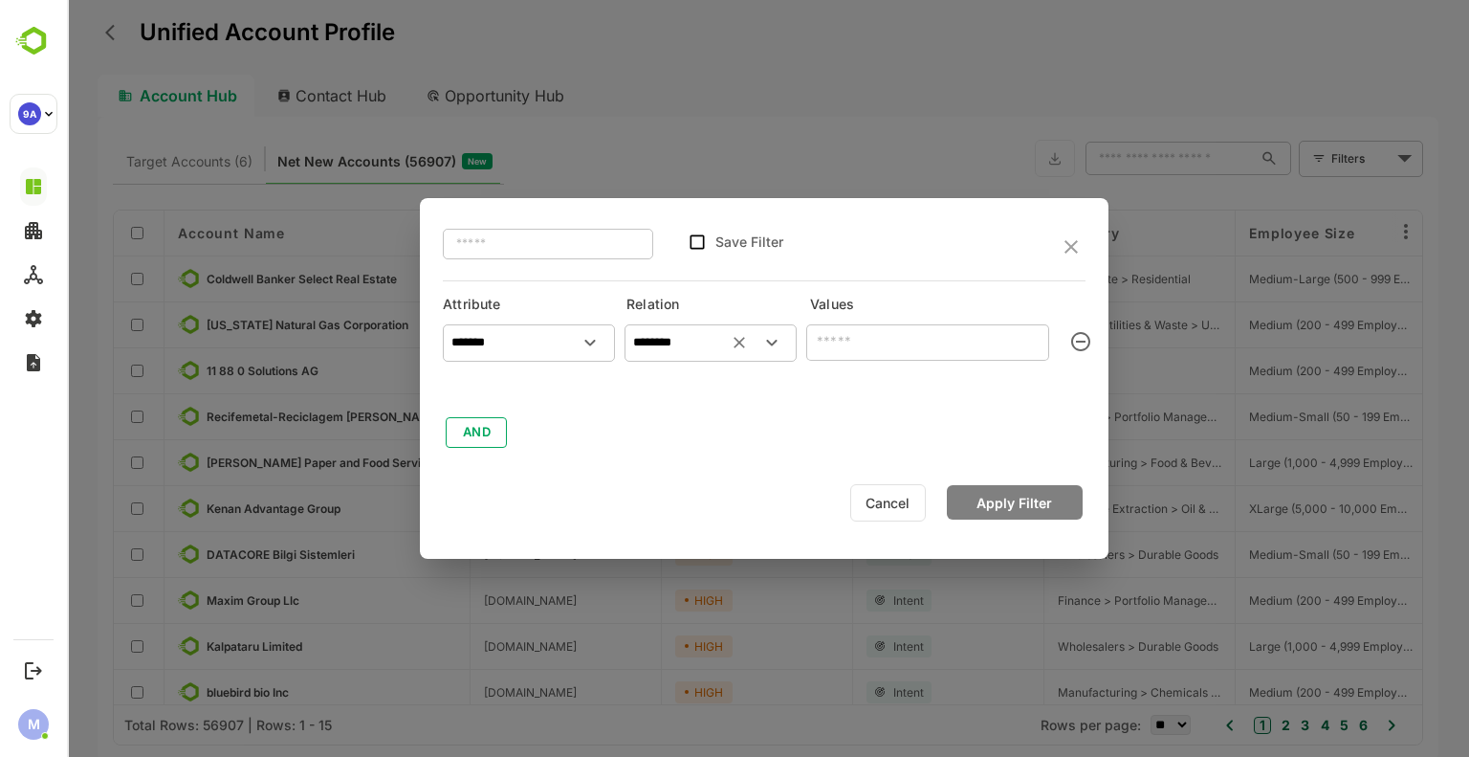
type input "********"
click at [872, 343] on input "text" at bounding box center [927, 342] width 243 height 37
type input "*******"
click at [1029, 508] on button "Apply Filter" at bounding box center [1015, 502] width 136 height 34
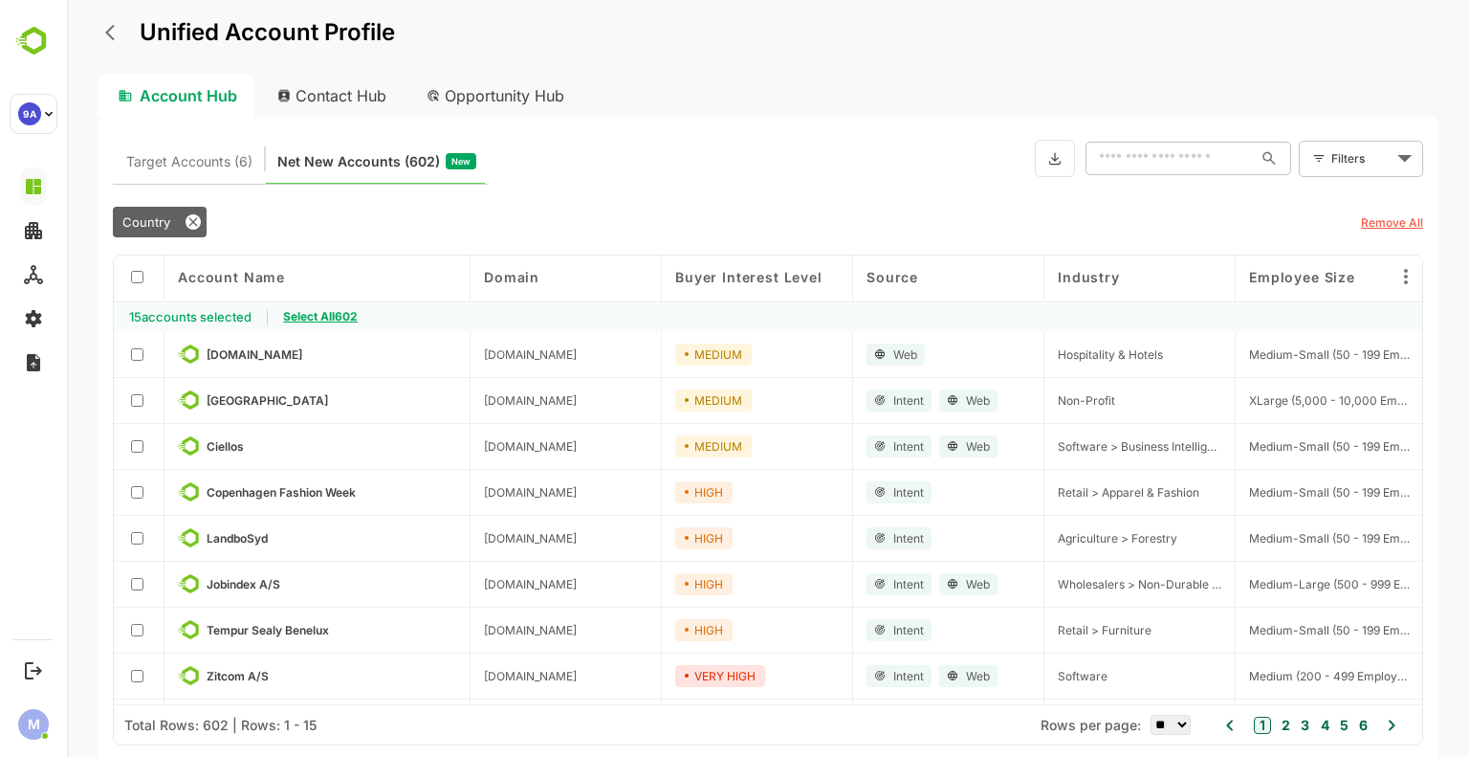
click at [1173, 731] on select "** ** ** *** *** ****" at bounding box center [1171, 725] width 40 height 20
select select "****"
click at [1151, 715] on select "** ** ** *** *** ****" at bounding box center [1171, 725] width 40 height 20
click at [133, 292] on div at bounding box center [139, 293] width 51 height 77
click at [132, 285] on div at bounding box center [138, 277] width 23 height 18
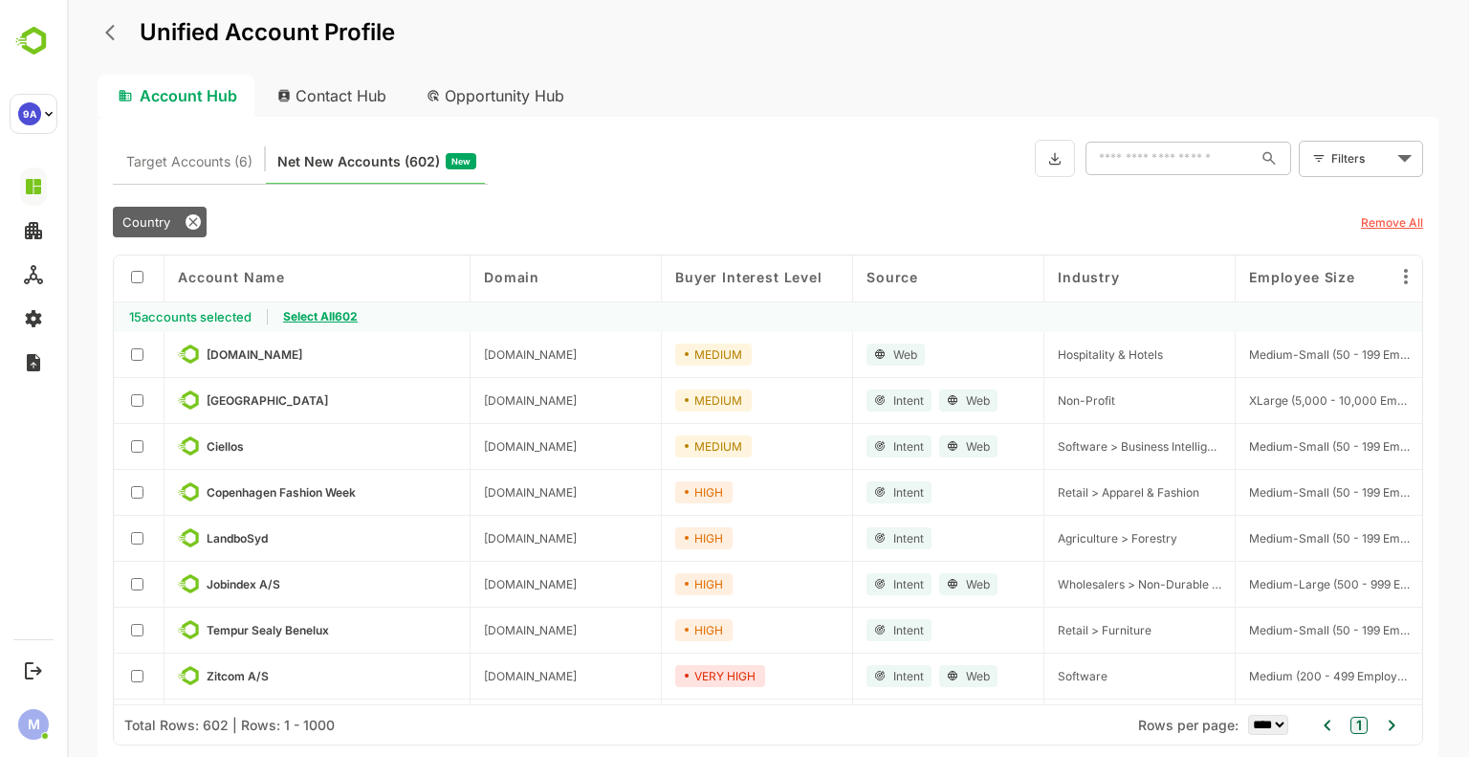
click at [310, 320] on span "Select All 602" at bounding box center [320, 316] width 75 height 14
click at [1057, 166] on button at bounding box center [1055, 158] width 40 height 37
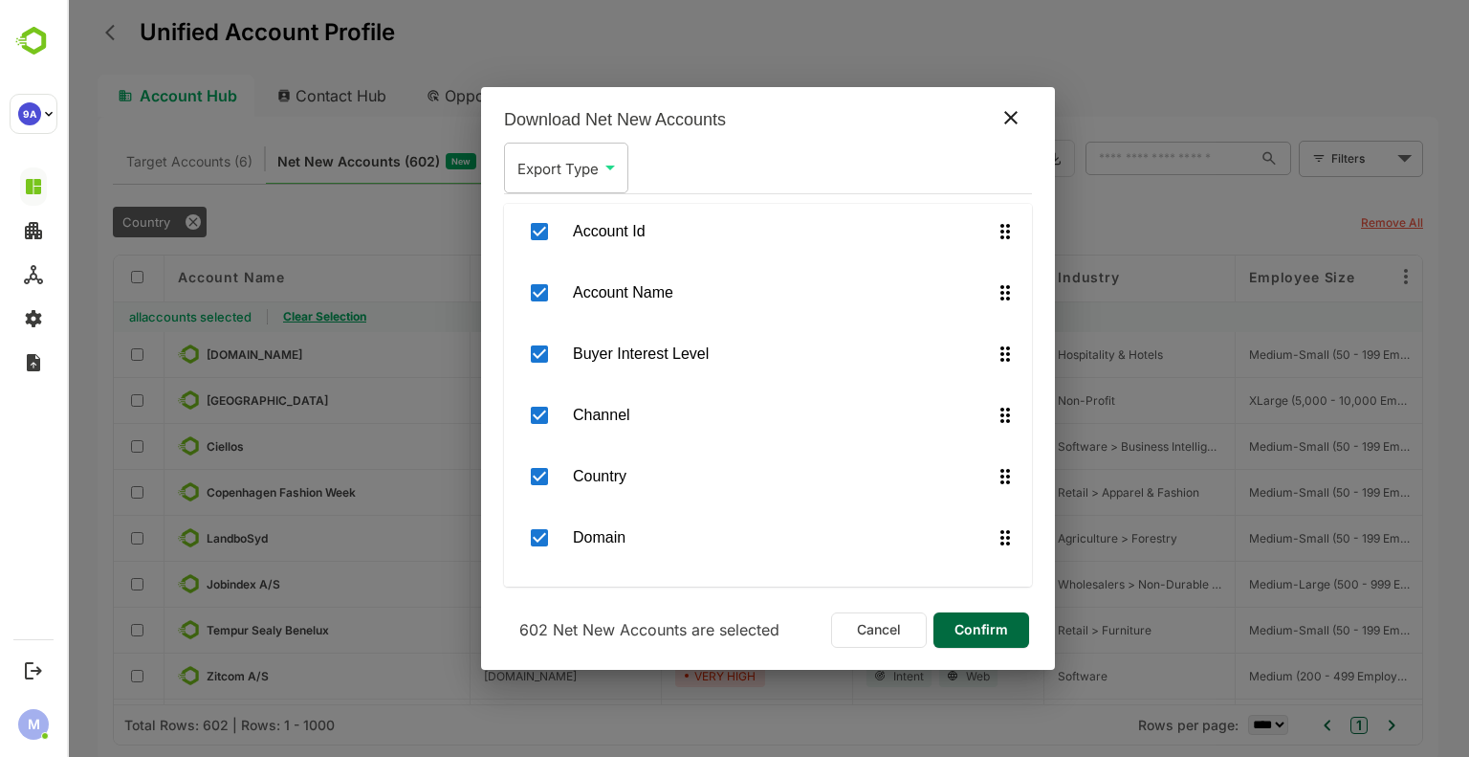
click at [964, 637] on span "Confirm" at bounding box center [981, 629] width 65 height 25
